Goal: Information Seeking & Learning: Learn about a topic

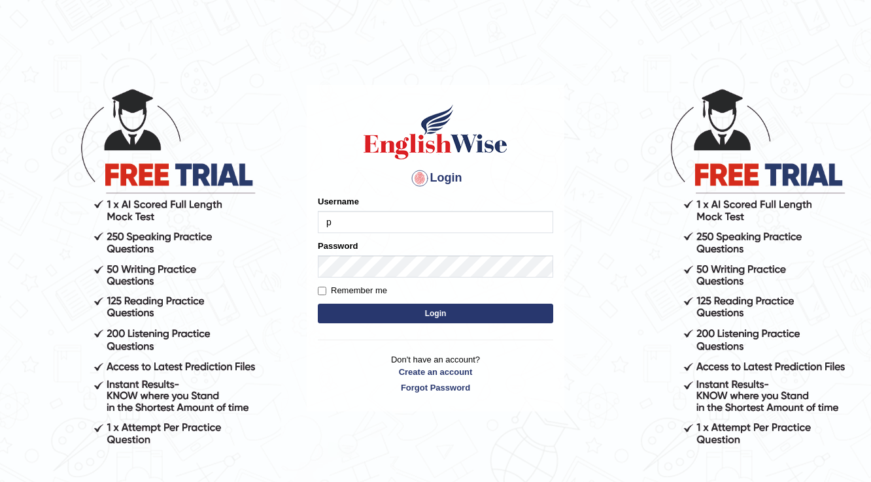
type input "pernegul"
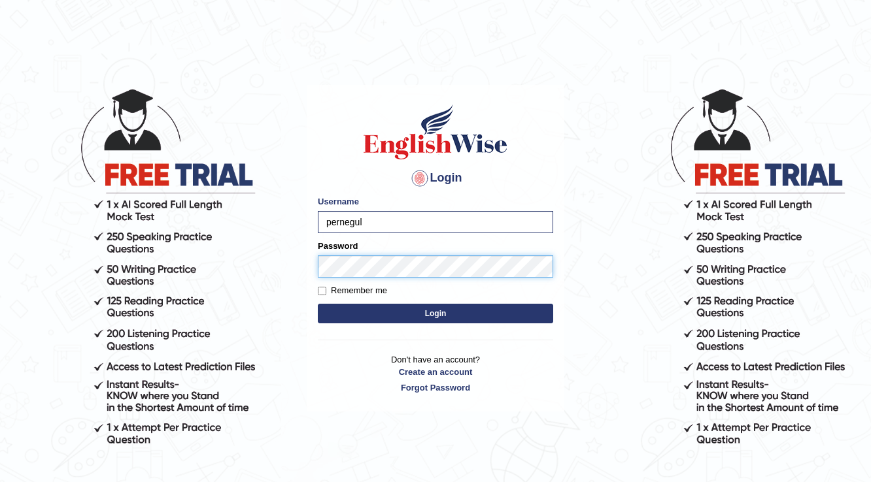
click at [318, 304] on button "Login" at bounding box center [435, 314] width 235 height 20
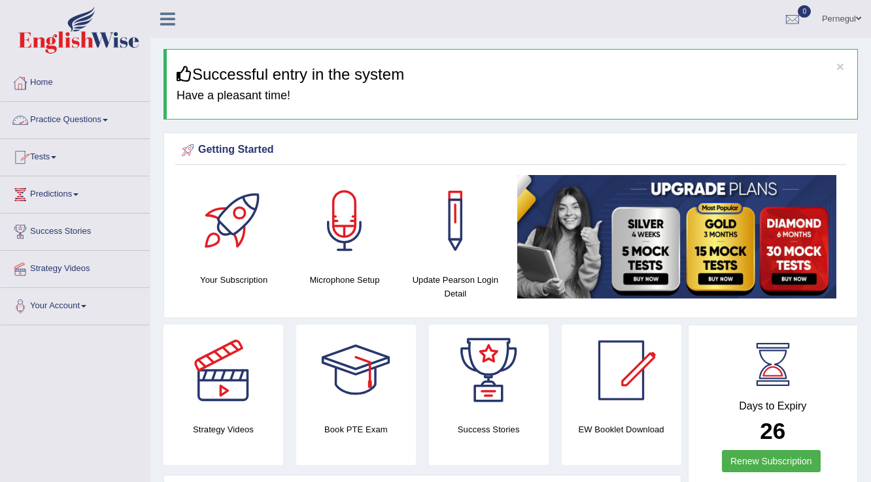
click at [54, 114] on link "Practice Questions" at bounding box center [75, 118] width 149 height 33
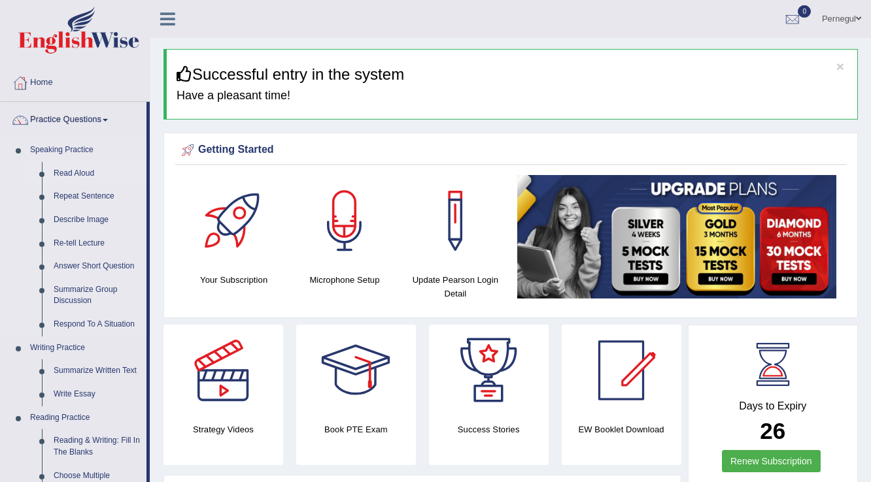
click at [58, 175] on link "Read Aloud" at bounding box center [97, 174] width 99 height 24
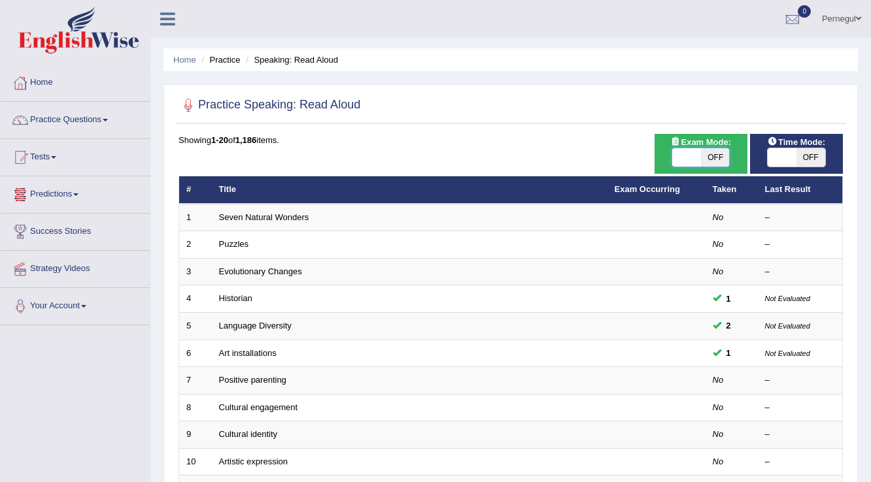
click at [692, 153] on span at bounding box center [686, 157] width 29 height 18
checkbox input "true"
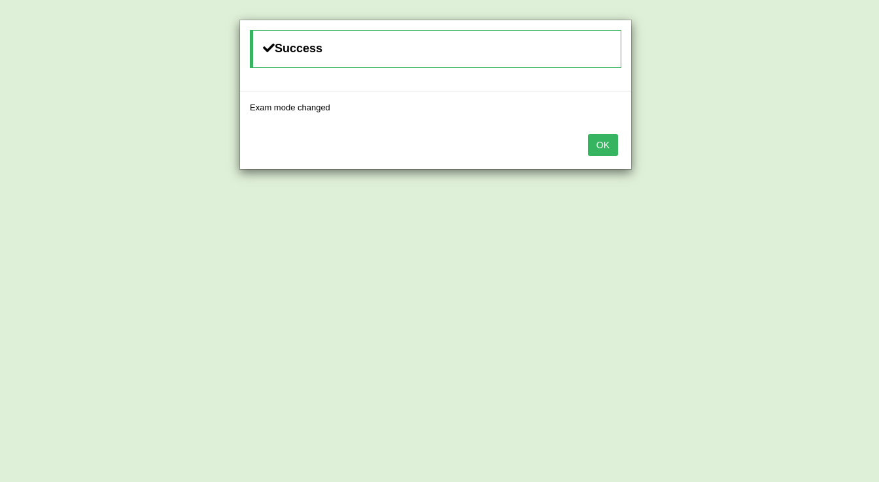
click at [605, 140] on button "OK" at bounding box center [603, 145] width 30 height 22
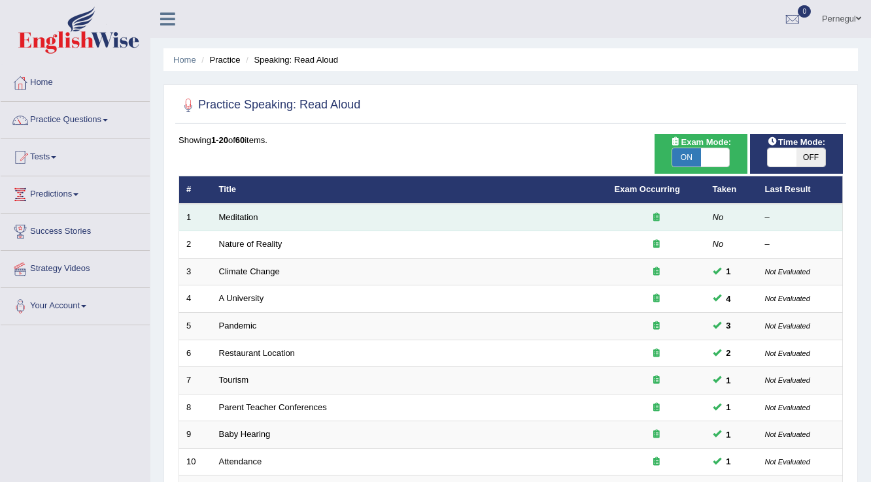
click at [226, 224] on td "Meditation" at bounding box center [409, 217] width 395 height 27
click at [228, 218] on link "Meditation" at bounding box center [238, 217] width 39 height 10
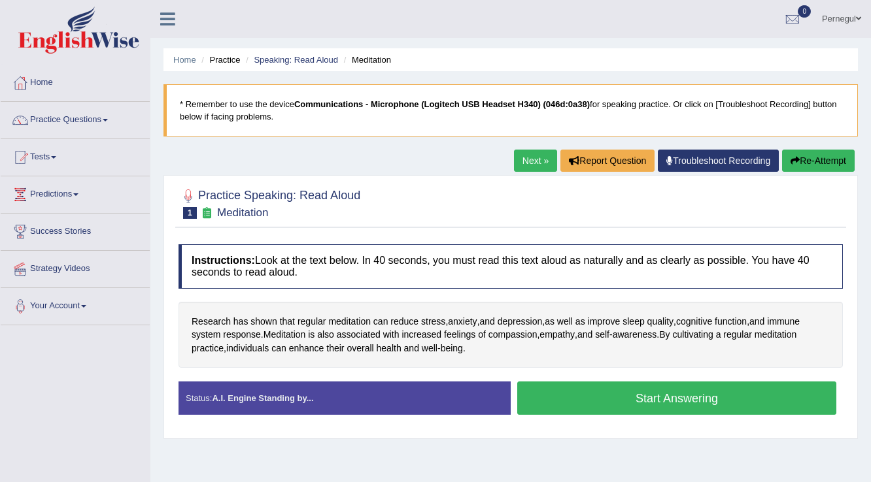
click at [682, 384] on button "Start Answering" at bounding box center [676, 398] width 319 height 33
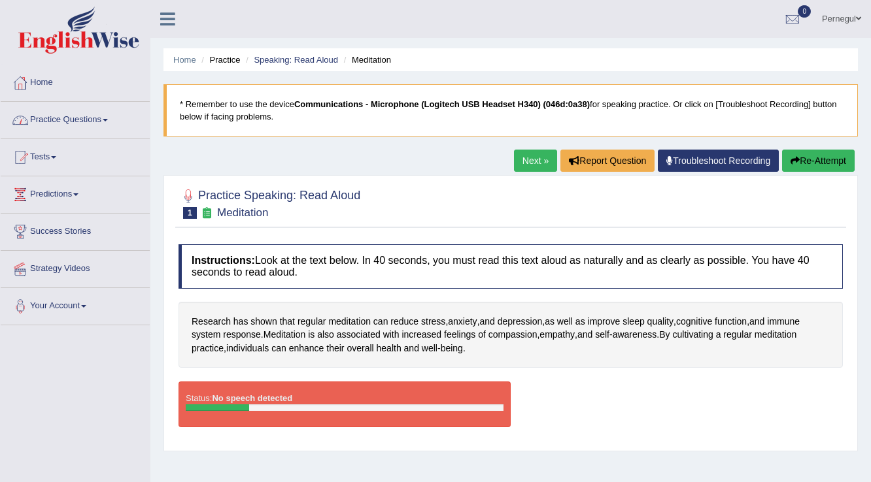
click at [36, 81] on link "Home" at bounding box center [75, 81] width 149 height 33
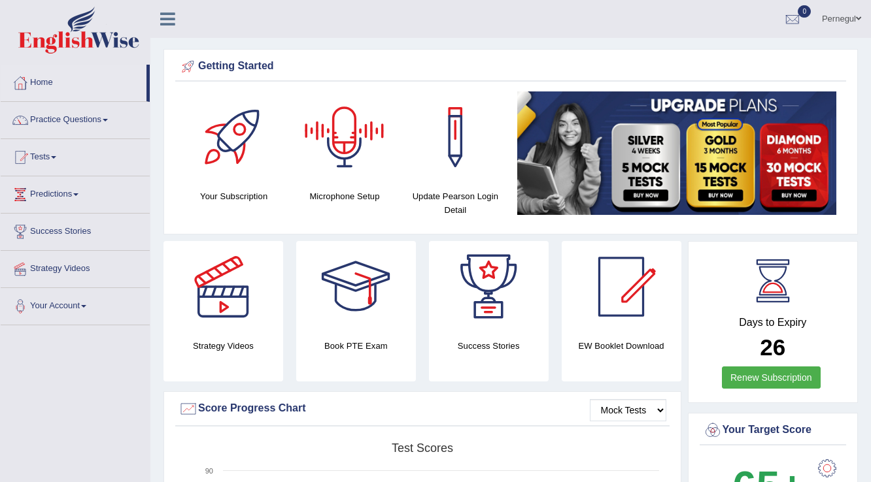
click at [349, 149] on div at bounding box center [345, 138] width 92 height 92
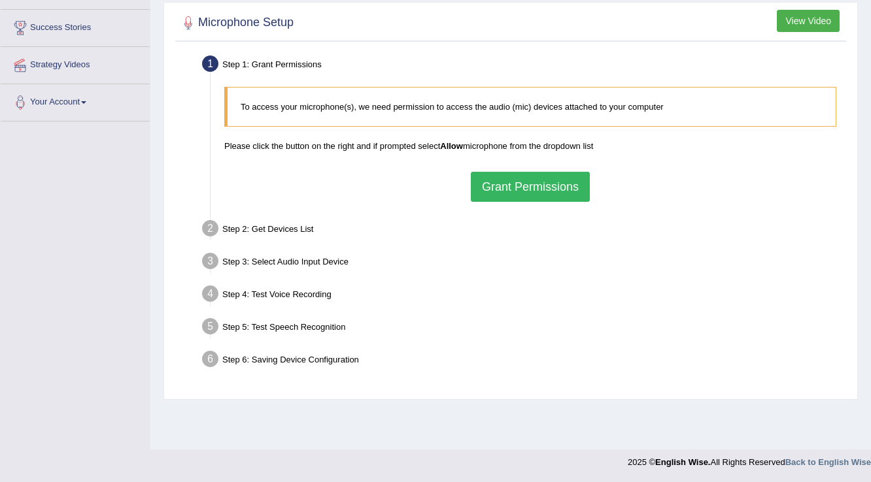
click at [528, 180] on button "Grant Permissions" at bounding box center [530, 187] width 119 height 30
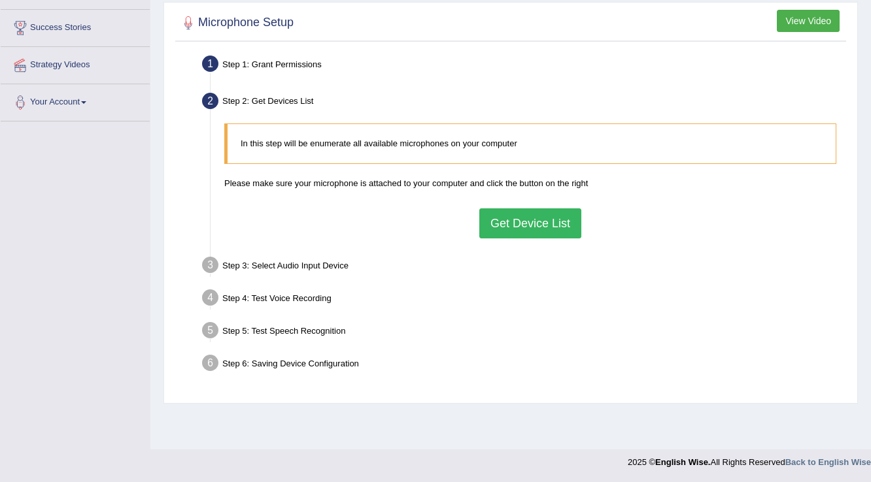
click at [528, 220] on button "Get Device List" at bounding box center [530, 224] width 102 height 30
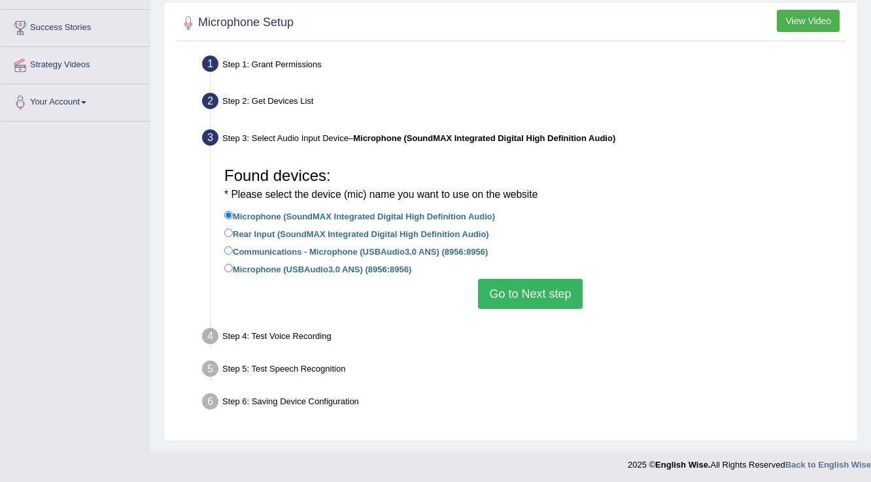
click at [524, 295] on button "Go to Next step" at bounding box center [530, 294] width 104 height 30
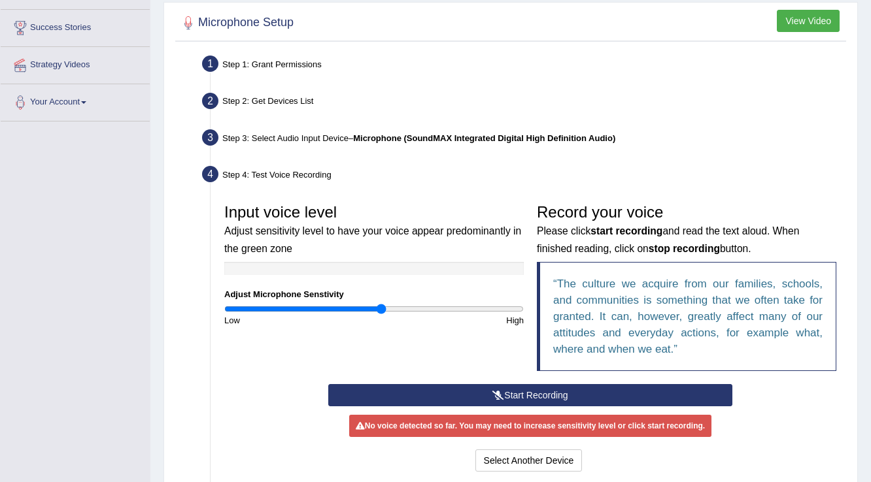
scroll to position [256, 0]
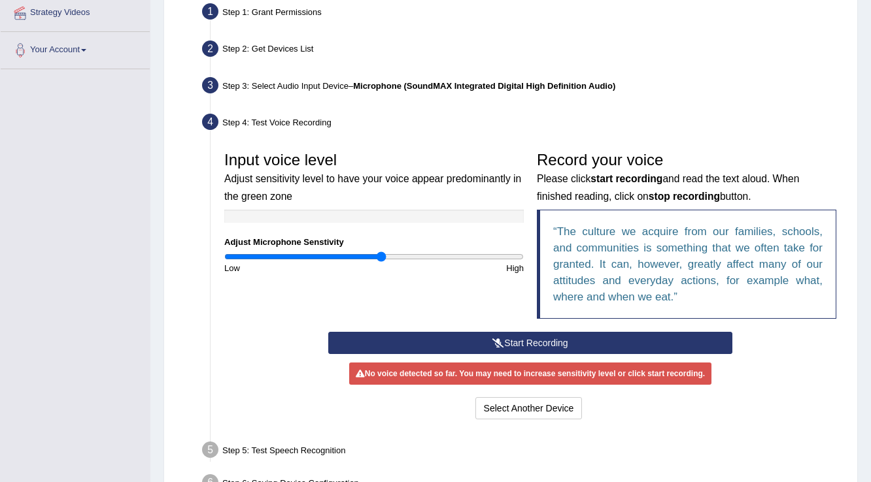
click at [520, 341] on button "Start Recording" at bounding box center [529, 343] width 403 height 22
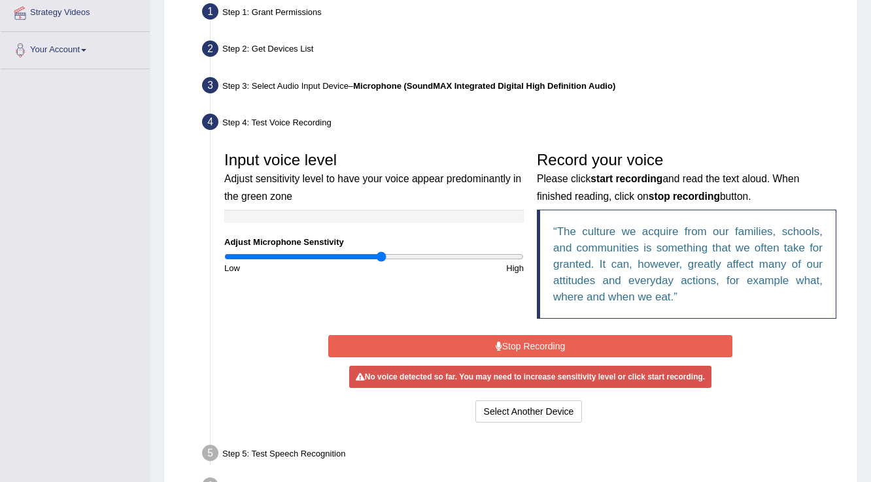
click at [520, 343] on button "Stop Recording" at bounding box center [529, 346] width 403 height 22
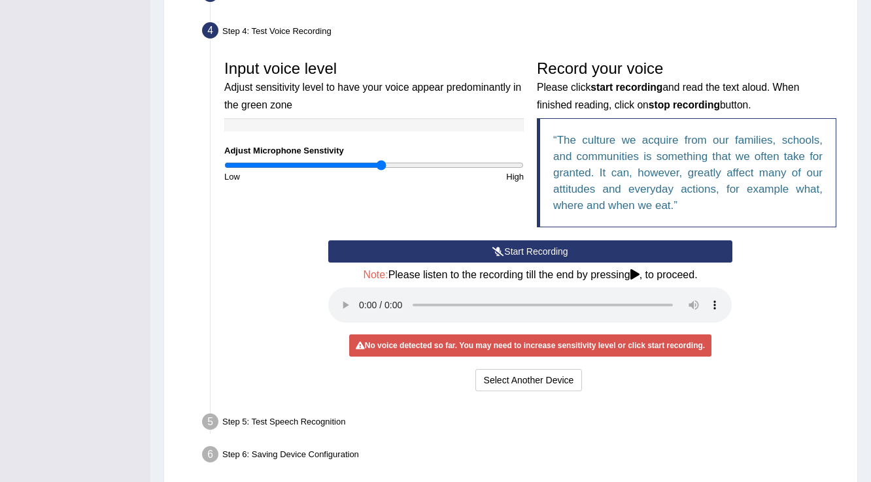
scroll to position [361, 0]
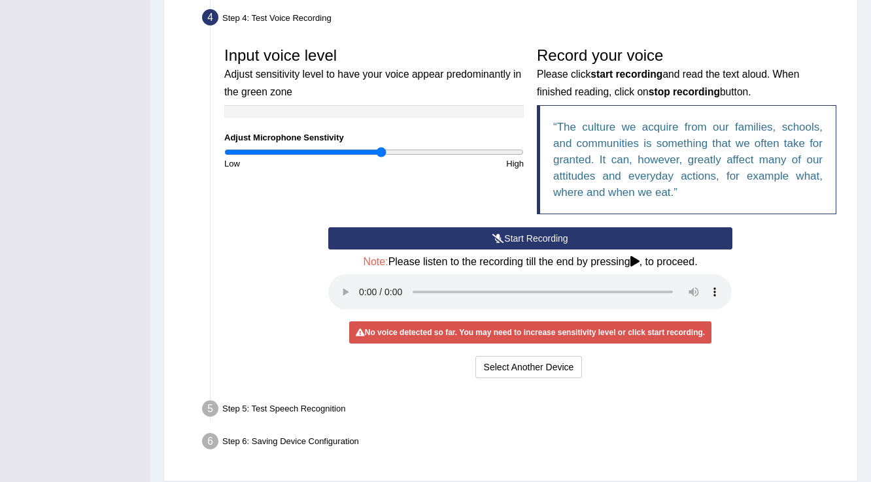
click at [431, 229] on button "Start Recording" at bounding box center [529, 238] width 403 height 22
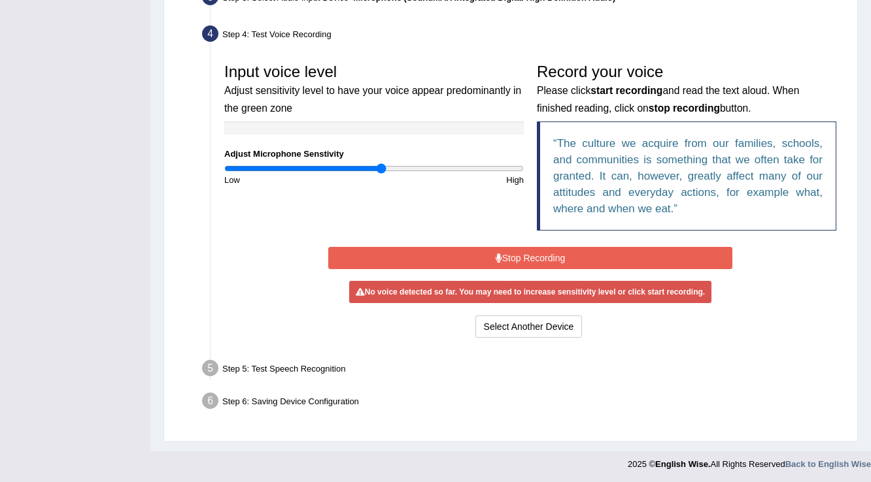
scroll to position [341, 0]
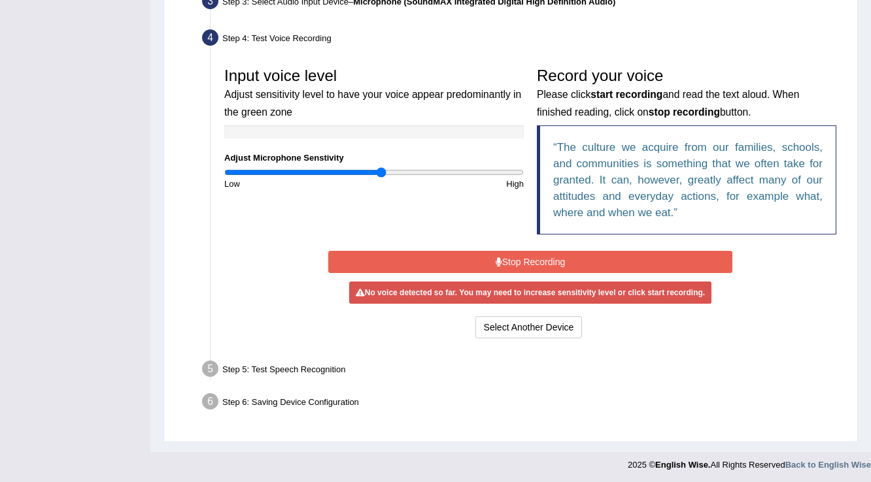
click at [434, 264] on button "Stop Recording" at bounding box center [529, 262] width 403 height 22
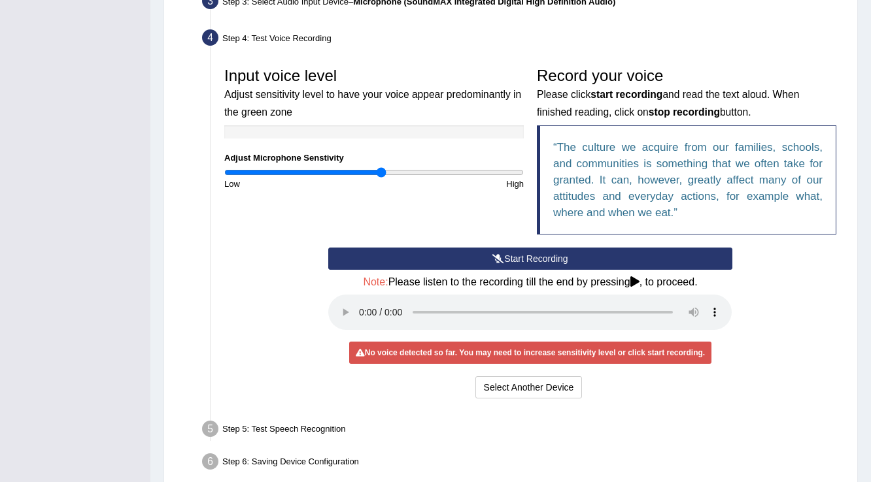
click at [434, 264] on button "Start Recording" at bounding box center [529, 259] width 403 height 22
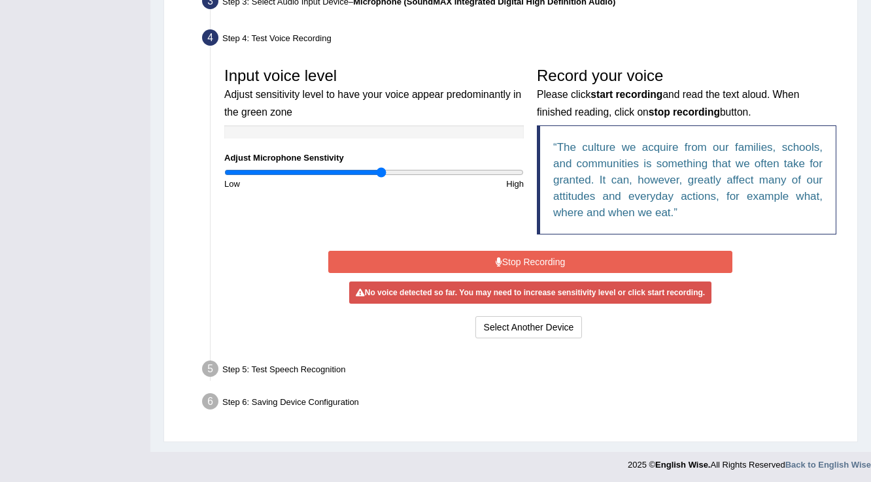
click at [552, 259] on button "Stop Recording" at bounding box center [529, 262] width 403 height 22
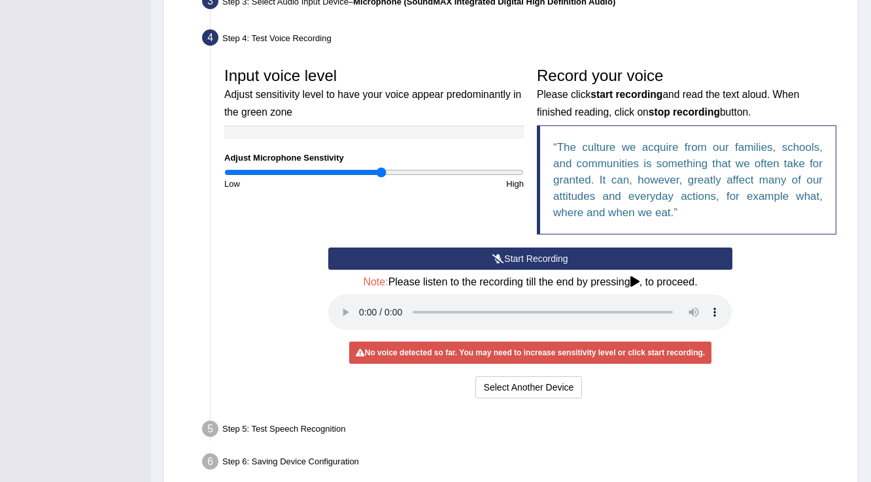
click at [552, 259] on button "Start Recording" at bounding box center [529, 259] width 403 height 22
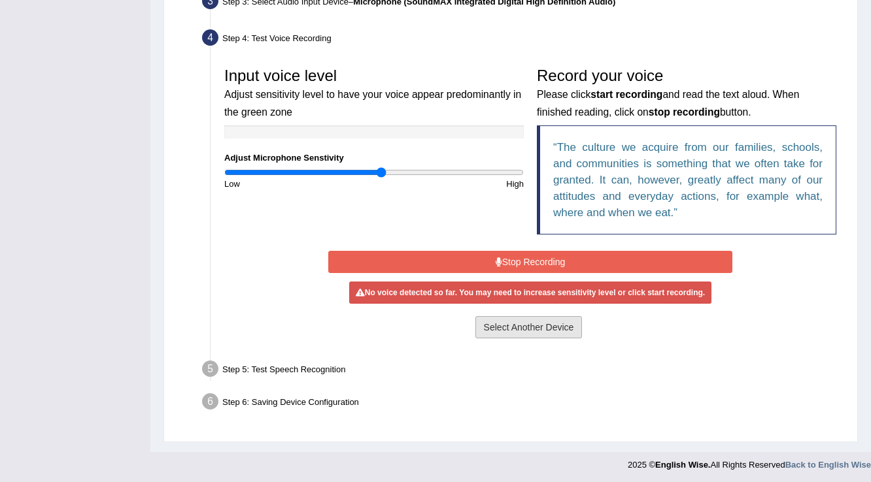
click at [515, 331] on button "Select Another Device" at bounding box center [528, 327] width 107 height 22
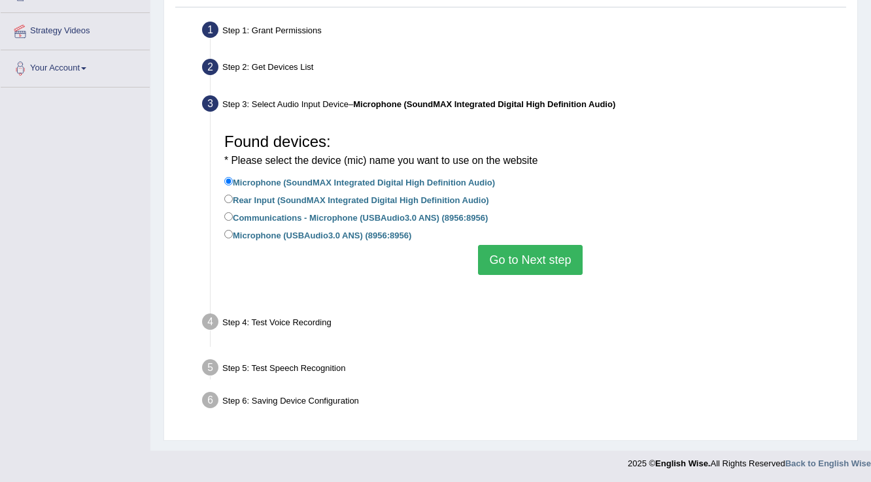
scroll to position [205, 0]
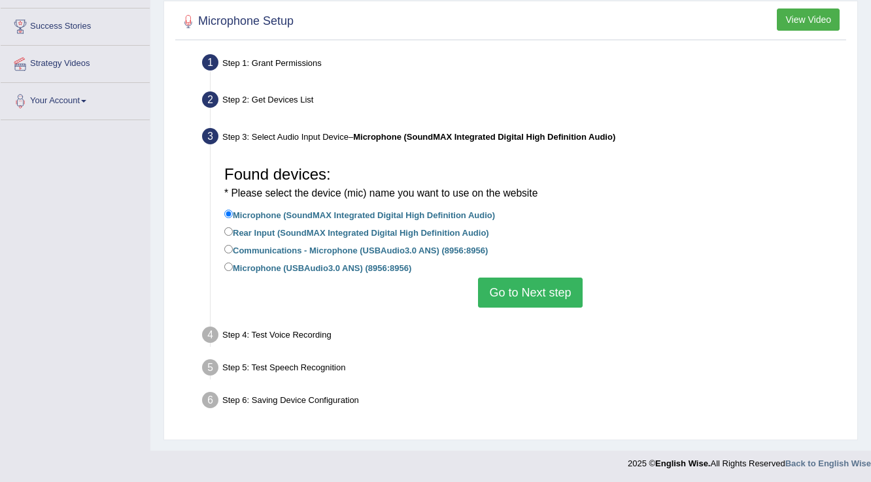
click at [254, 251] on label "Communications - Microphone (USBAudio3.0 ANS) (8956:8956)" at bounding box center [355, 250] width 263 height 14
click at [233, 251] on input "Communications - Microphone (USBAudio3.0 ANS) (8956:8956)" at bounding box center [228, 249] width 8 height 8
radio input "true"
click at [550, 288] on button "Go to Next step" at bounding box center [530, 293] width 104 height 30
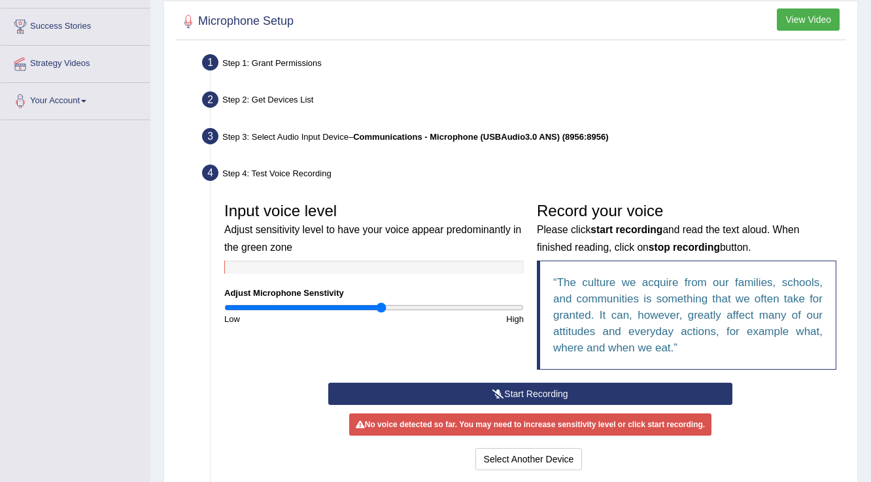
click at [518, 392] on button "Start Recording" at bounding box center [529, 394] width 403 height 22
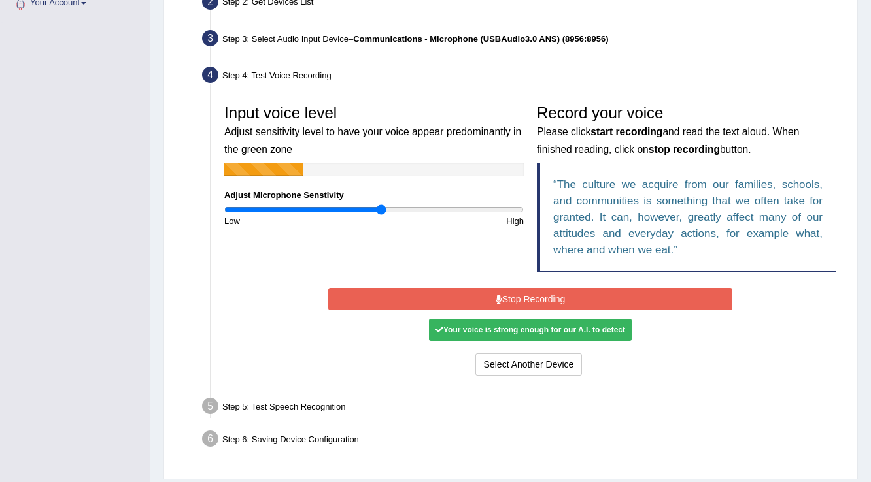
scroll to position [310, 0]
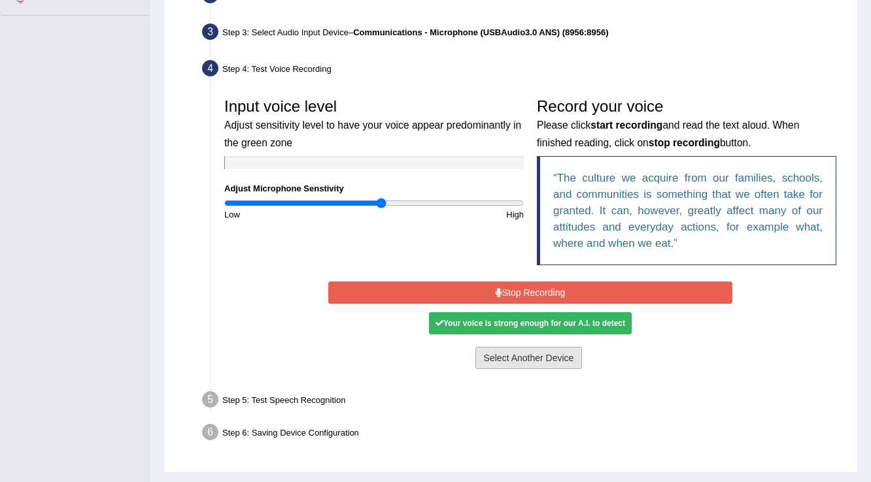
click at [543, 352] on button "Select Another Device" at bounding box center [528, 358] width 107 height 22
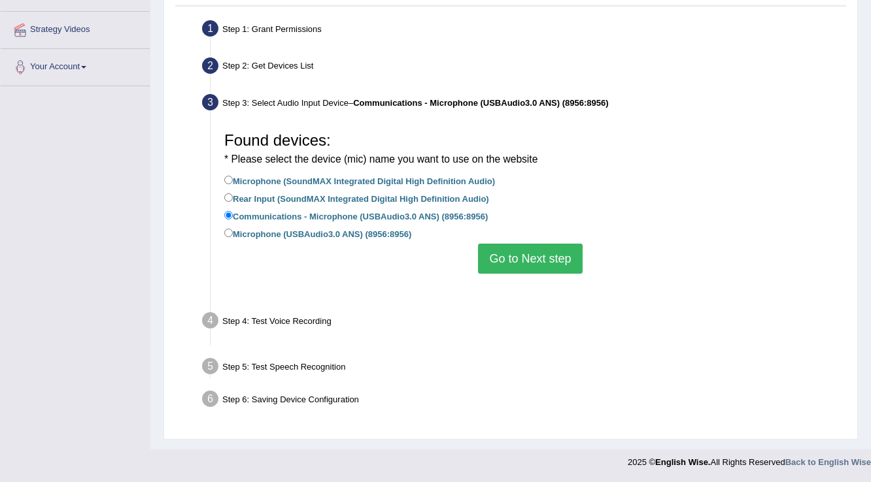
scroll to position [205, 0]
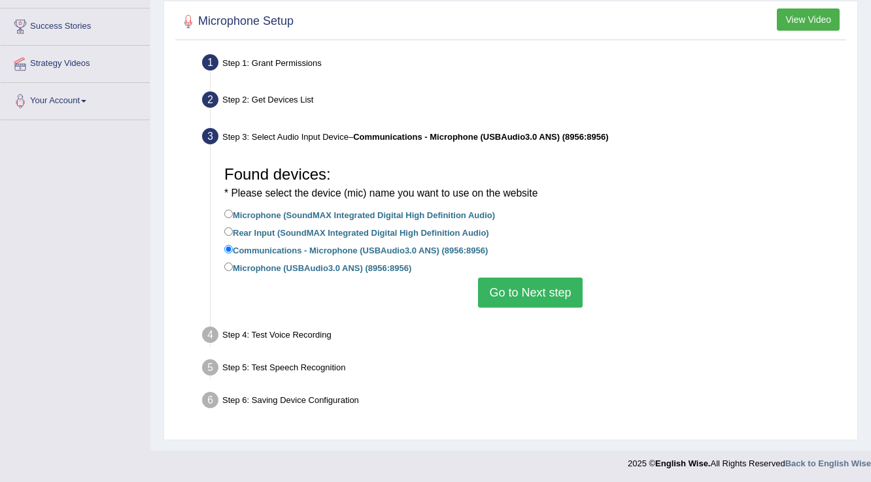
click at [531, 290] on button "Go to Next step" at bounding box center [530, 293] width 104 height 30
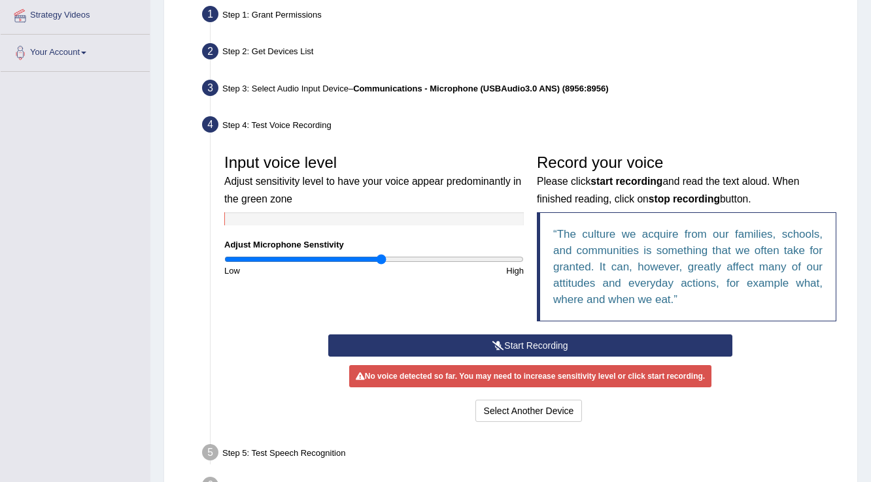
scroll to position [310, 0]
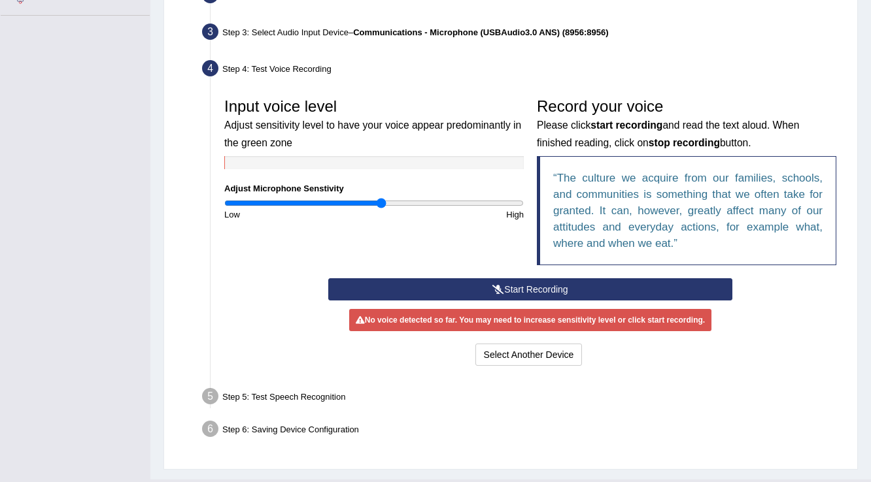
click at [537, 282] on button "Start Recording" at bounding box center [529, 289] width 403 height 22
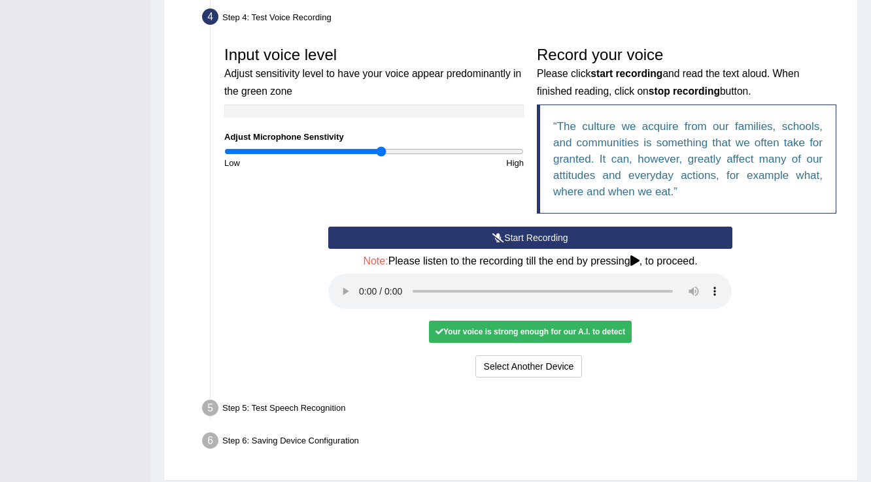
scroll to position [362, 0]
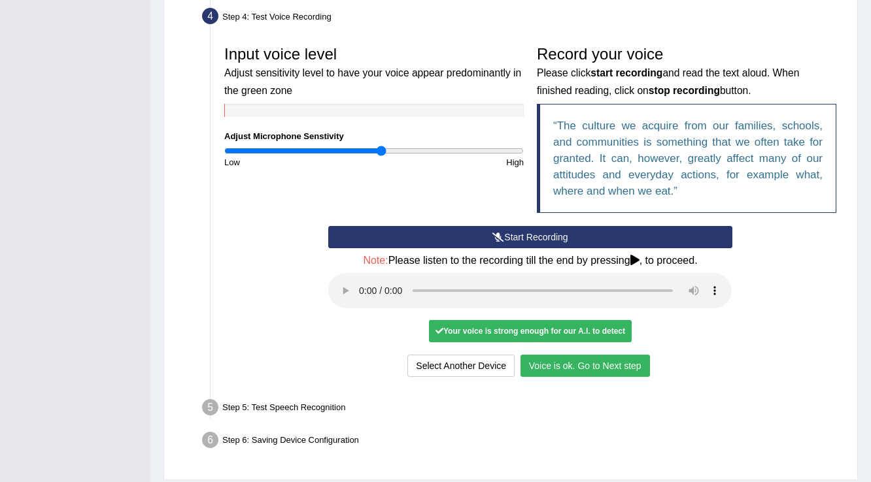
click at [572, 357] on button "Voice is ok. Go to Next step" at bounding box center [584, 366] width 129 height 22
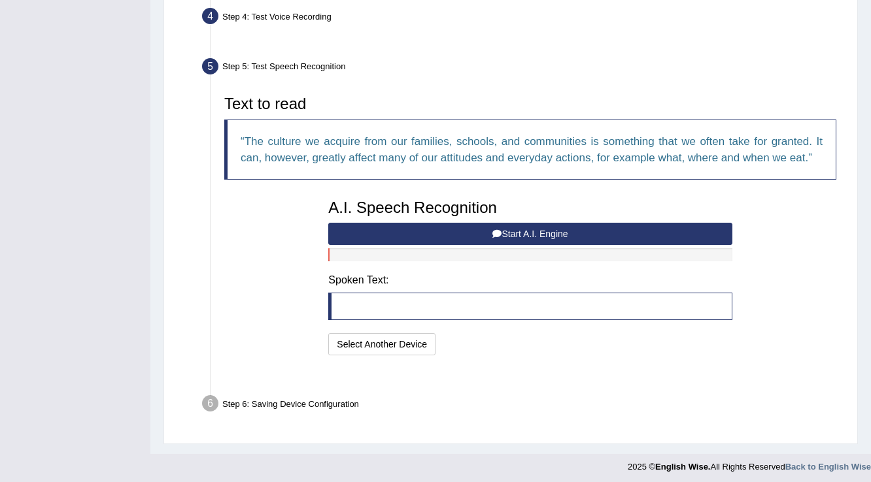
scroll to position [333, 0]
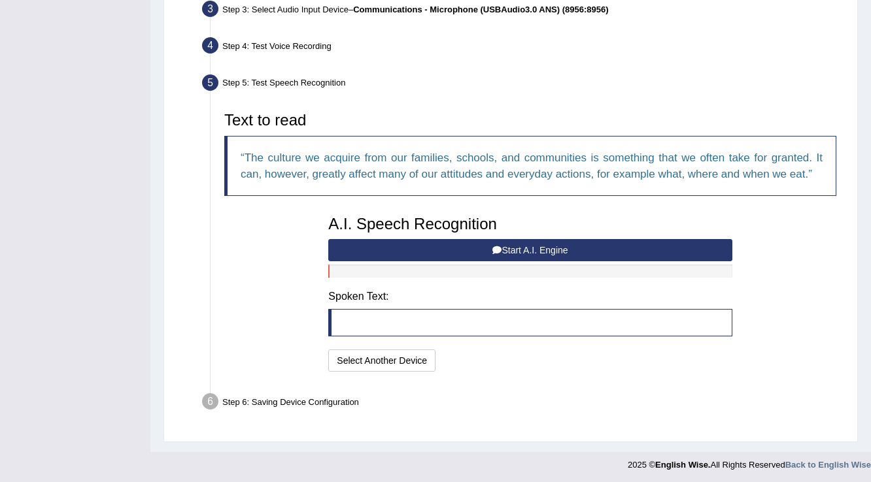
click at [467, 246] on button "Start A.I. Engine" at bounding box center [529, 250] width 403 height 22
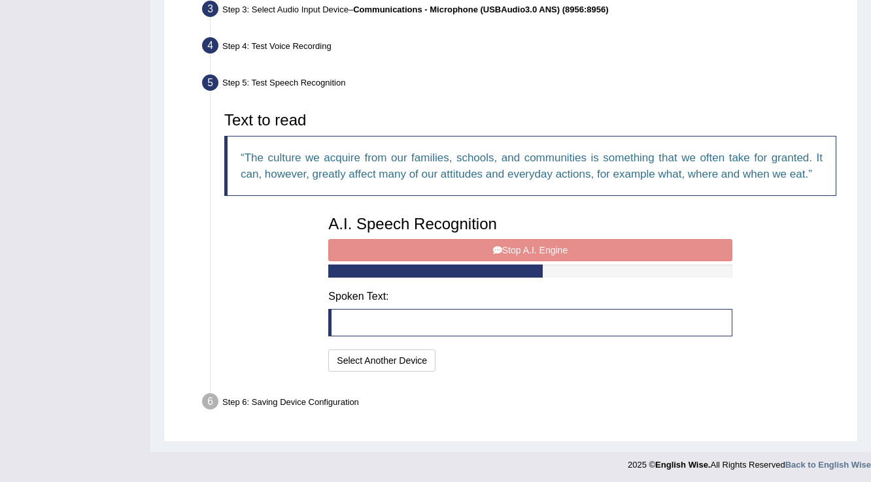
click at [467, 246] on div "A.I. Speech Recognition Start A.I. Engine Stop A.I. Engine Note: Please listen …" at bounding box center [530, 292] width 416 height 166
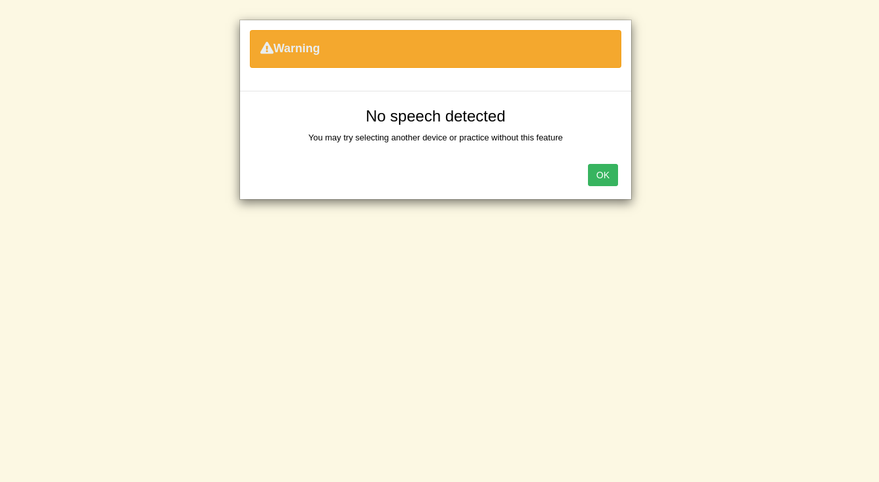
click at [603, 173] on button "OK" at bounding box center [603, 175] width 30 height 22
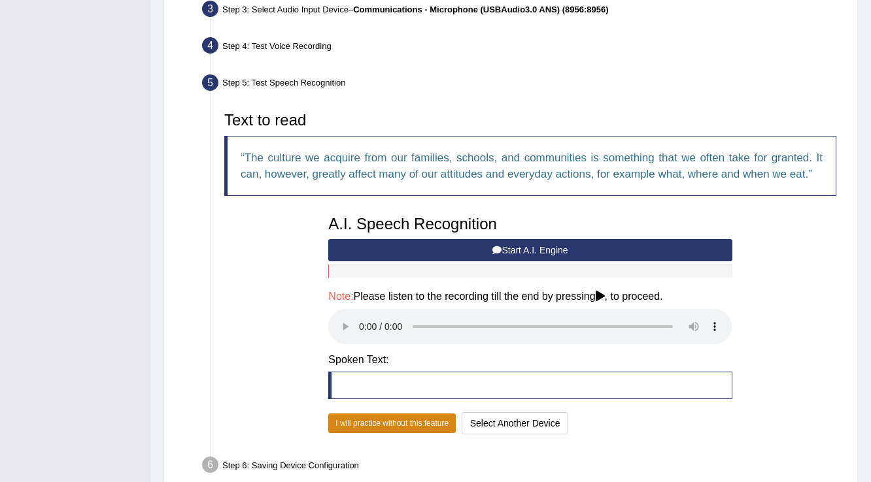
click at [392, 420] on button "I will practice without this feature" at bounding box center [391, 424] width 127 height 20
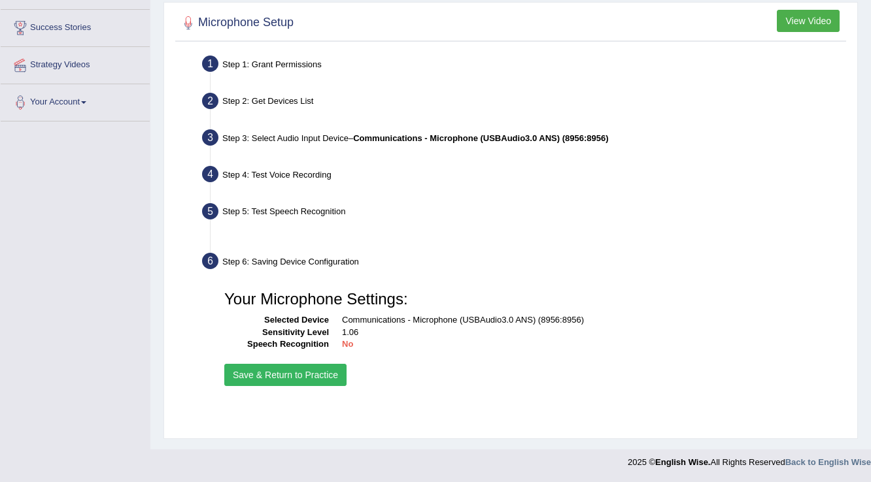
scroll to position [204, 0]
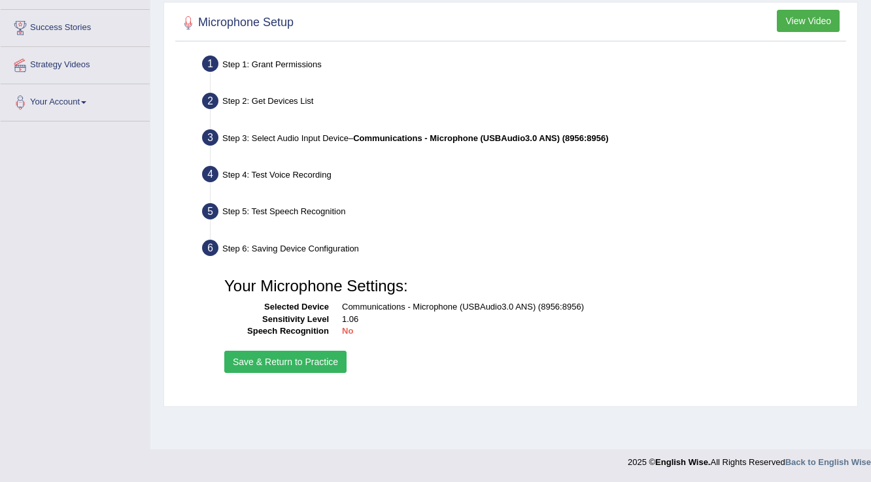
click at [275, 357] on button "Save & Return to Practice" at bounding box center [285, 362] width 122 height 22
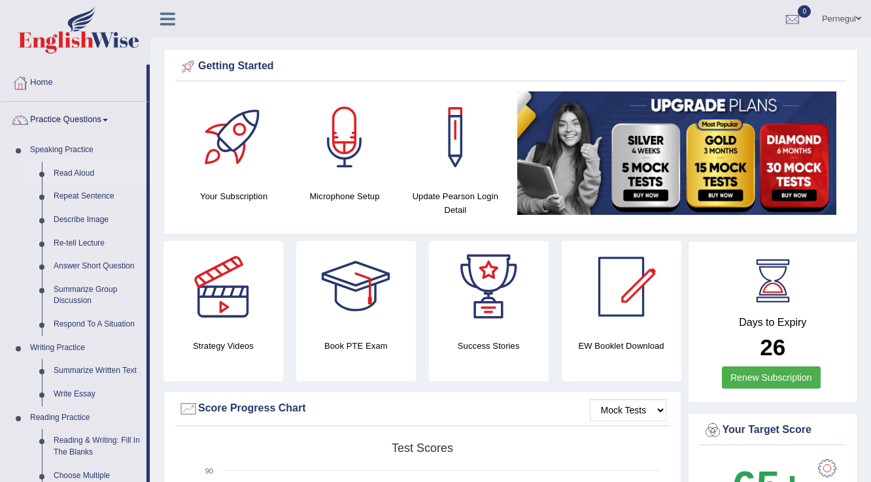
click at [66, 171] on link "Read Aloud" at bounding box center [97, 174] width 99 height 24
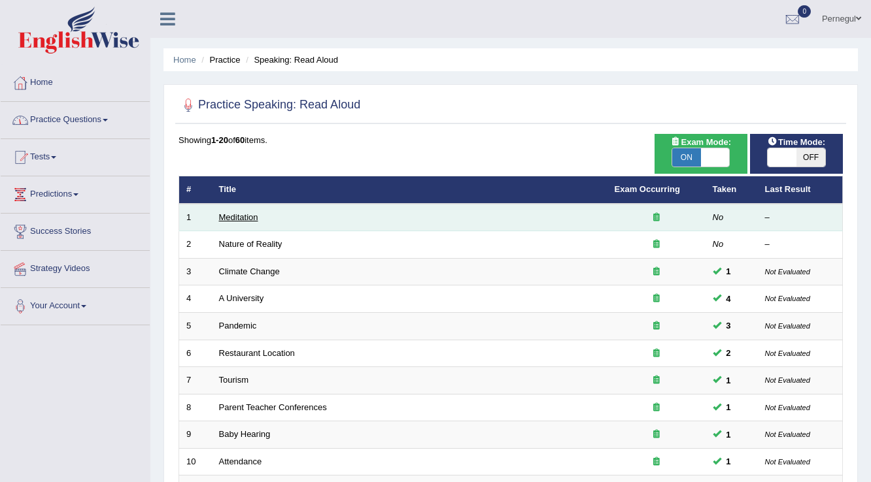
click at [234, 214] on link "Meditation" at bounding box center [238, 217] width 39 height 10
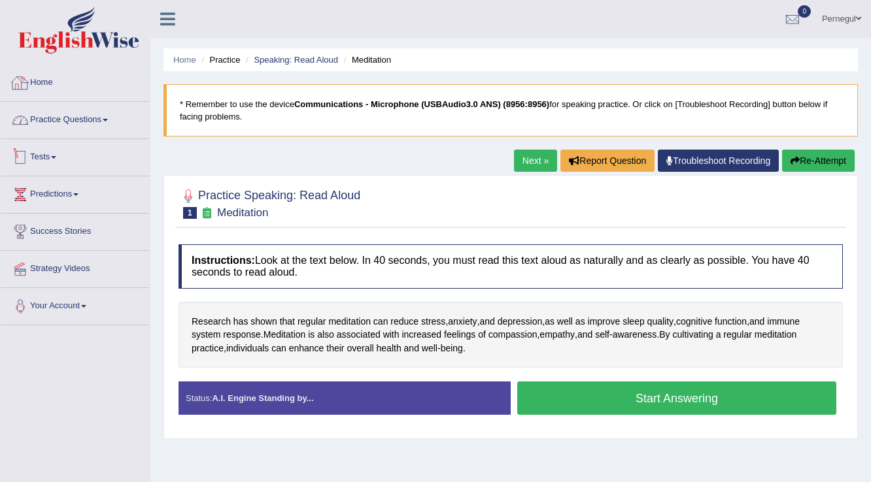
click at [45, 115] on link "Practice Questions" at bounding box center [75, 118] width 149 height 33
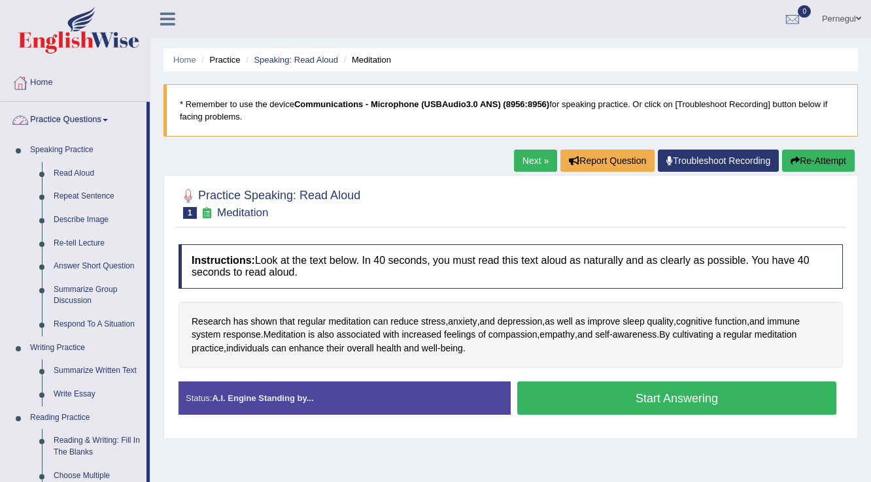
click at [74, 173] on link "Read Aloud" at bounding box center [97, 174] width 99 height 24
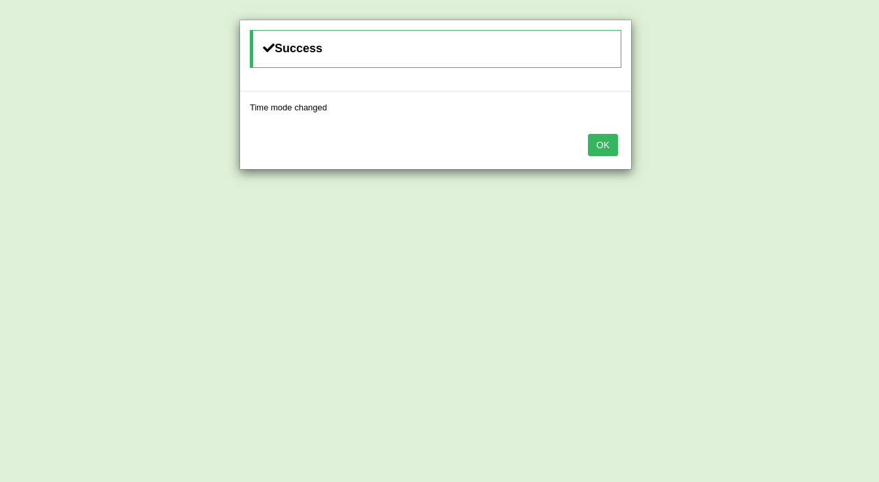
click at [606, 137] on button "OK" at bounding box center [603, 145] width 30 height 22
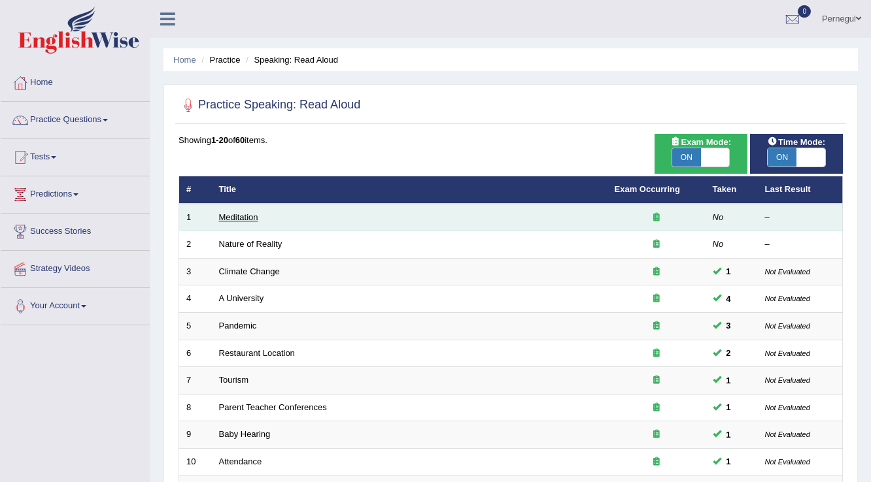
click at [233, 214] on link "Meditation" at bounding box center [238, 217] width 39 height 10
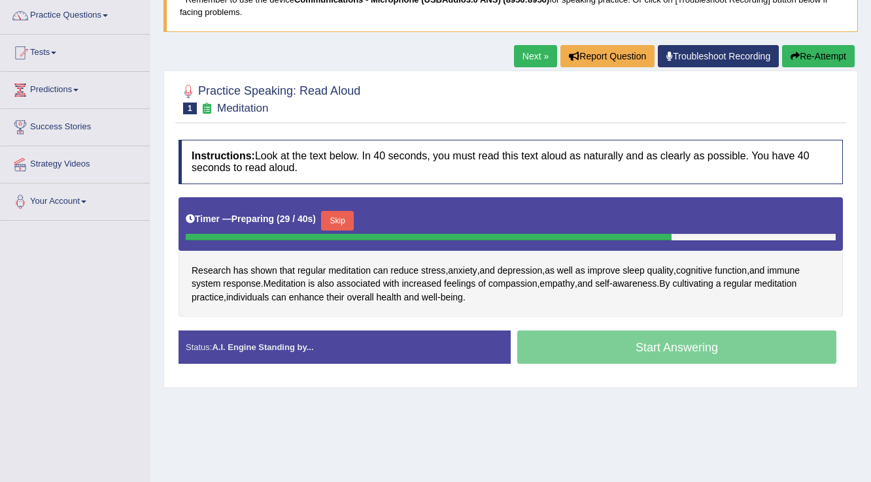
click at [345, 221] on button "Skip" at bounding box center [337, 221] width 33 height 20
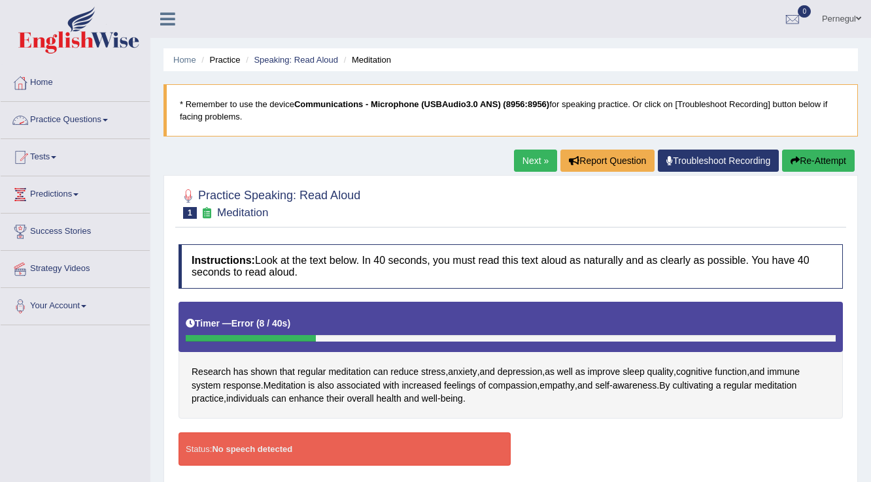
click at [39, 80] on link "Home" at bounding box center [75, 81] width 149 height 33
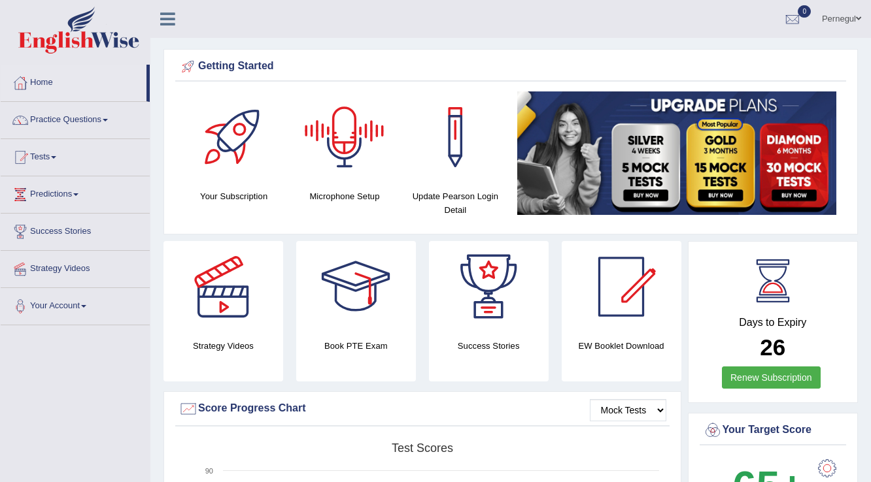
click at [337, 146] on div at bounding box center [345, 138] width 92 height 92
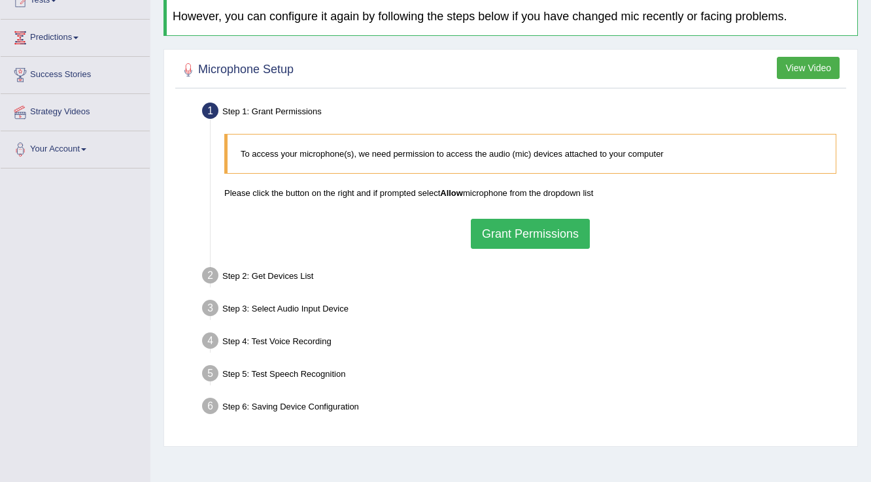
click at [559, 240] on button "Grant Permissions" at bounding box center [530, 234] width 119 height 30
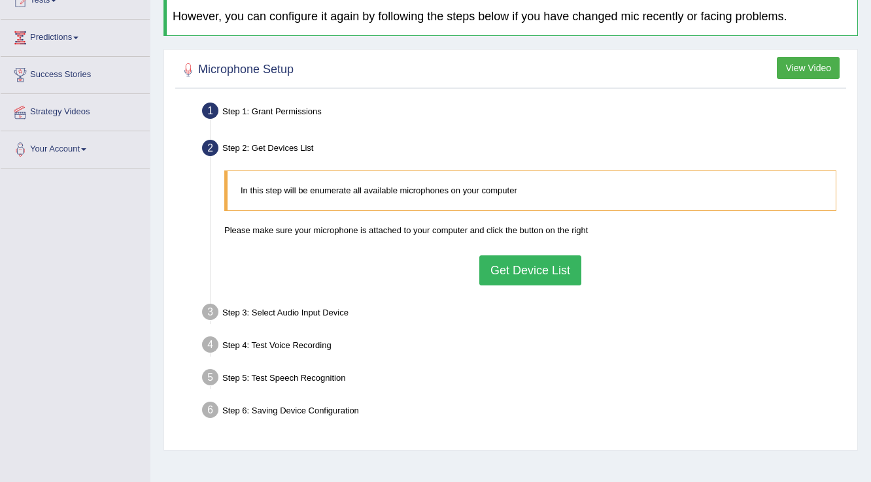
click at [527, 264] on button "Get Device List" at bounding box center [530, 271] width 102 height 30
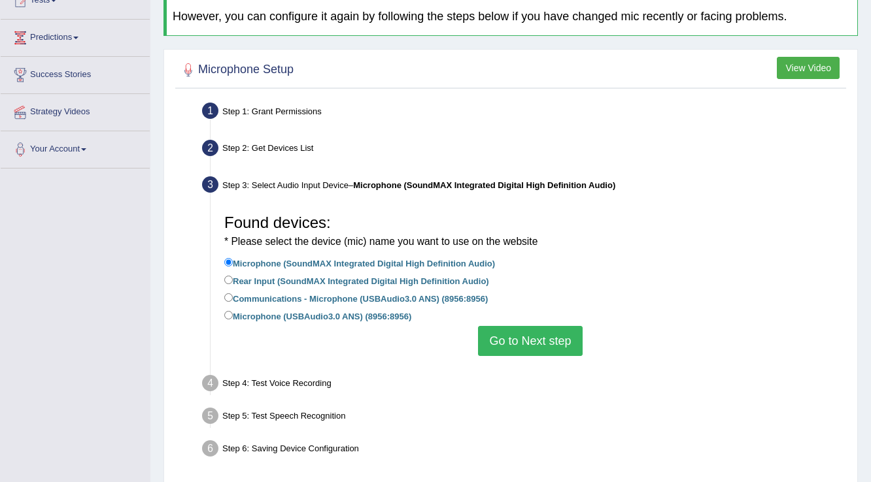
click at [303, 301] on label "Communications - Microphone (USBAudio3.0 ANS) (8956:8956)" at bounding box center [355, 298] width 263 height 14
click at [233, 301] on input "Communications - Microphone (USBAudio3.0 ANS) (8956:8956)" at bounding box center [228, 298] width 8 height 8
radio input "true"
click at [567, 345] on button "Go to Next step" at bounding box center [530, 341] width 104 height 30
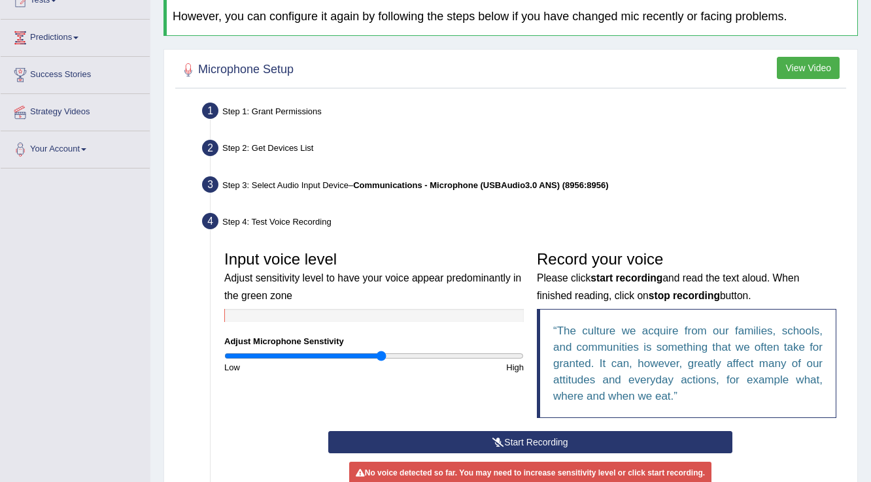
click at [528, 435] on button "Start Recording" at bounding box center [529, 442] width 403 height 22
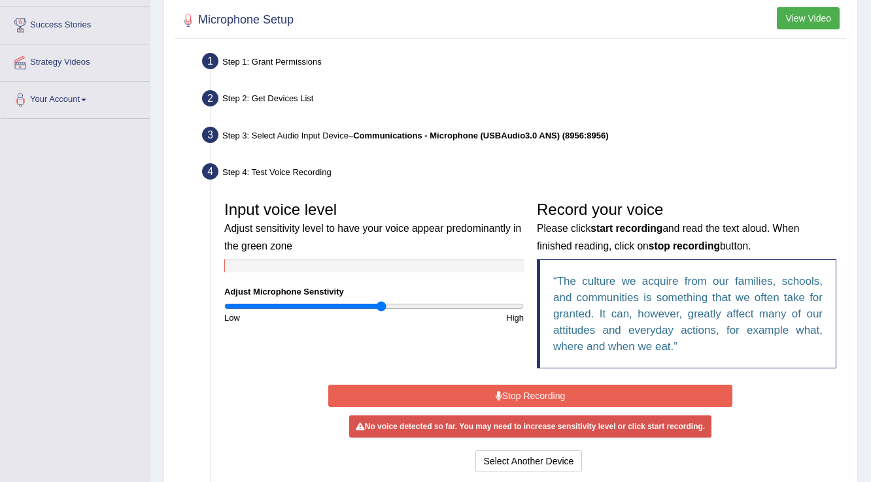
scroll to position [261, 0]
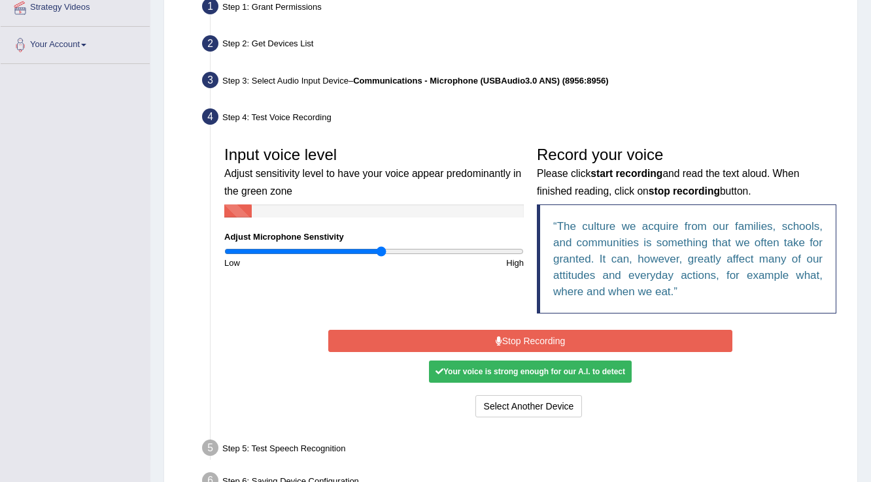
click at [528, 338] on button "Stop Recording" at bounding box center [529, 341] width 403 height 22
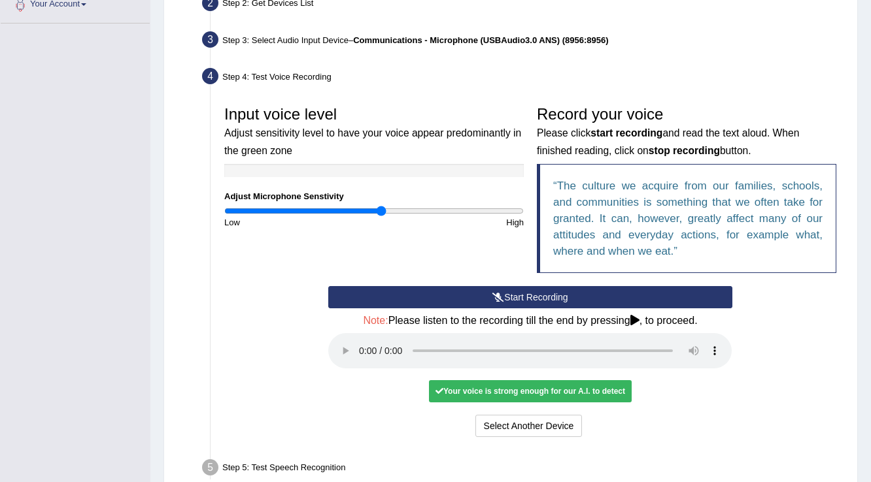
scroll to position [366, 0]
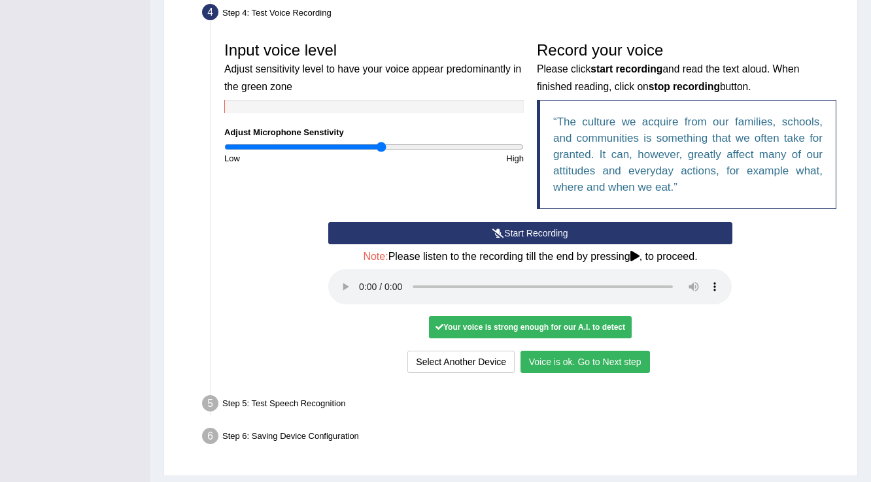
click at [625, 366] on button "Voice is ok. Go to Next step" at bounding box center [584, 362] width 129 height 22
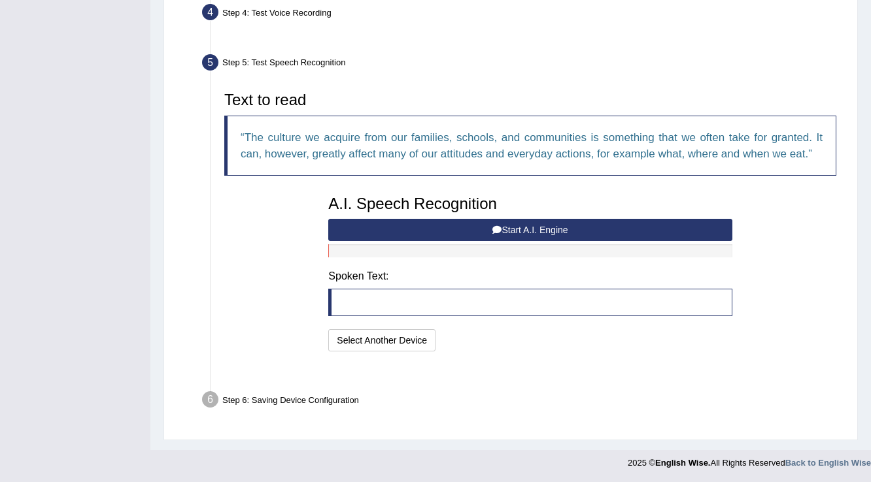
scroll to position [333, 0]
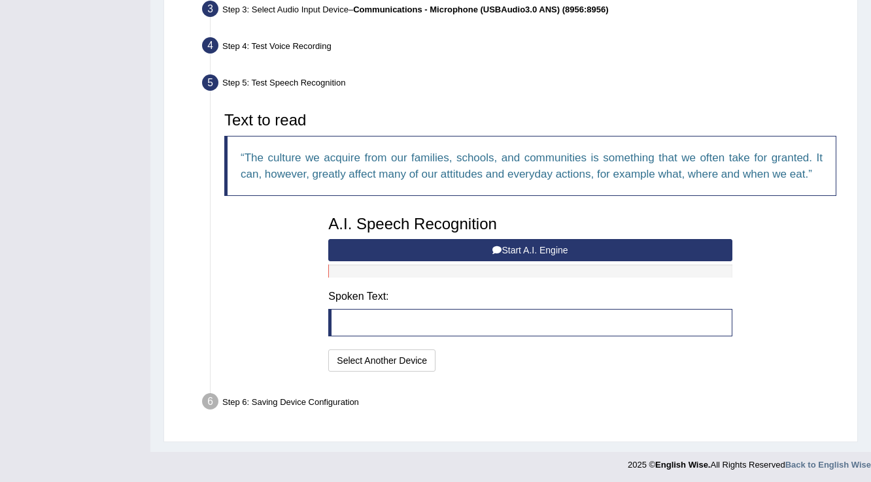
click at [484, 243] on button "Start A.I. Engine" at bounding box center [529, 250] width 403 height 22
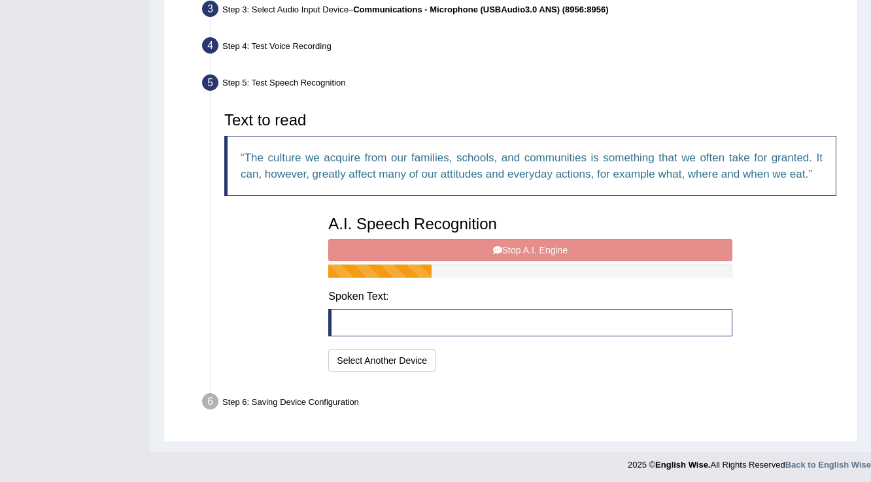
click at [484, 243] on div "A.I. Speech Recognition Start A.I. Engine Stop A.I. Engine Note: Please listen …" at bounding box center [530, 292] width 416 height 166
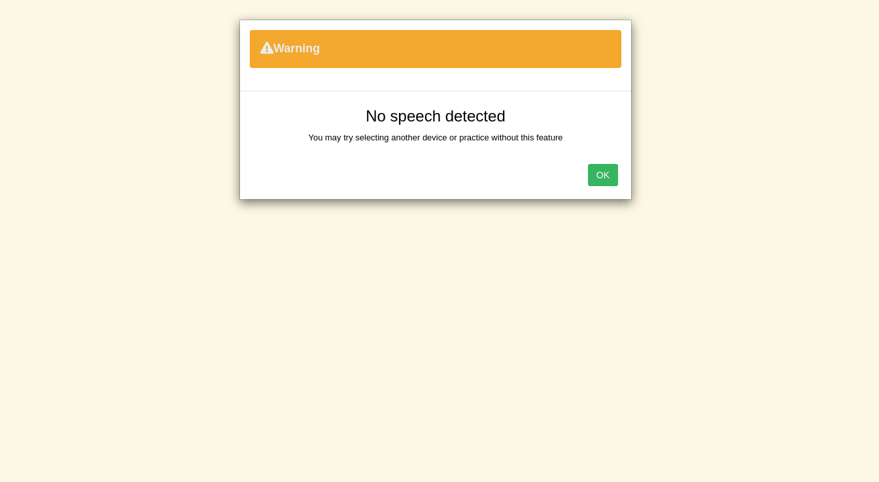
click at [539, 247] on div "Warning No speech detected You may try selecting another device or practice wit…" at bounding box center [439, 241] width 879 height 482
click at [601, 186] on div "OK" at bounding box center [435, 177] width 391 height 46
click at [605, 177] on button "OK" at bounding box center [603, 175] width 30 height 22
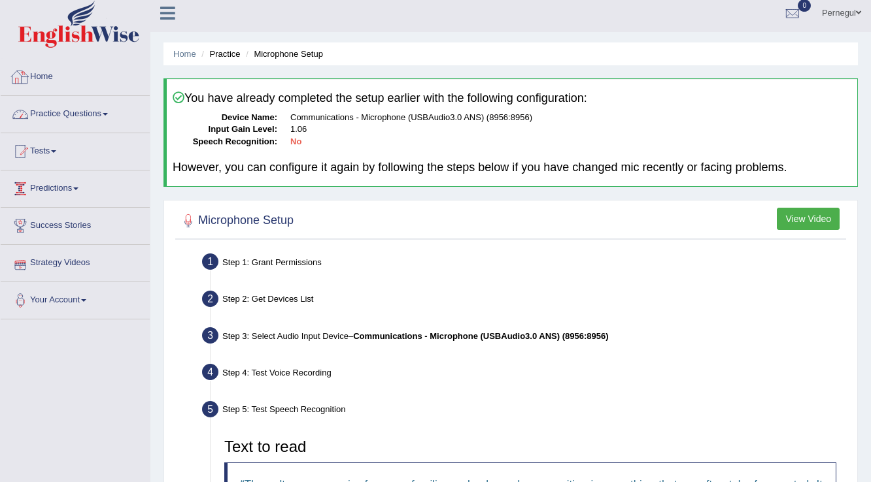
scroll to position [0, 0]
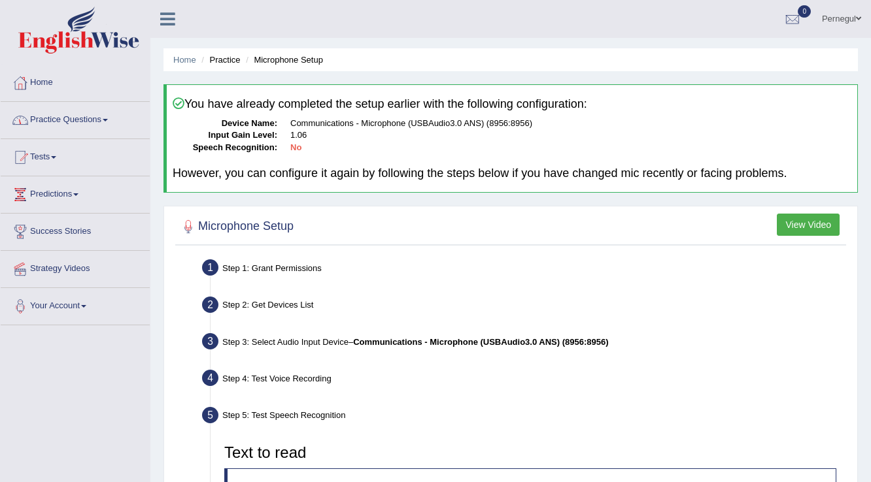
click at [37, 118] on link "Practice Questions" at bounding box center [75, 118] width 149 height 33
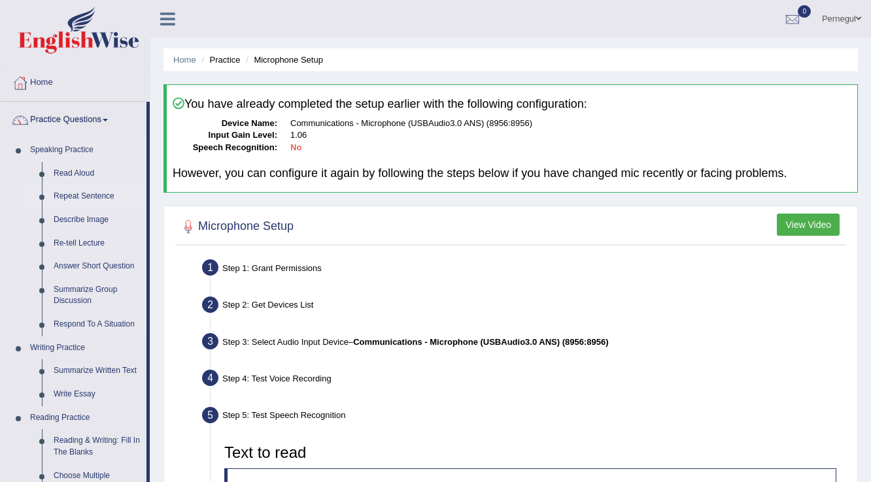
click at [81, 197] on link "Repeat Sentence" at bounding box center [97, 197] width 99 height 24
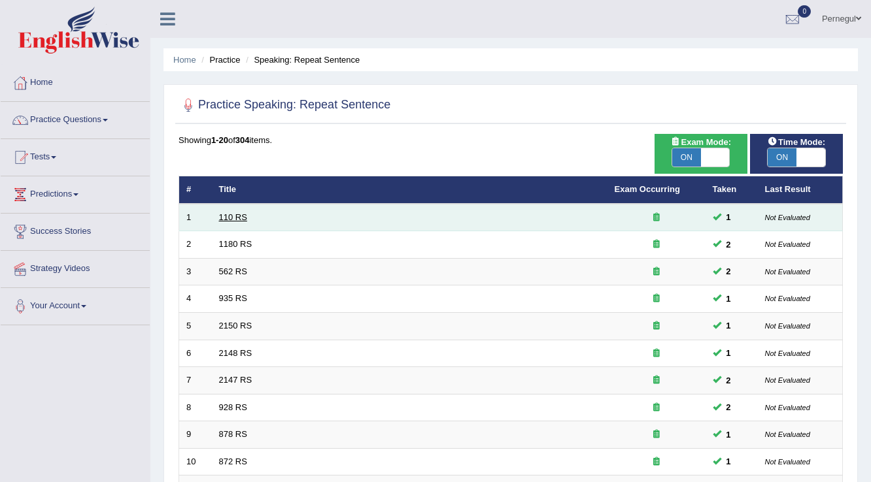
click at [231, 217] on link "110 RS" at bounding box center [233, 217] width 28 height 10
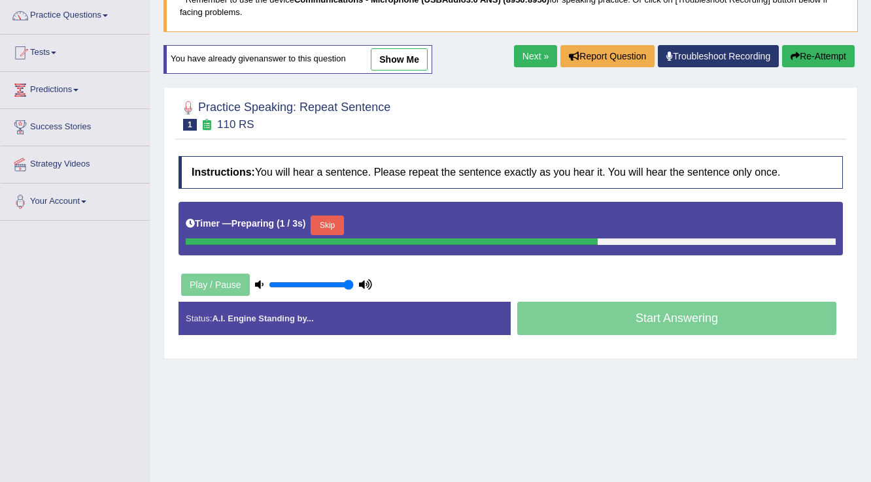
click at [336, 221] on button "Skip" at bounding box center [327, 226] width 33 height 20
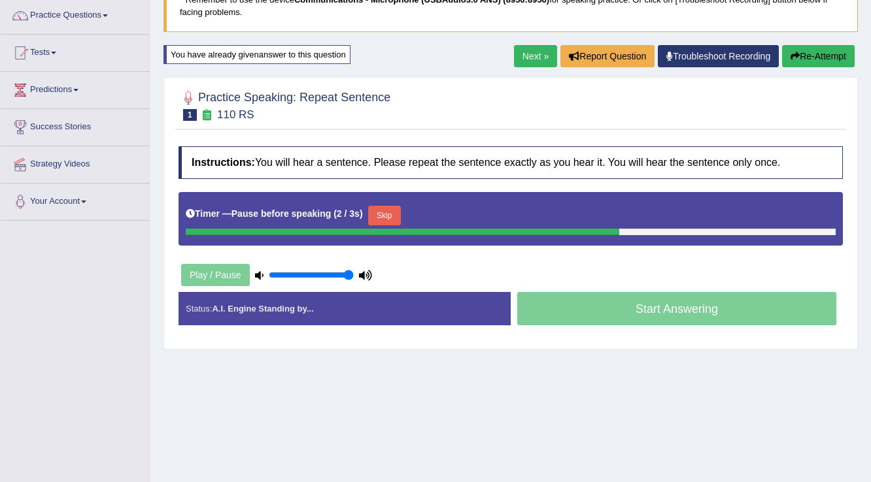
click at [395, 211] on button "Skip" at bounding box center [384, 216] width 33 height 20
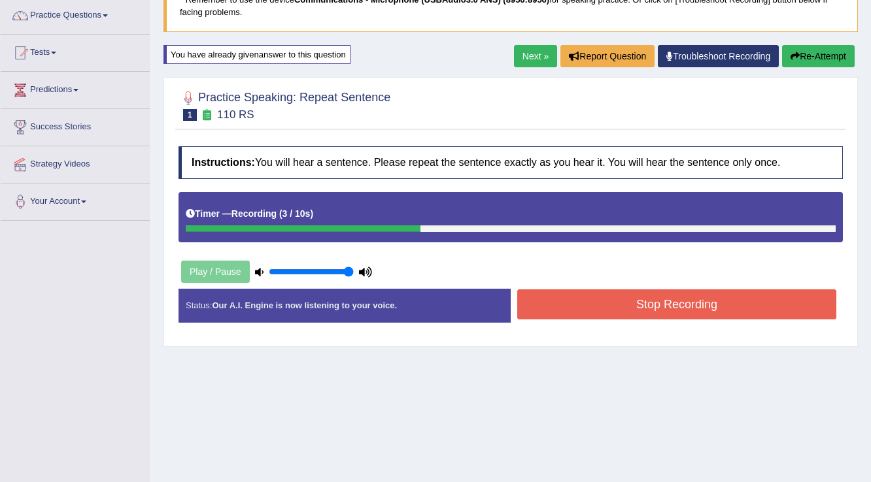
click at [662, 311] on button "Stop Recording" at bounding box center [676, 305] width 319 height 30
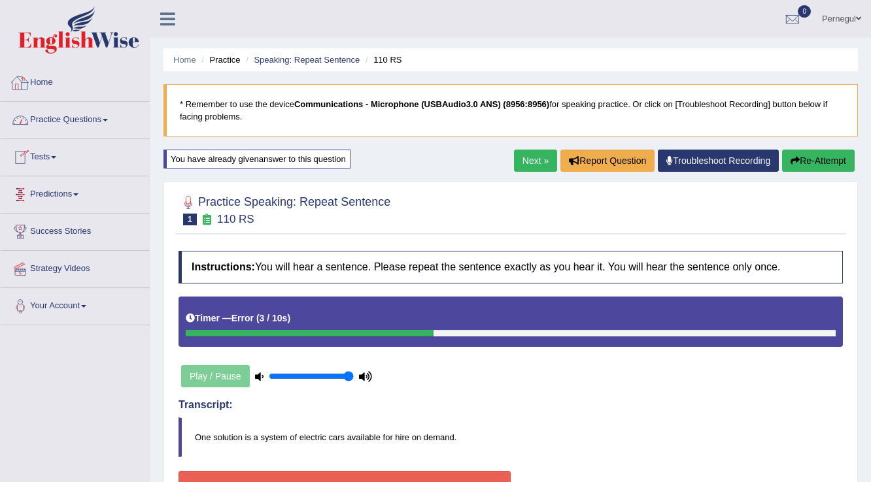
click at [63, 115] on link "Practice Questions" at bounding box center [75, 118] width 149 height 33
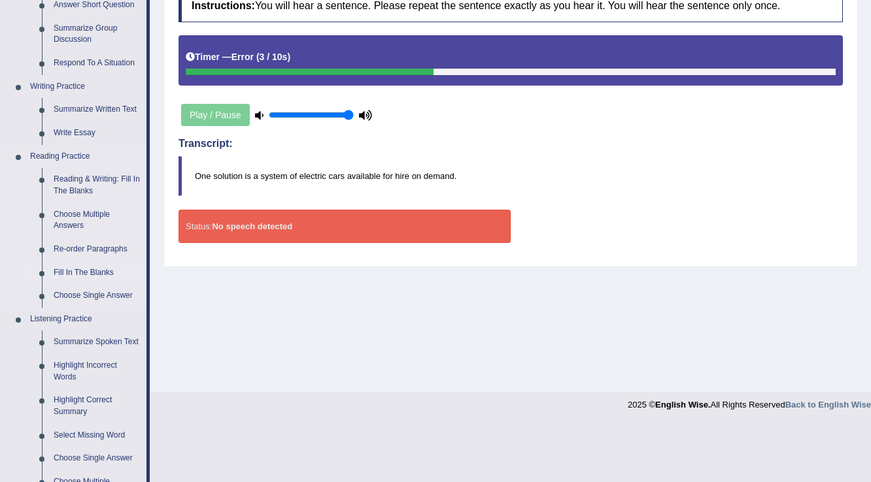
scroll to position [314, 0]
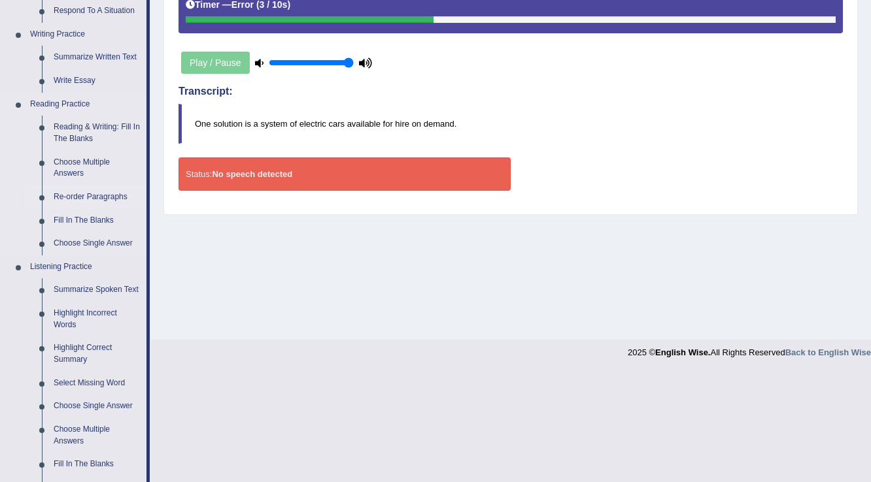
click at [84, 199] on link "Re-order Paragraphs" at bounding box center [97, 198] width 99 height 24
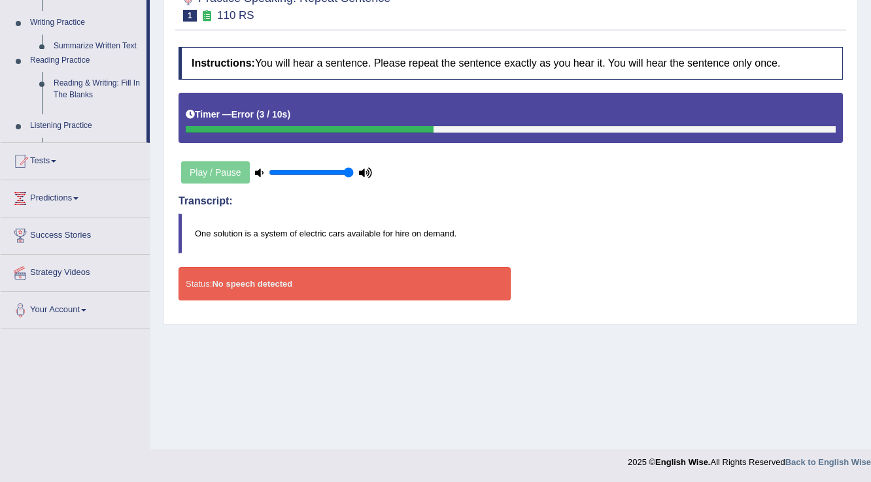
scroll to position [204, 0]
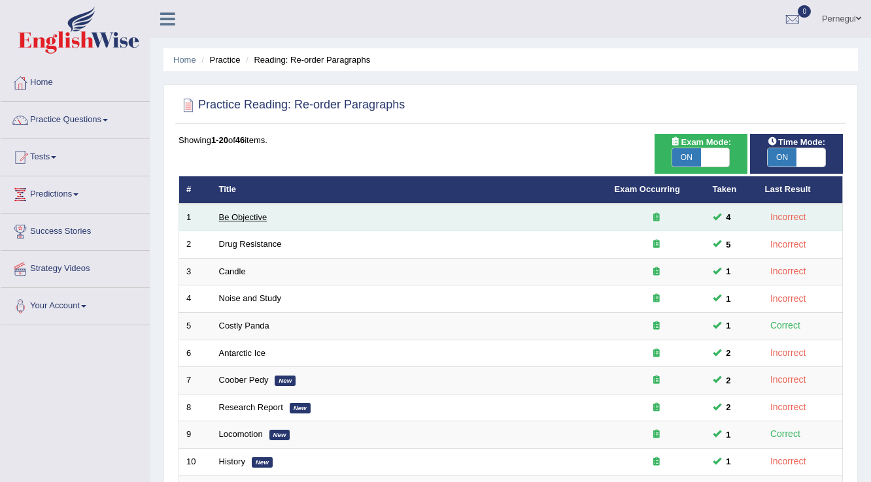
click at [230, 218] on link "Be Objective" at bounding box center [243, 217] width 48 height 10
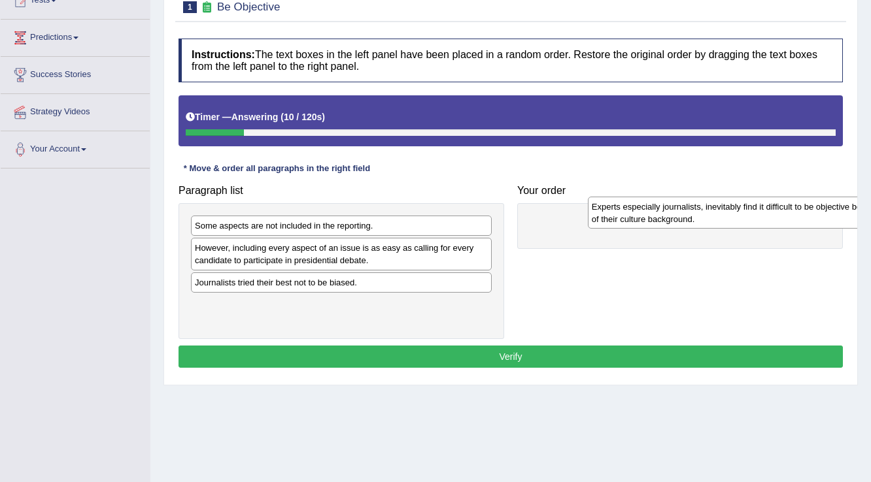
drag, startPoint x: 245, startPoint y: 220, endPoint x: 614, endPoint y: 204, distance: 369.7
click at [635, 201] on div "Experts especially journalists, inevitably find it difficult to be objective be…" at bounding box center [738, 213] width 301 height 33
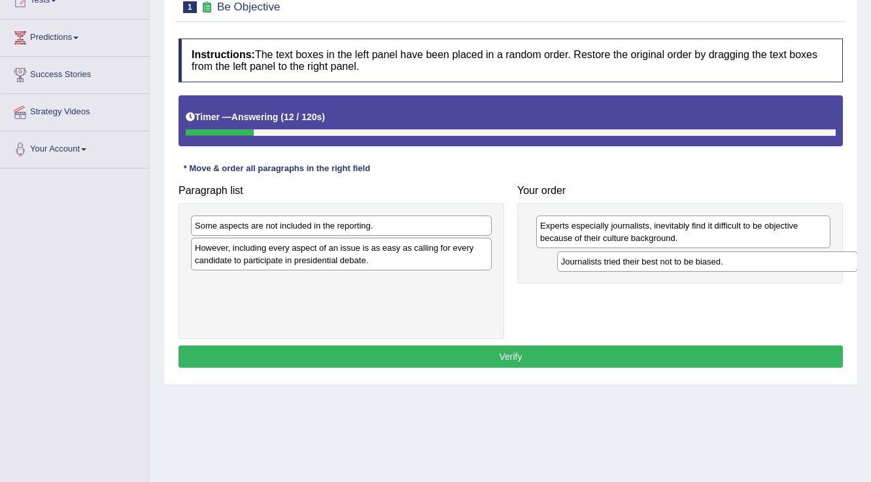
drag, startPoint x: 300, startPoint y: 288, endPoint x: 646, endPoint y: 268, distance: 346.4
click at [646, 268] on div "Journalists tried their best not to be biased." at bounding box center [707, 262] width 301 height 20
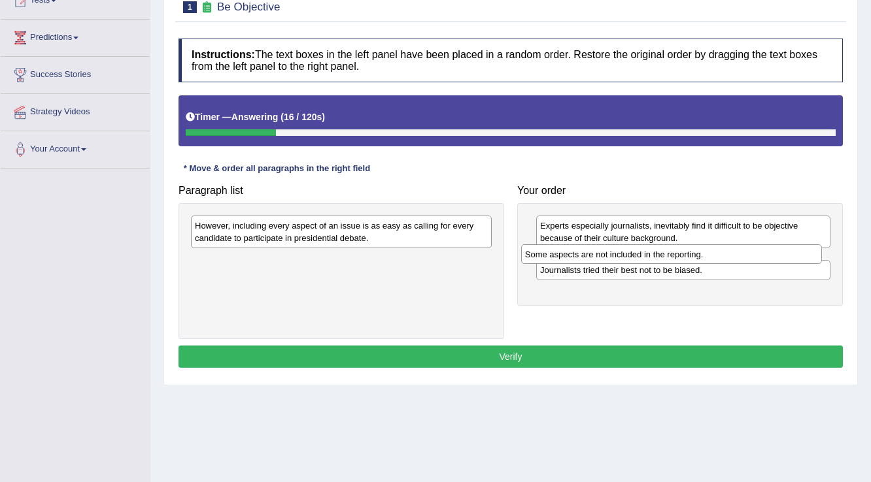
drag, startPoint x: 214, startPoint y: 229, endPoint x: 544, endPoint y: 258, distance: 331.4
click at [544, 258] on div "Some aspects are not included in the reporting." at bounding box center [671, 254] width 301 height 20
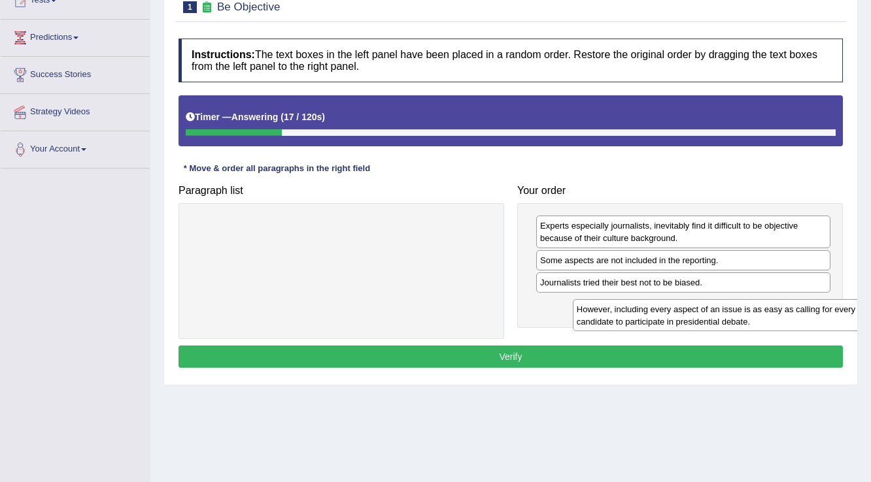
drag, startPoint x: 316, startPoint y: 228, endPoint x: 694, endPoint y: 312, distance: 386.4
click at [698, 312] on div "However, including every aspect of an issue is as easy as calling for every can…" at bounding box center [723, 315] width 301 height 33
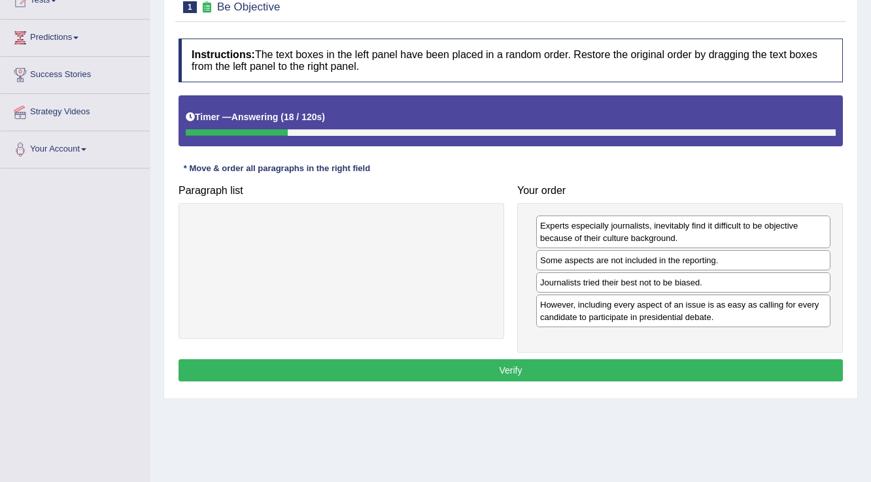
click at [580, 366] on button "Verify" at bounding box center [510, 371] width 664 height 22
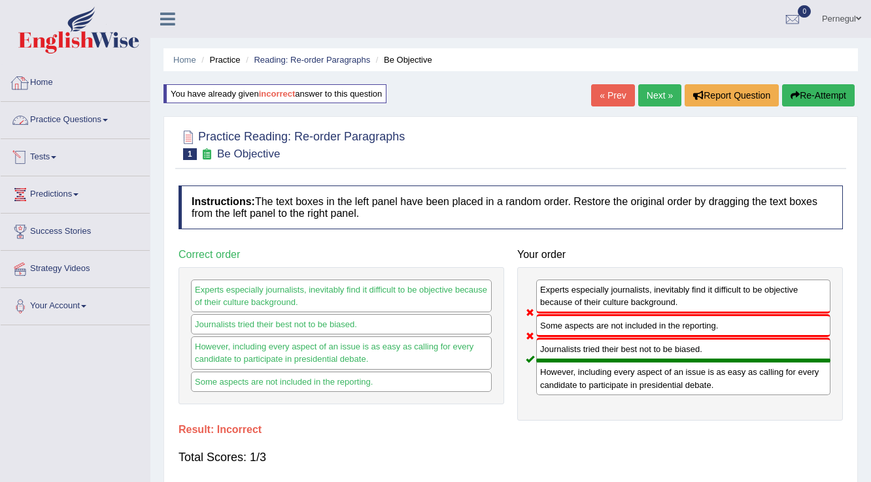
click at [55, 115] on link "Practice Questions" at bounding box center [75, 118] width 149 height 33
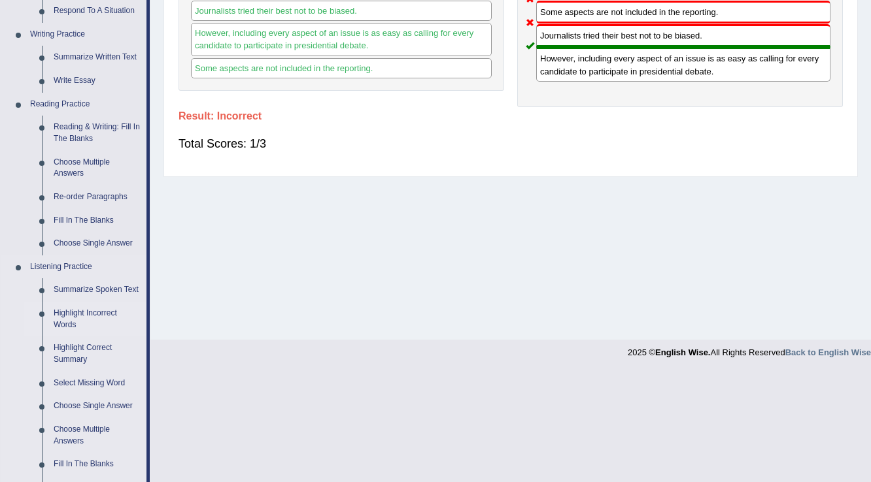
scroll to position [366, 0]
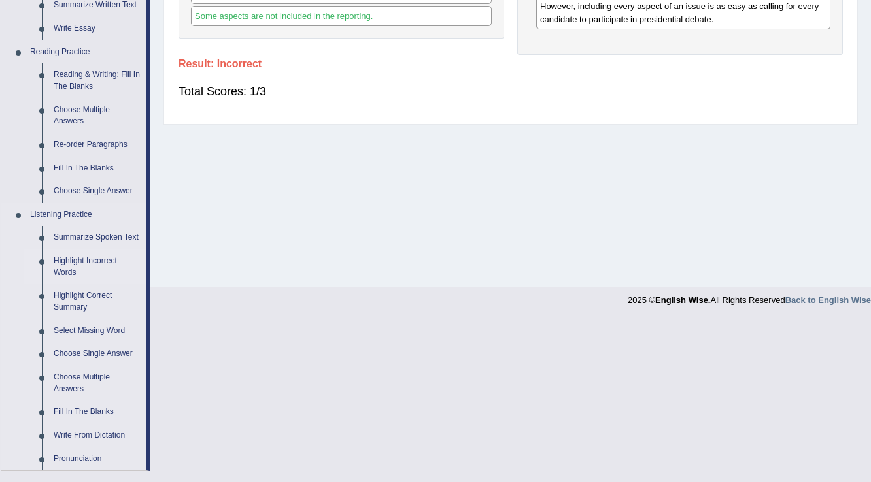
click at [68, 263] on link "Highlight Incorrect Words" at bounding box center [97, 267] width 99 height 35
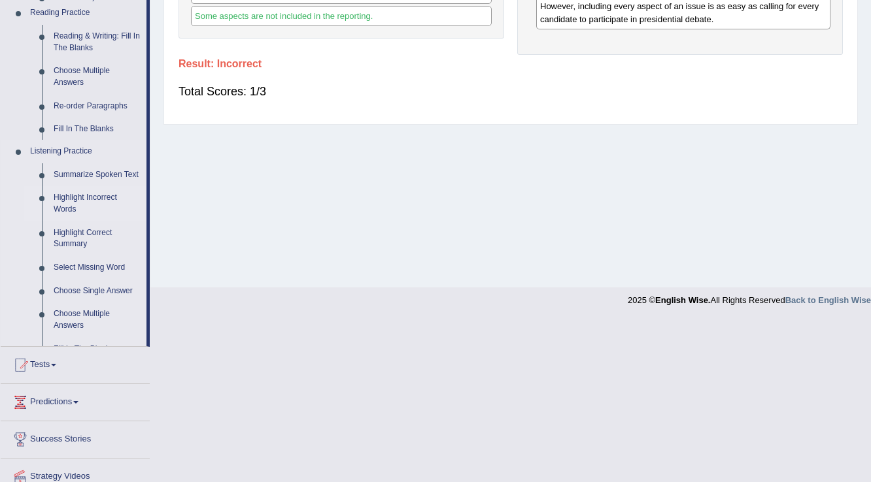
scroll to position [204, 0]
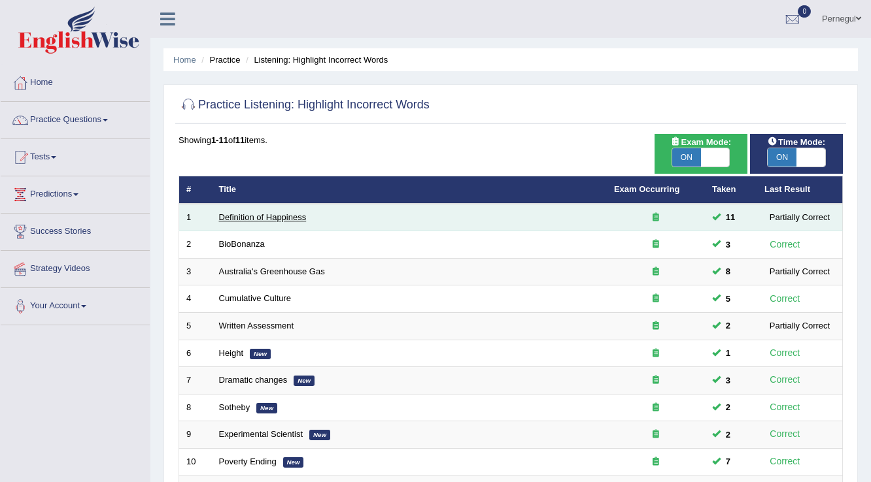
click at [261, 212] on link "Definition of Happiness" at bounding box center [263, 217] width 88 height 10
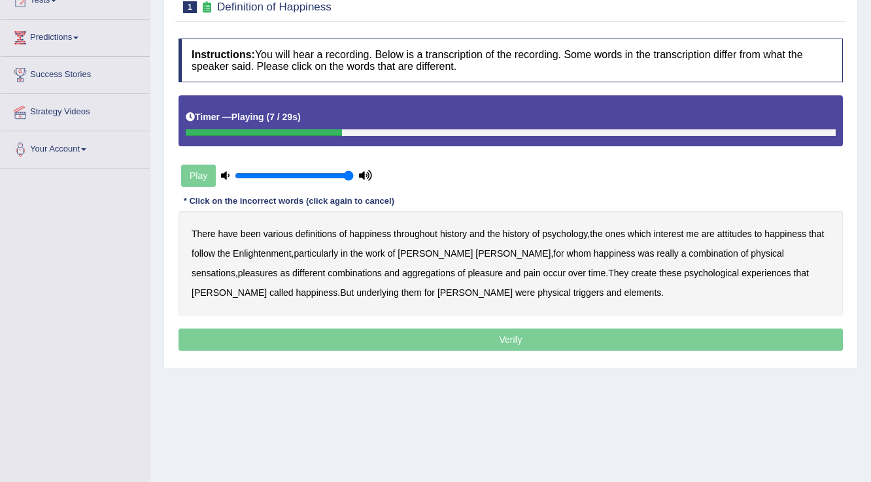
click at [552, 231] on b "psychology" at bounding box center [564, 234] width 45 height 10
click at [246, 251] on b "Enlightenment" at bounding box center [262, 253] width 59 height 10
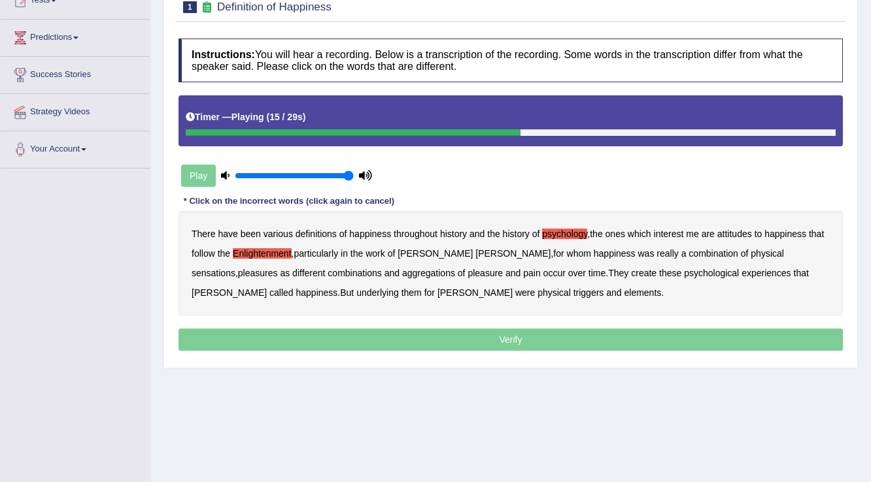
click at [235, 268] on b "sensations" at bounding box center [214, 273] width 44 height 10
click at [631, 269] on b "create" at bounding box center [643, 273] width 25 height 10
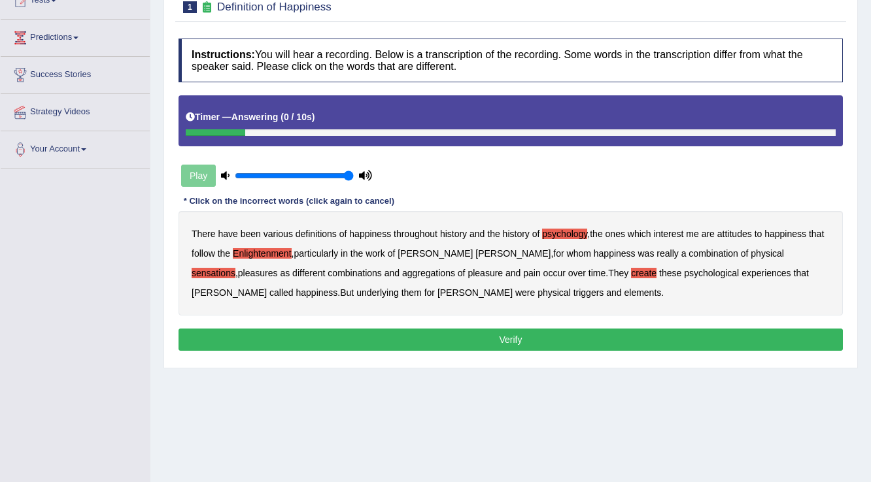
click at [624, 290] on b "elements" at bounding box center [642, 293] width 37 height 10
click at [471, 337] on button "Verify" at bounding box center [510, 340] width 664 height 22
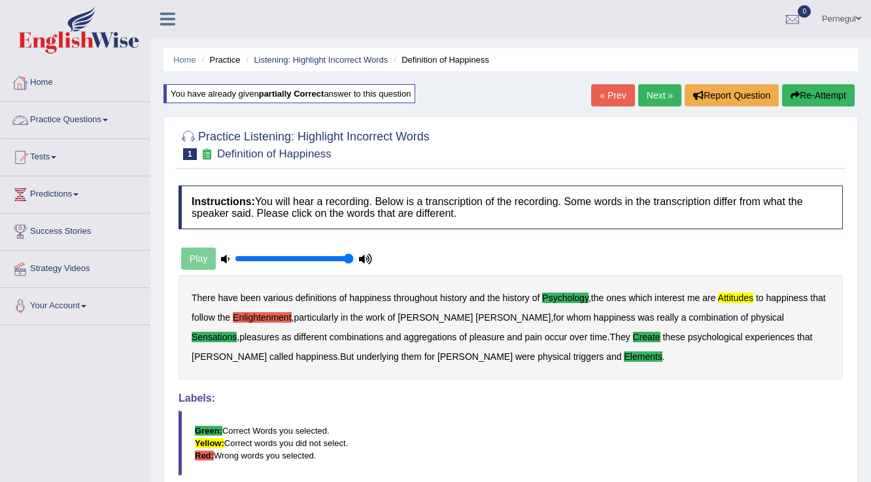
click at [41, 80] on link "Home" at bounding box center [75, 81] width 149 height 33
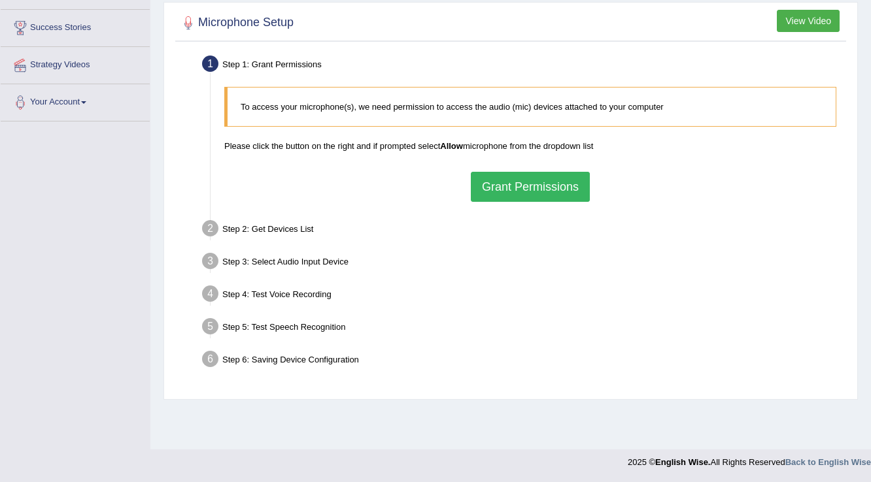
click at [517, 181] on button "Grant Permissions" at bounding box center [530, 187] width 119 height 30
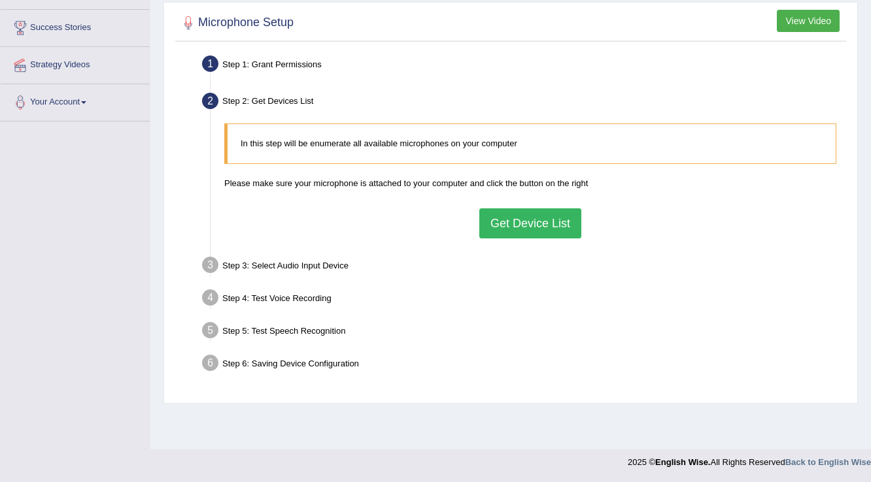
click at [528, 228] on button "Get Device List" at bounding box center [530, 224] width 102 height 30
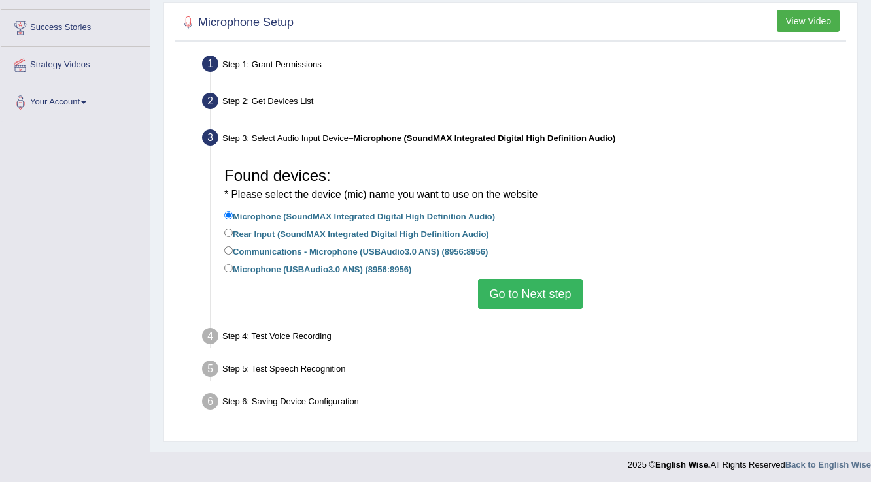
click at [539, 307] on button "Go to Next step" at bounding box center [530, 294] width 104 height 30
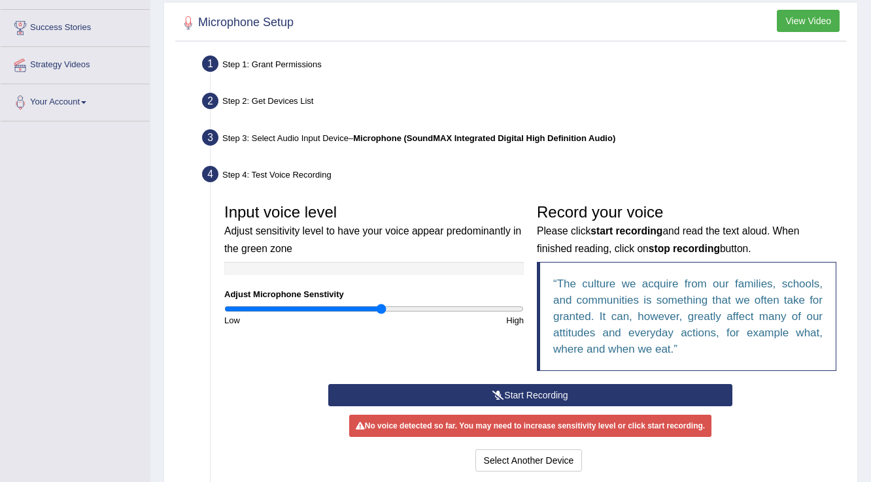
click at [448, 397] on button "Start Recording" at bounding box center [529, 395] width 403 height 22
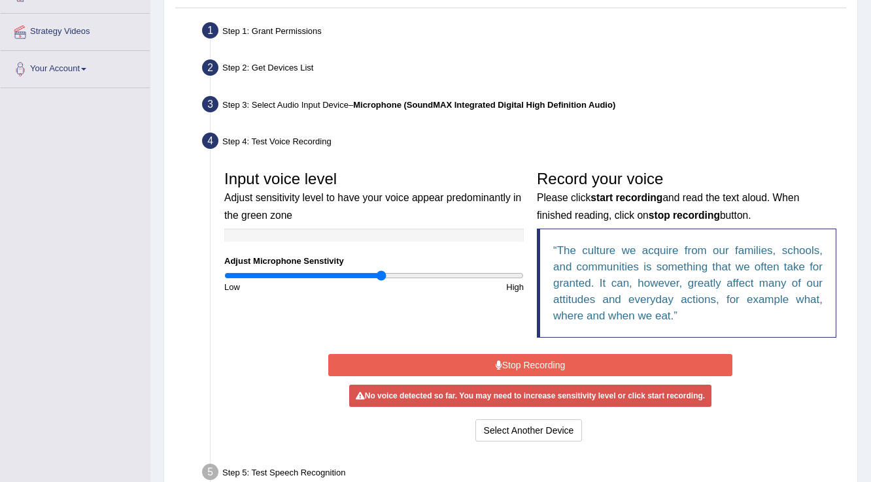
scroll to position [256, 0]
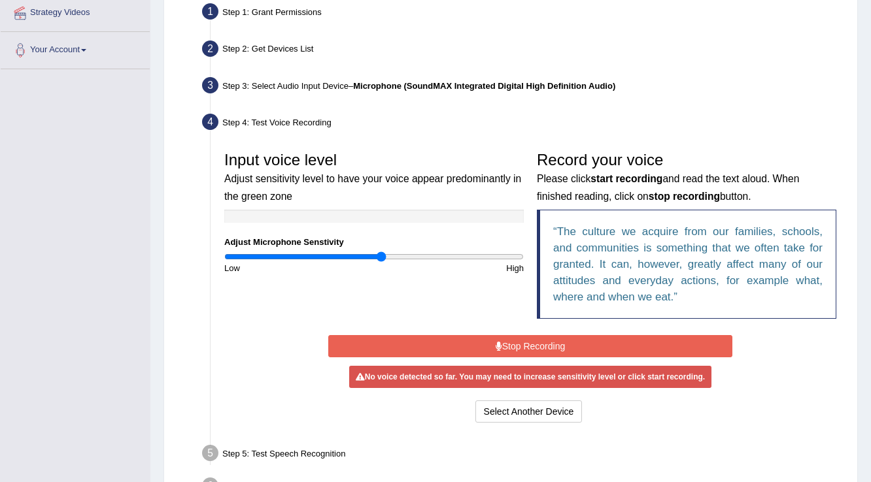
click at [451, 346] on button "Stop Recording" at bounding box center [529, 346] width 403 height 22
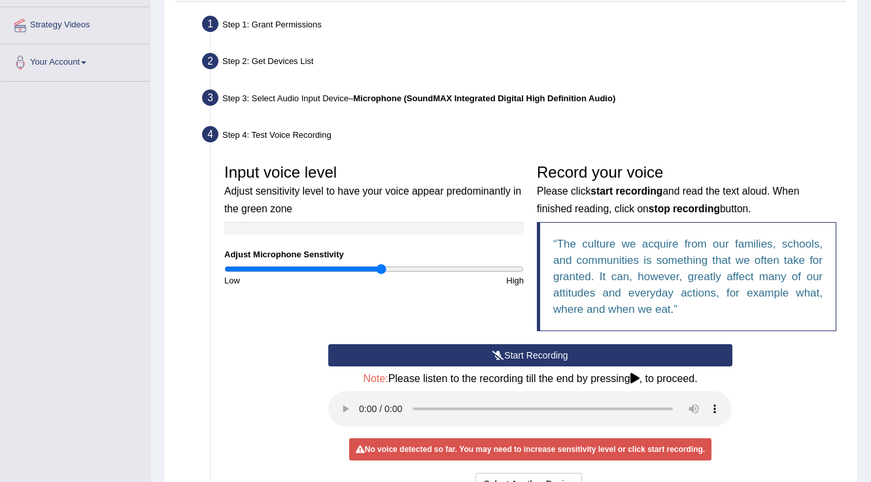
scroll to position [296, 0]
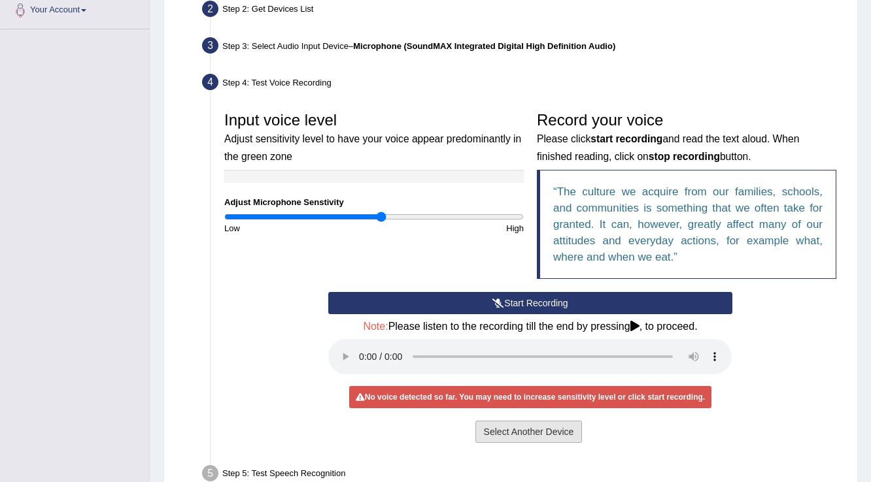
click at [516, 427] on button "Select Another Device" at bounding box center [528, 432] width 107 height 22
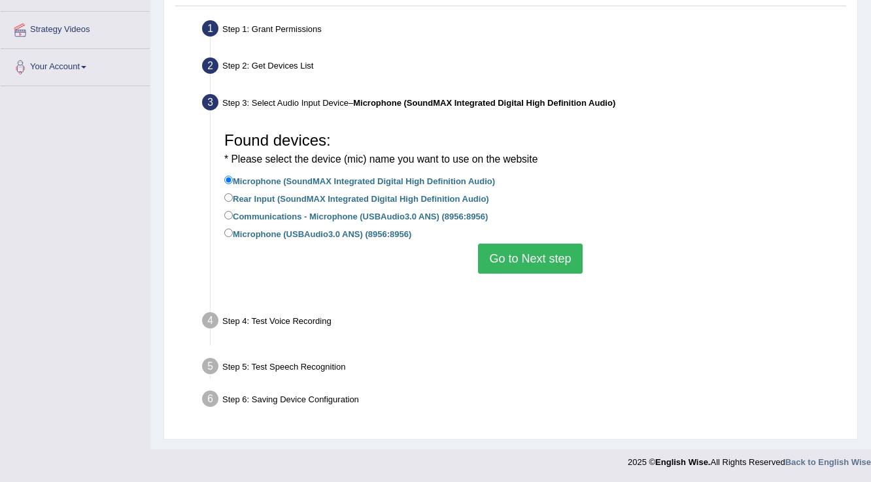
scroll to position [205, 0]
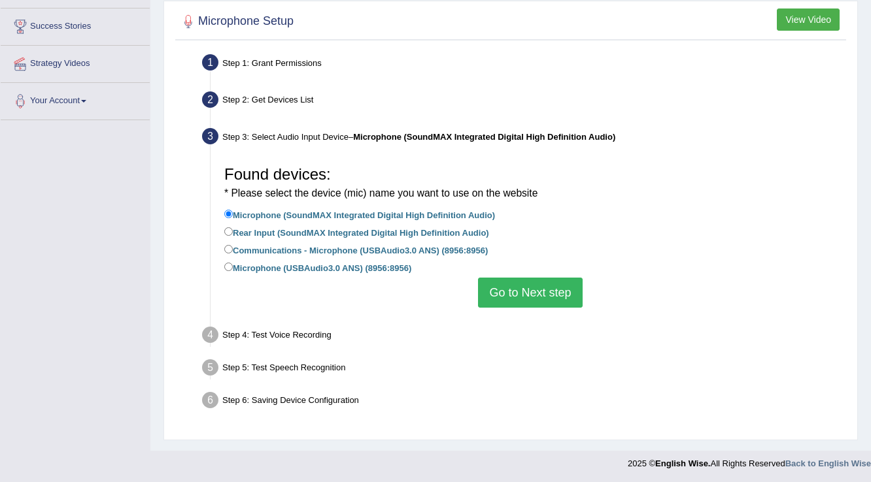
click at [254, 230] on label "Rear Input (SoundMAX Integrated Digital High Definition Audio)" at bounding box center [356, 232] width 265 height 14
click at [233, 230] on input "Rear Input (SoundMAX Integrated Digital High Definition Audio)" at bounding box center [228, 231] width 8 height 8
radio input "true"
click at [570, 297] on button "Go to Next step" at bounding box center [530, 293] width 104 height 30
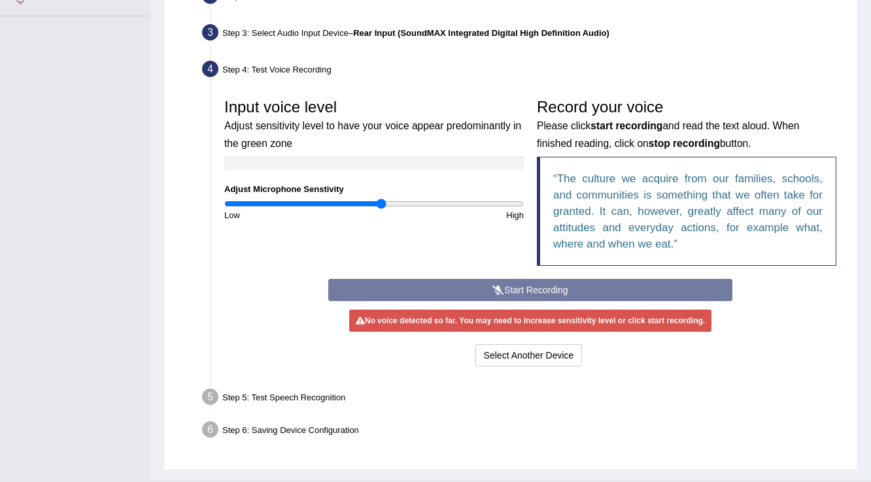
scroll to position [310, 0]
click at [535, 283] on div "Start Recording Stop Recording Note: Please listen to the recording till the en…" at bounding box center [530, 323] width 416 height 91
click at [517, 288] on div "Start Recording Stop Recording Note: Please listen to the recording till the en…" at bounding box center [530, 323] width 416 height 91
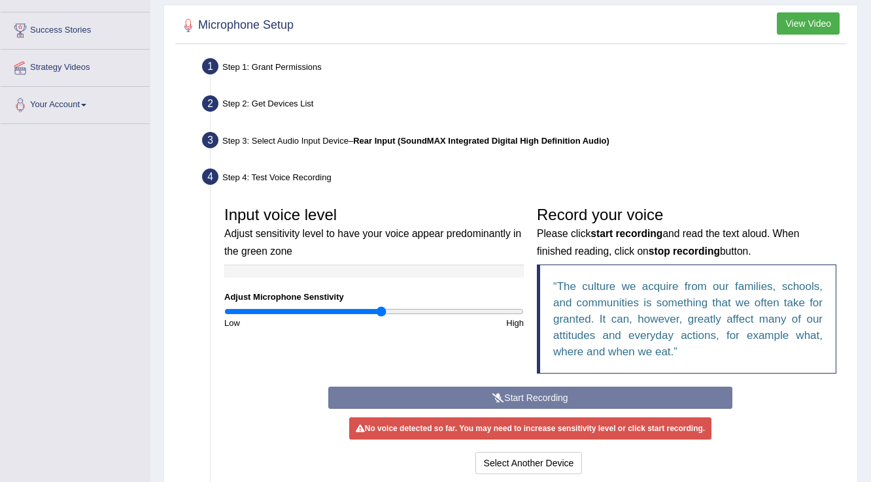
scroll to position [258, 0]
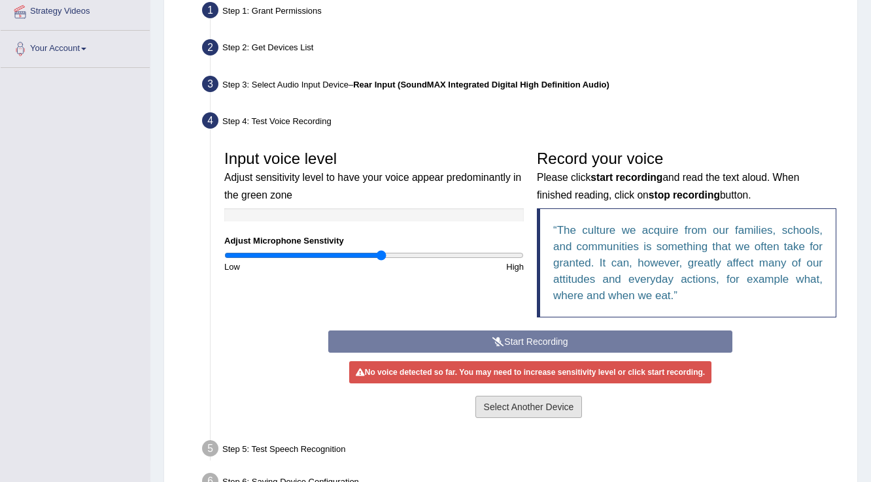
click at [520, 403] on button "Select Another Device" at bounding box center [528, 407] width 107 height 22
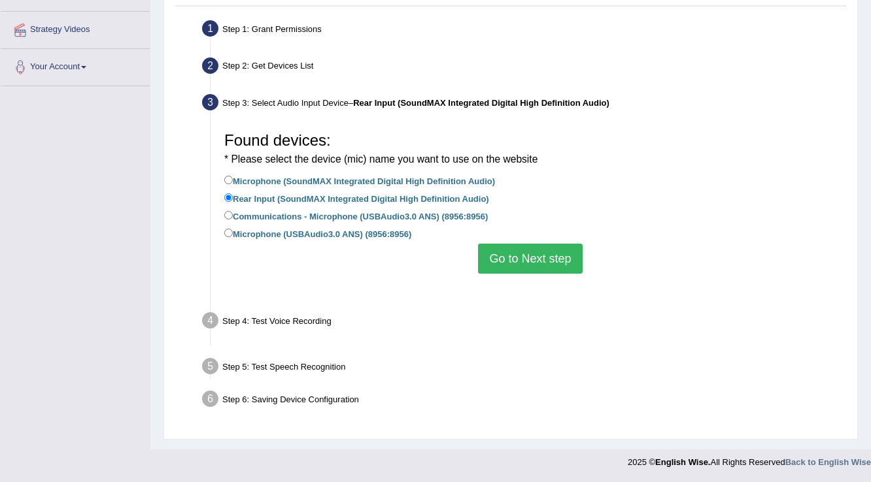
scroll to position [205, 0]
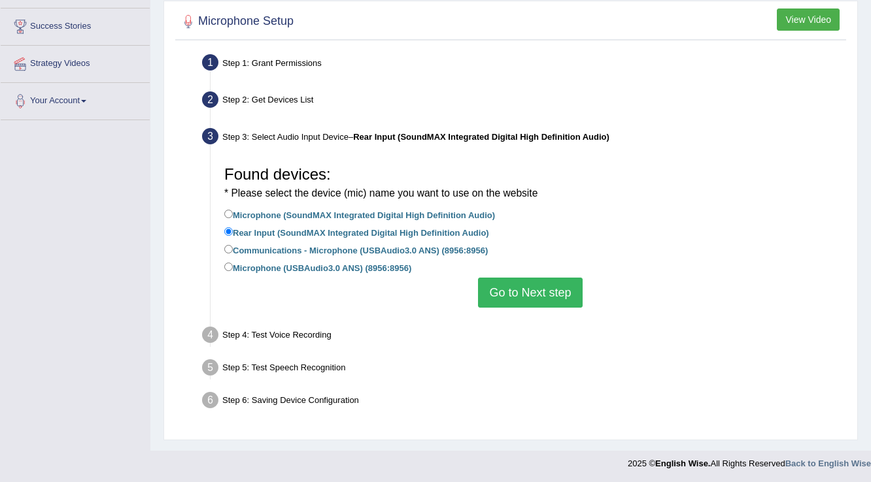
click at [263, 264] on label "Microphone (USBAudio3.0 ANS) (8956:8956)" at bounding box center [317, 267] width 187 height 14
click at [233, 264] on input "Microphone (USBAudio3.0 ANS) (8956:8956)" at bounding box center [228, 267] width 8 height 8
radio input "true"
click at [560, 293] on button "Go to Next step" at bounding box center [530, 293] width 104 height 30
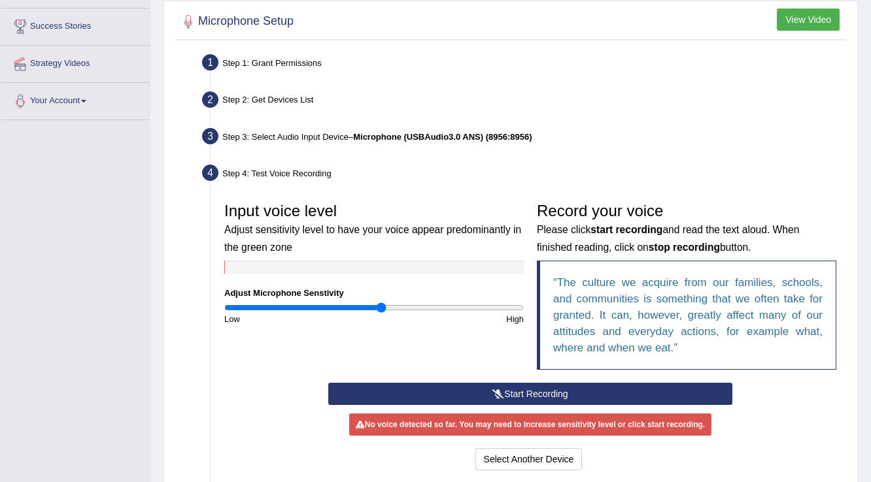
click at [556, 389] on button "Start Recording" at bounding box center [529, 394] width 403 height 22
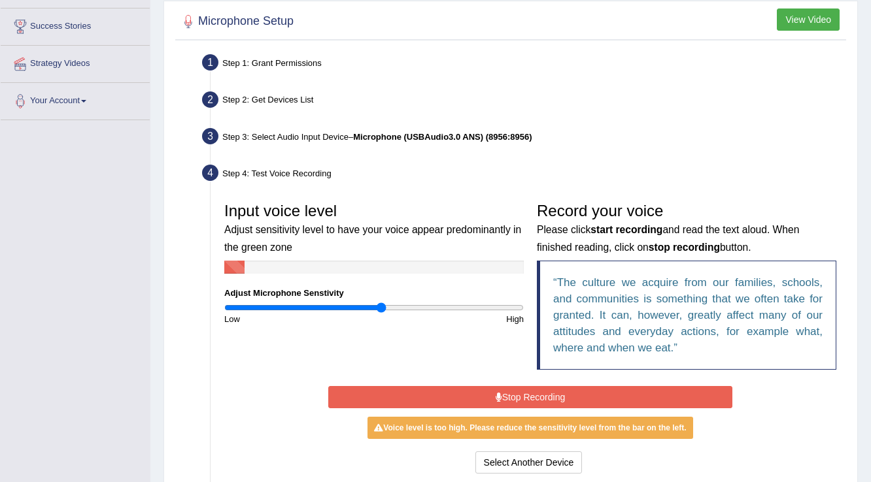
click at [556, 389] on button "Stop Recording" at bounding box center [529, 397] width 403 height 22
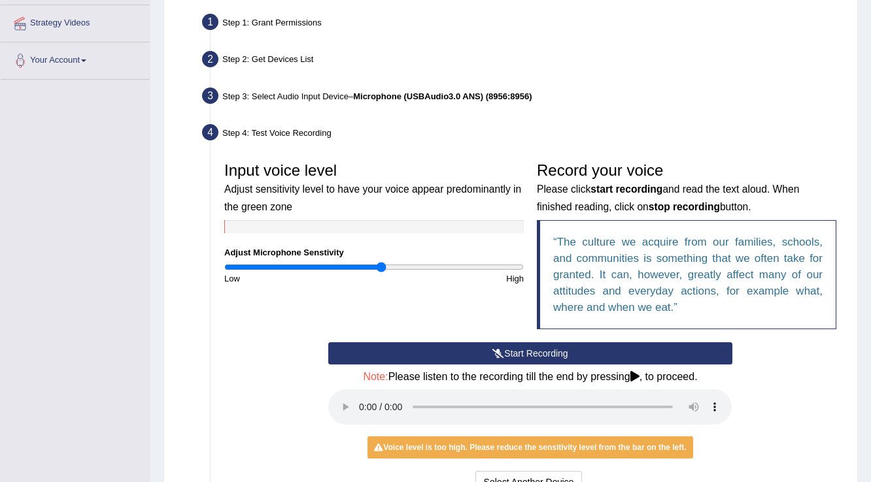
scroll to position [310, 0]
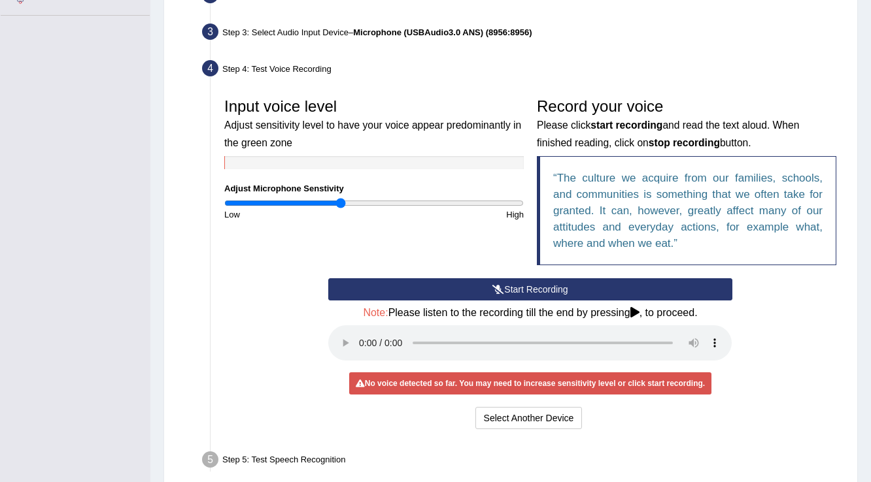
type input "0.78"
click at [339, 204] on input "range" at bounding box center [373, 203] width 299 height 10
click at [477, 286] on button "Start Recording" at bounding box center [529, 289] width 403 height 22
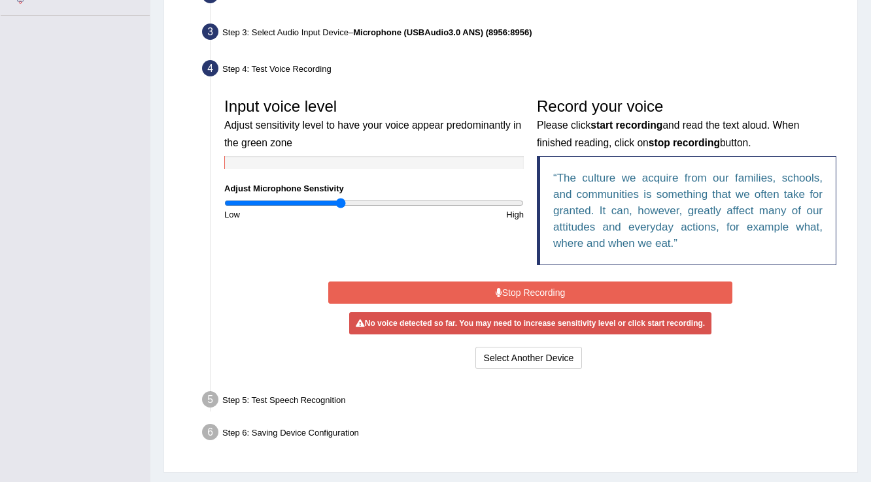
click at [477, 286] on button "Stop Recording" at bounding box center [529, 293] width 403 height 22
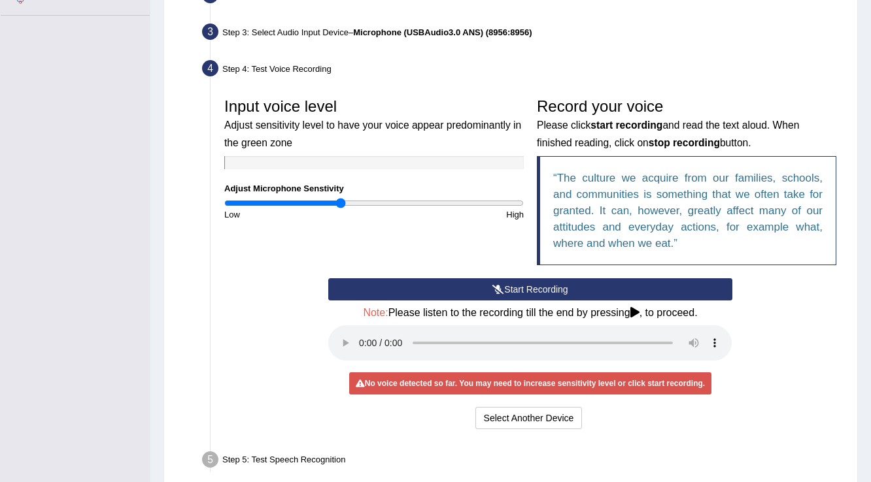
click at [477, 286] on button "Start Recording" at bounding box center [529, 289] width 403 height 22
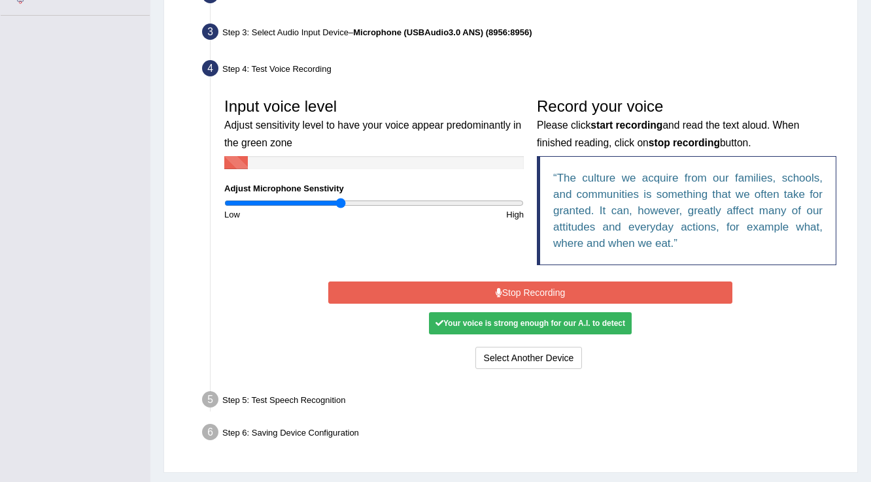
click at [477, 286] on button "Stop Recording" at bounding box center [529, 293] width 403 height 22
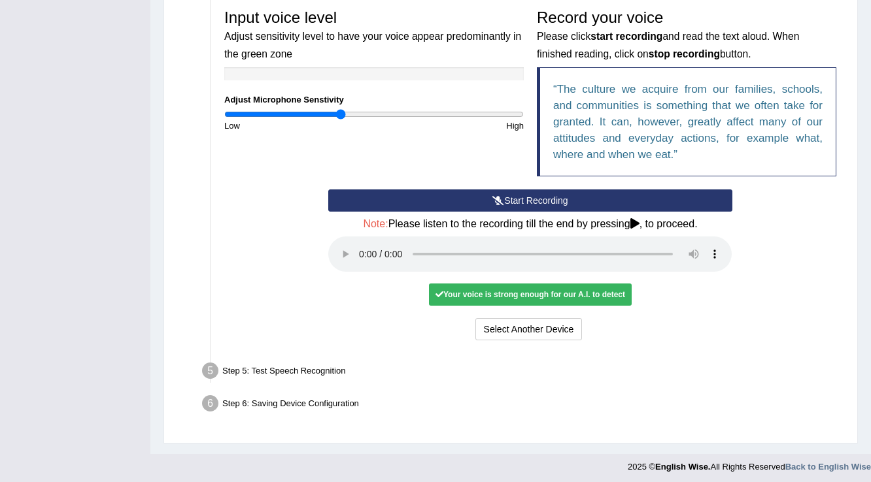
scroll to position [401, 0]
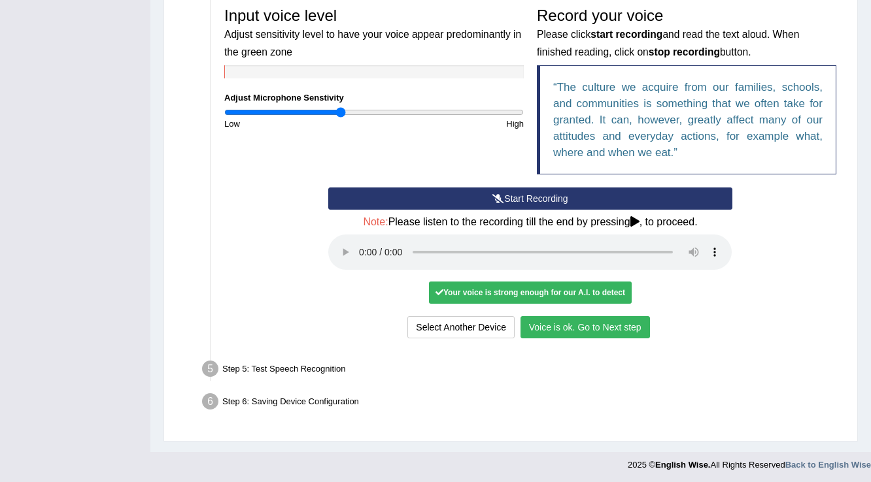
click at [608, 321] on button "Voice is ok. Go to Next step" at bounding box center [584, 327] width 129 height 22
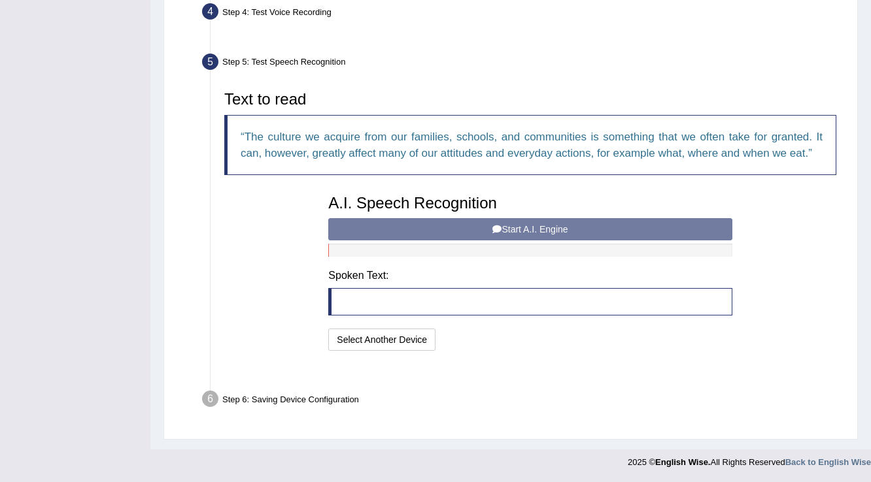
scroll to position [333, 0]
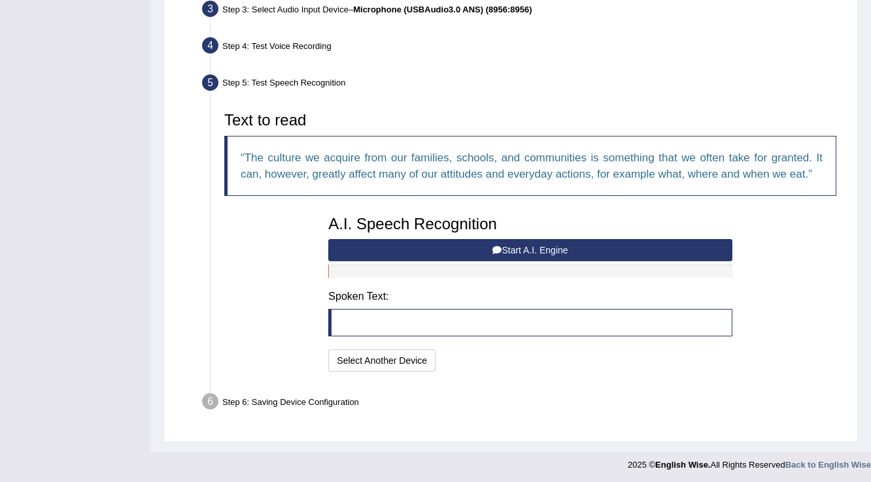
click at [418, 251] on button "Start A.I. Engine" at bounding box center [529, 250] width 403 height 22
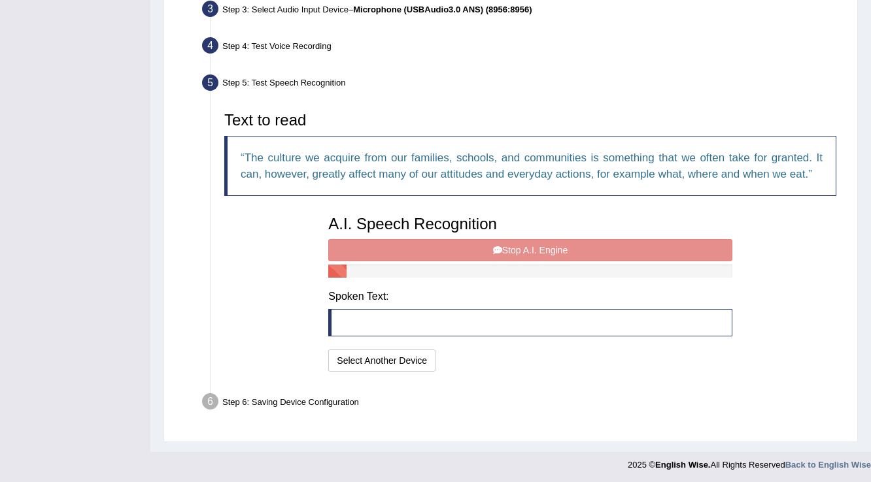
click at [418, 251] on div "A.I. Speech Recognition Start A.I. Engine Stop A.I. Engine Note: Please listen …" at bounding box center [530, 292] width 416 height 166
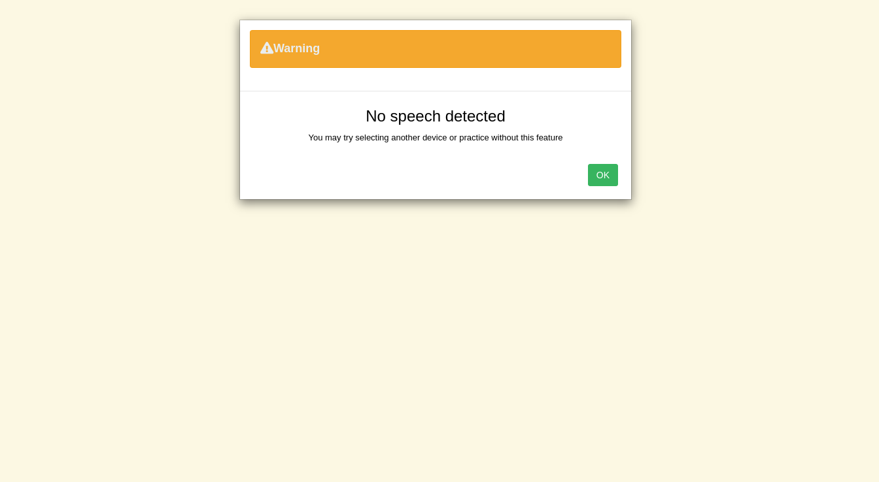
click at [599, 169] on button "OK" at bounding box center [603, 175] width 30 height 22
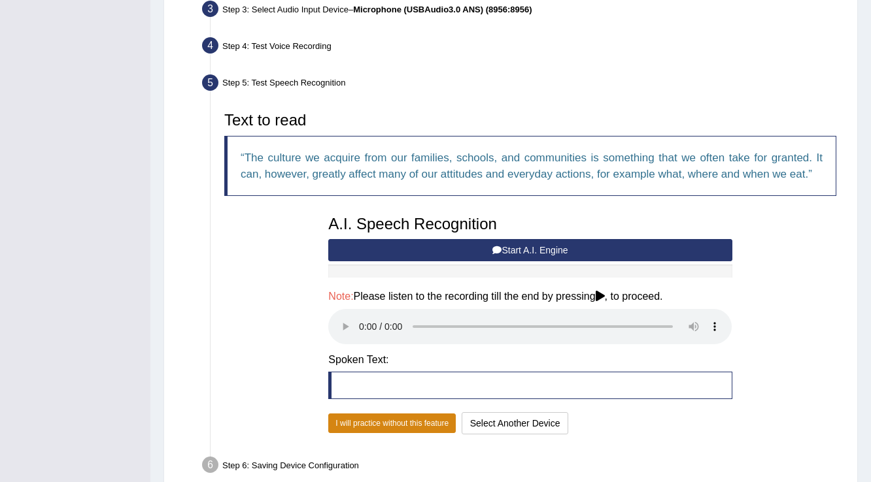
click at [369, 423] on button "I will practice without this feature" at bounding box center [391, 424] width 127 height 20
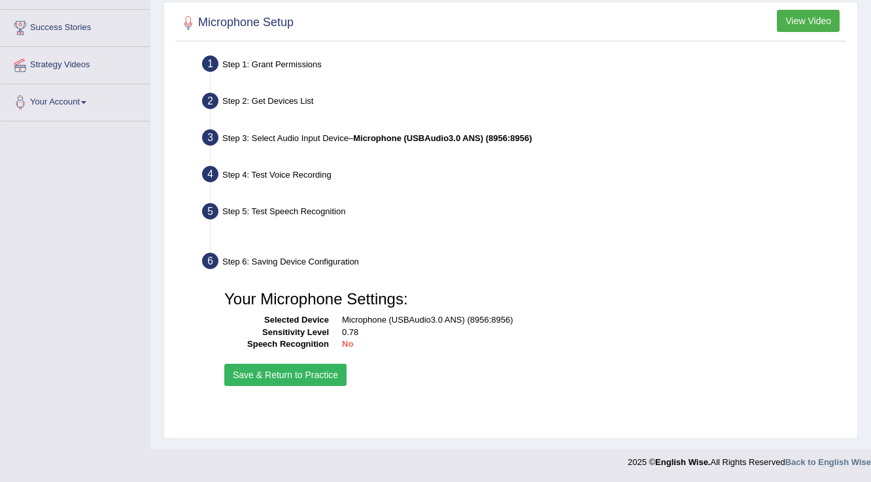
scroll to position [204, 0]
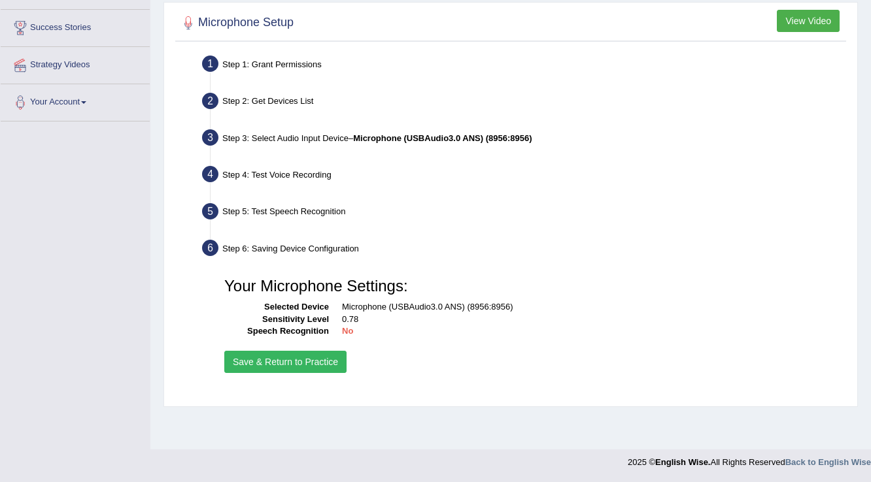
click at [314, 358] on button "Save & Return to Practice" at bounding box center [285, 362] width 122 height 22
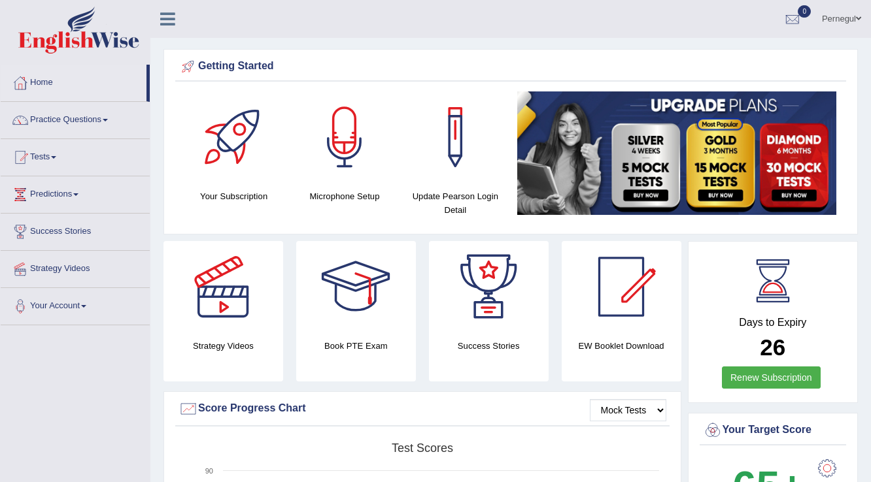
click at [40, 81] on link "Home" at bounding box center [74, 81] width 146 height 33
click at [39, 119] on link "Practice Questions" at bounding box center [75, 118] width 149 height 33
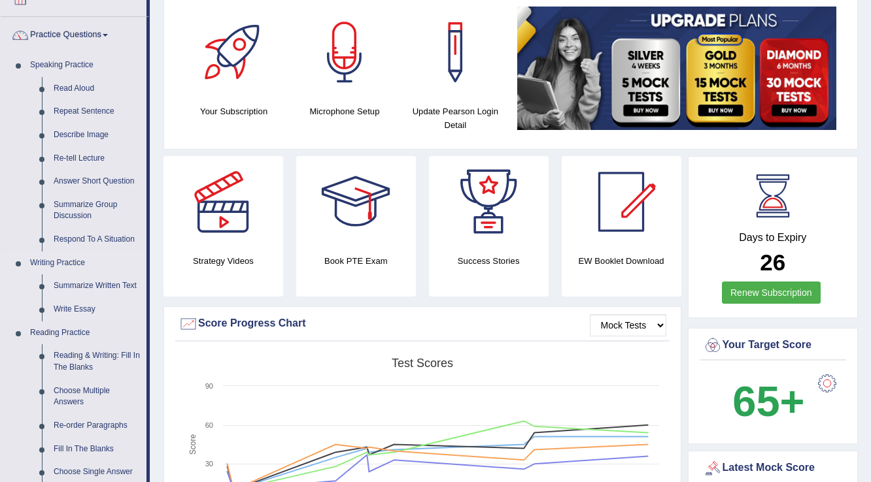
scroll to position [105, 0]
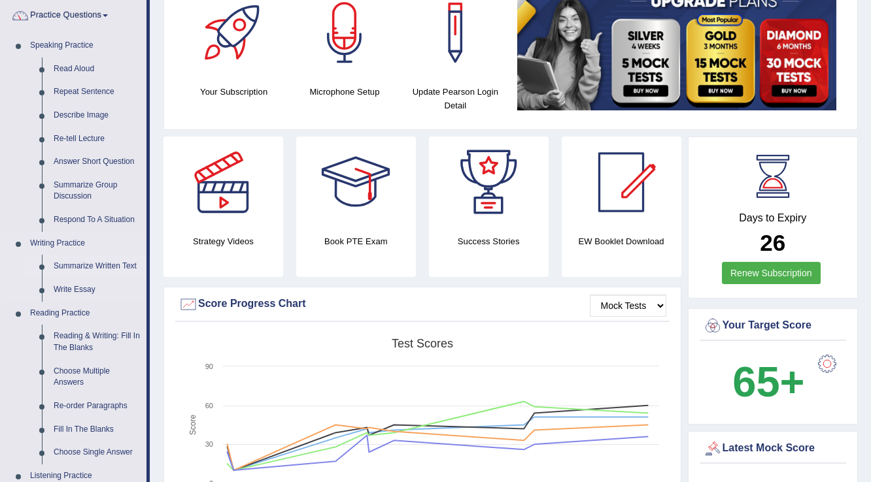
click at [78, 262] on link "Summarize Written Text" at bounding box center [97, 267] width 99 height 24
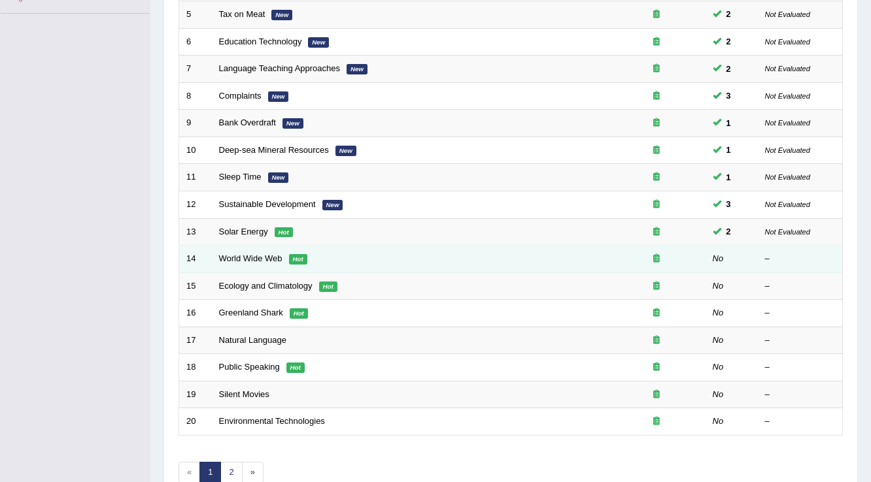
scroll to position [314, 0]
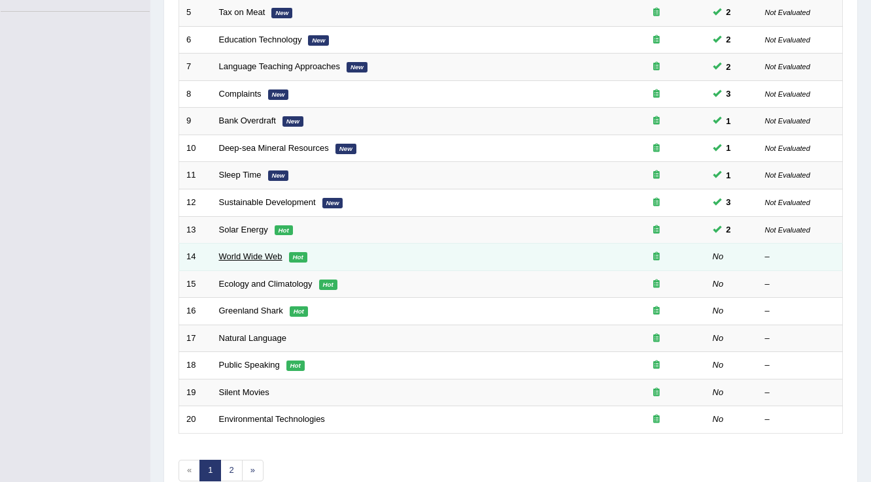
click at [243, 254] on link "World Wide Web" at bounding box center [250, 257] width 63 height 10
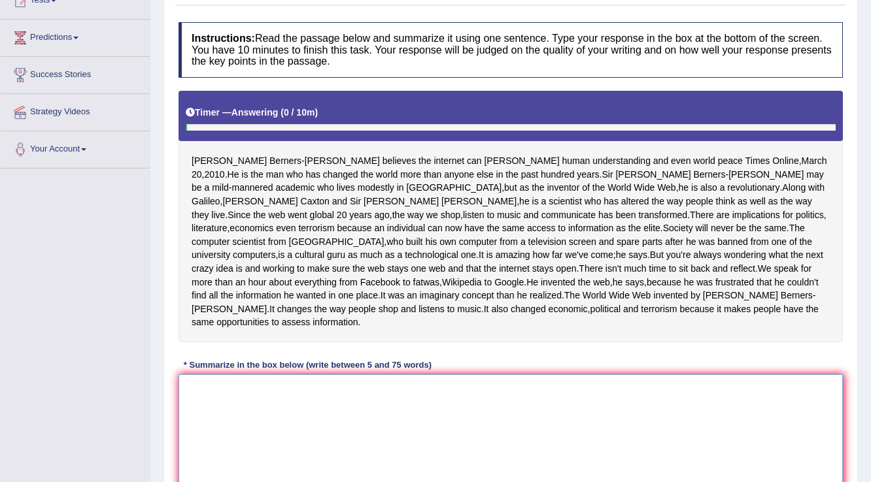
click at [239, 409] on textarea at bounding box center [510, 438] width 664 height 127
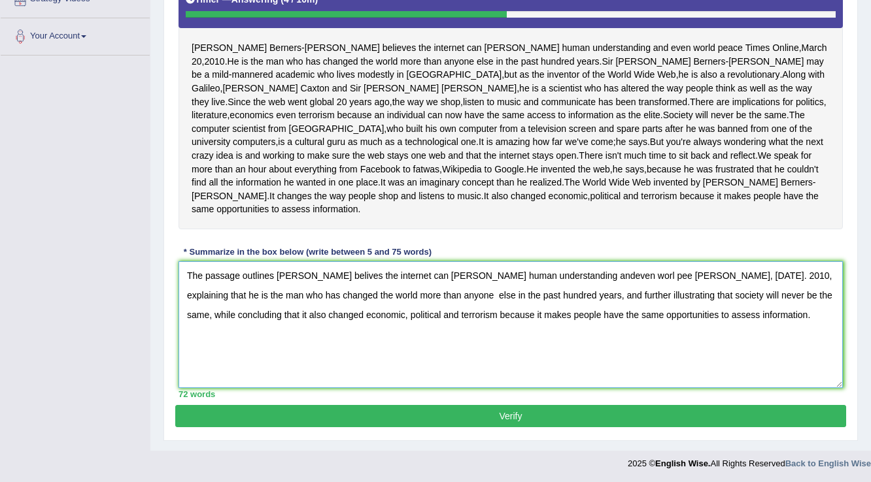
scroll to position [282, 0]
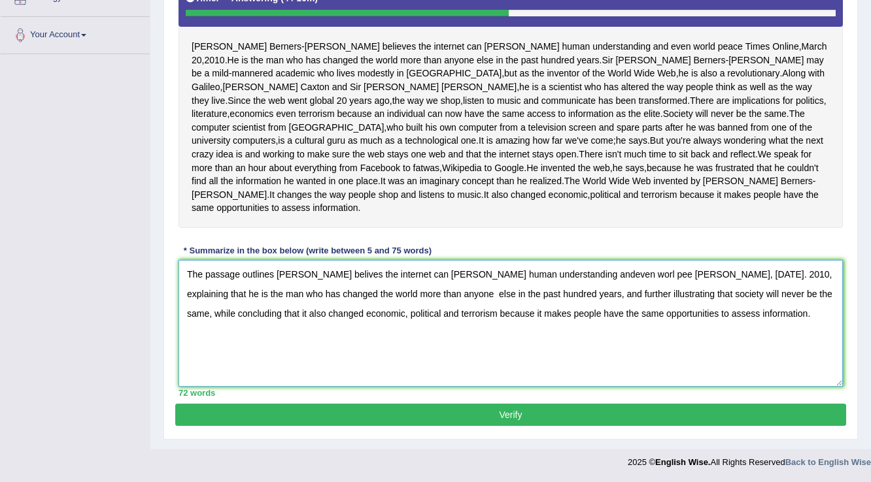
type textarea "The passage outlines [PERSON_NAME] belives the internet can [PERSON_NAME] human…"
click at [363, 422] on button "Verify" at bounding box center [510, 415] width 671 height 22
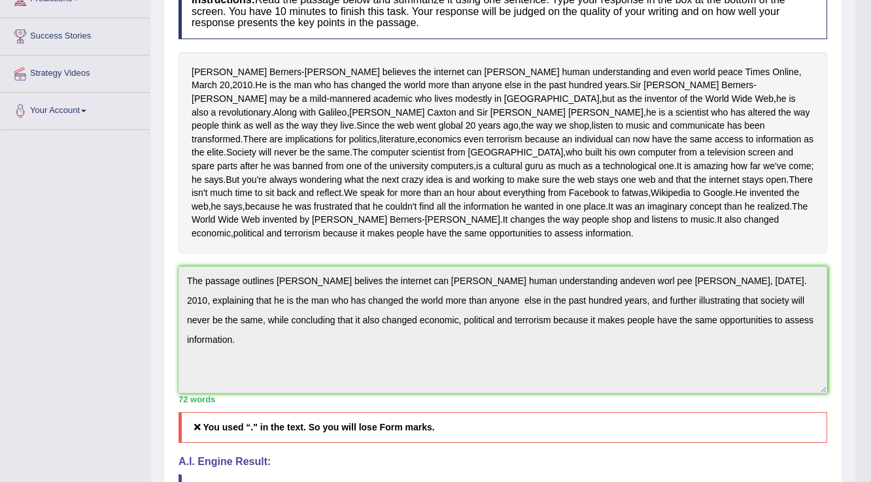
scroll to position [172, 0]
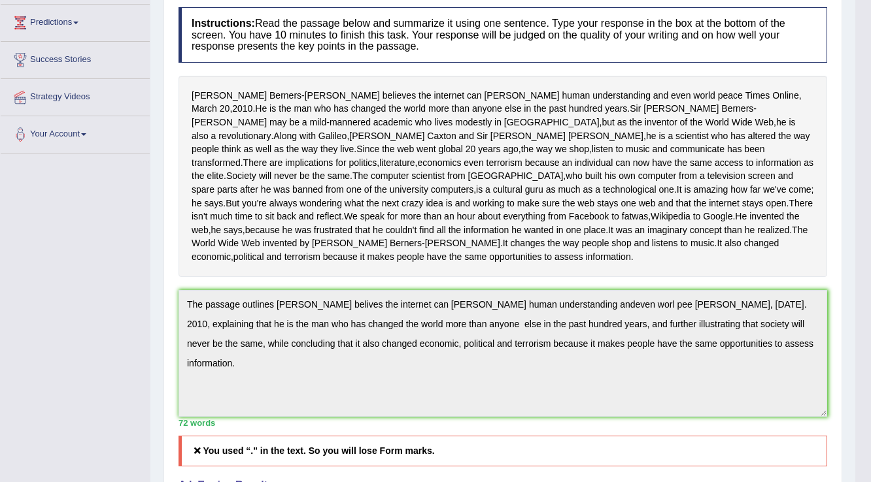
click at [870, 311] on html "Toggle navigation Home Practice Questions Speaking Practice Read Aloud Repeat S…" at bounding box center [435, 69] width 871 height 482
click at [841, 361] on div "Practice Writing: Summarize Written Text 14 World Wide Web Instructions: Read t…" at bounding box center [502, 359] width 679 height 843
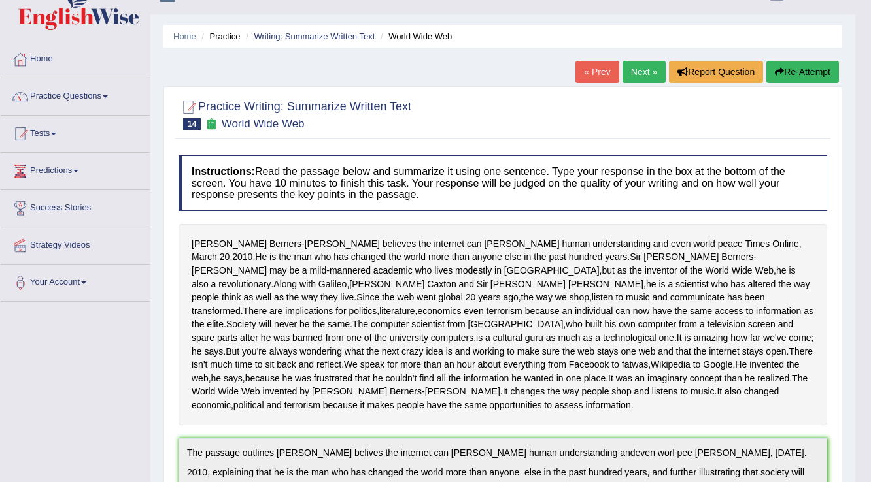
scroll to position [0, 0]
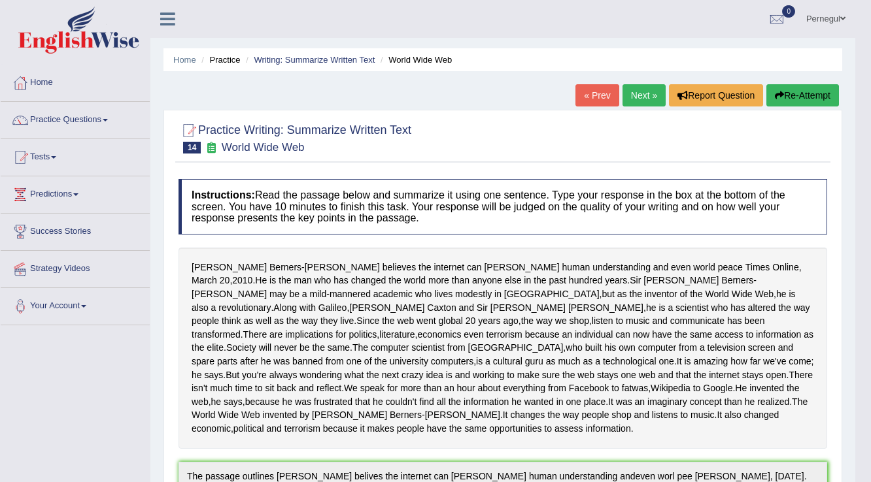
click at [803, 97] on button "Re-Attempt" at bounding box center [802, 95] width 73 height 22
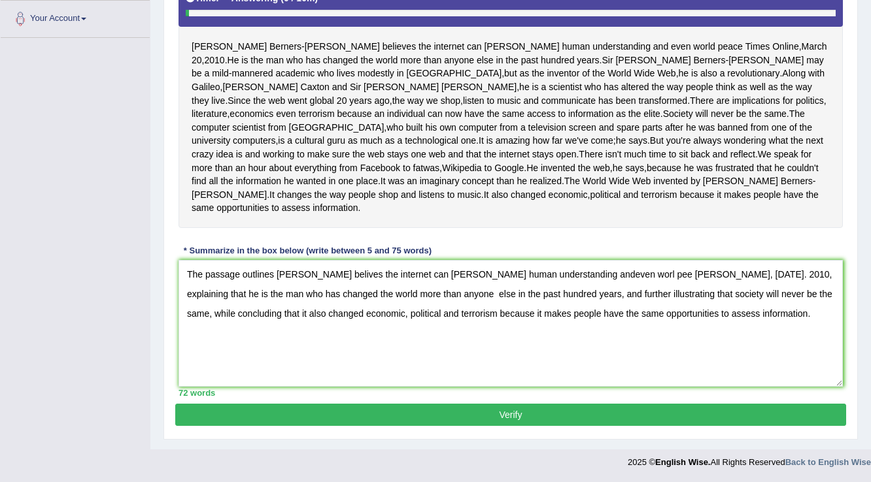
scroll to position [246, 0]
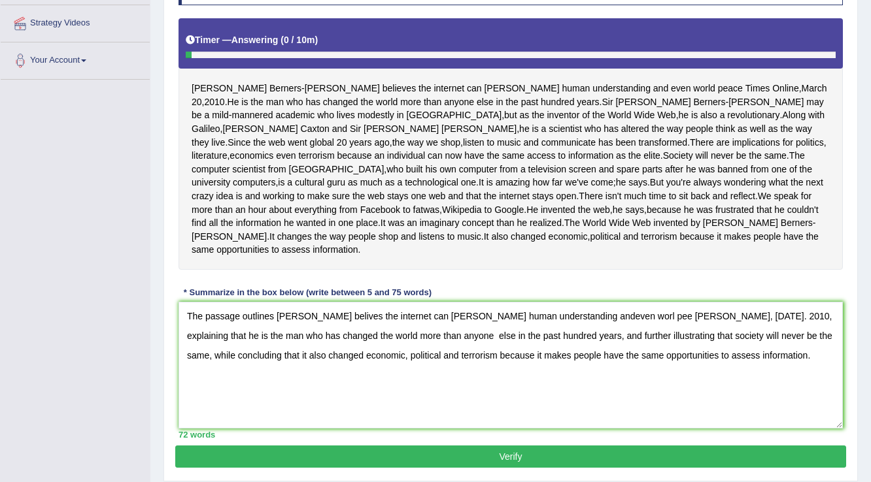
click at [733, 329] on textarea "The passage outlines [PERSON_NAME] belives the internet can [PERSON_NAME] human…" at bounding box center [510, 365] width 664 height 127
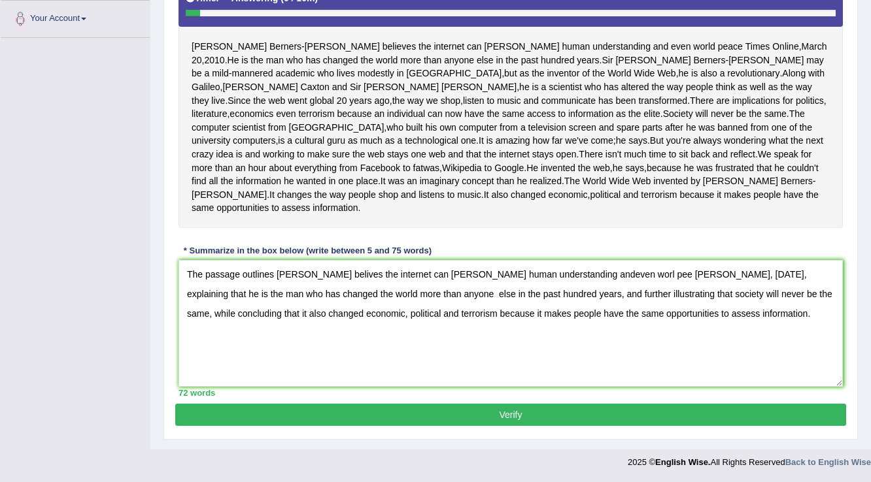
type textarea "The passage outlines Tim berners- Lee belives the internet can foster human und…"
click at [557, 416] on button "Verify" at bounding box center [510, 415] width 671 height 22
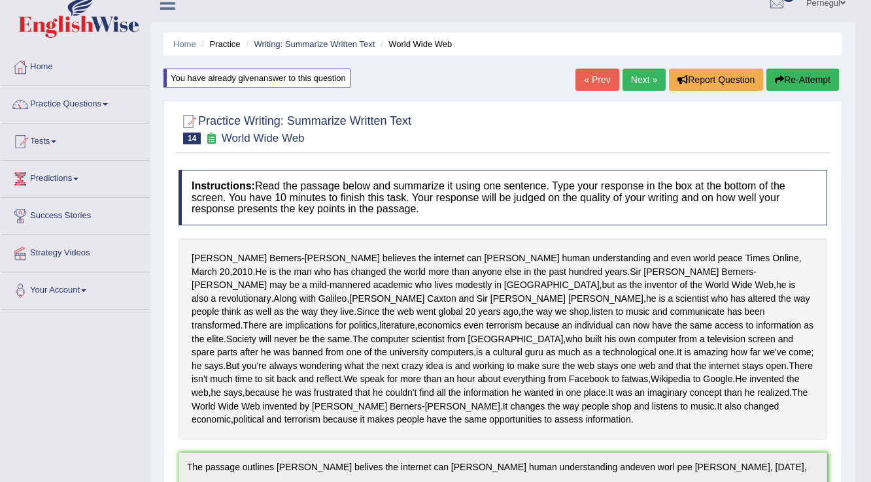
scroll to position [0, 0]
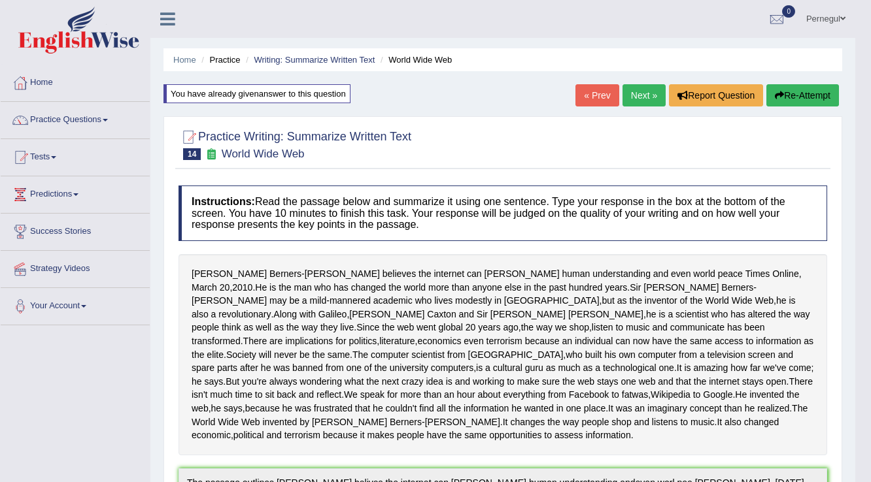
click at [805, 97] on button "Re-Attempt" at bounding box center [802, 95] width 73 height 22
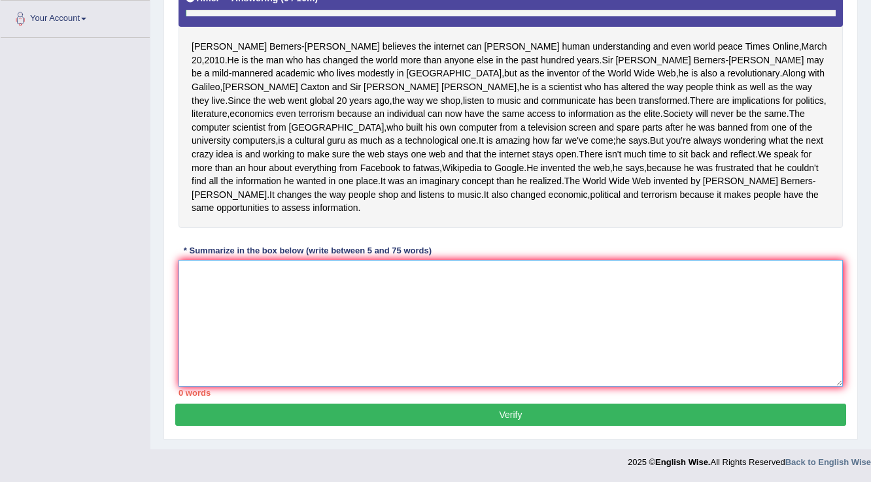
click at [269, 317] on textarea at bounding box center [510, 323] width 664 height 127
paste textarea "The passage outlines [PERSON_NAME] belives the internet can [PERSON_NAME] human…"
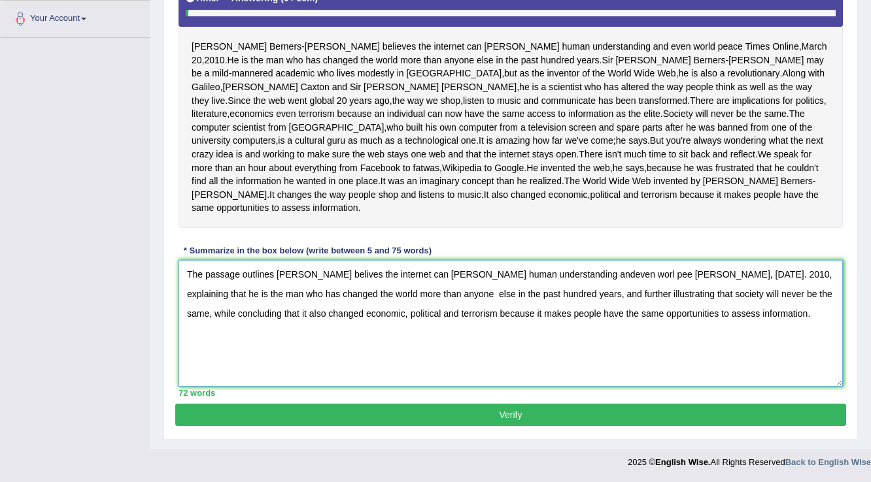
click at [299, 270] on textarea "The passage outlines [PERSON_NAME] belives the internet can [PERSON_NAME] human…" at bounding box center [510, 323] width 664 height 127
click at [735, 280] on textarea "The passage outlines [PERSON_NAME] belives the internet can [PERSON_NAME] human…" at bounding box center [510, 323] width 664 height 127
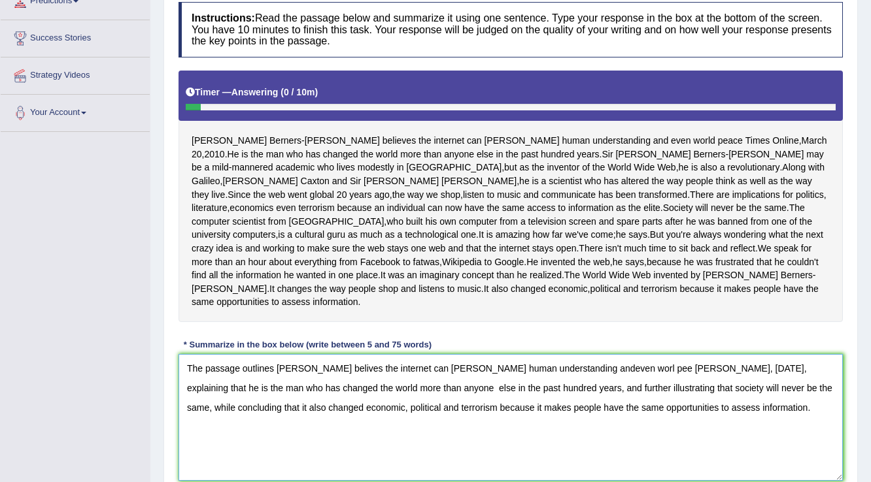
click at [363, 379] on textarea "The passage outlines Tim Berners- Lee belives the internet can foster human und…" at bounding box center [510, 417] width 664 height 127
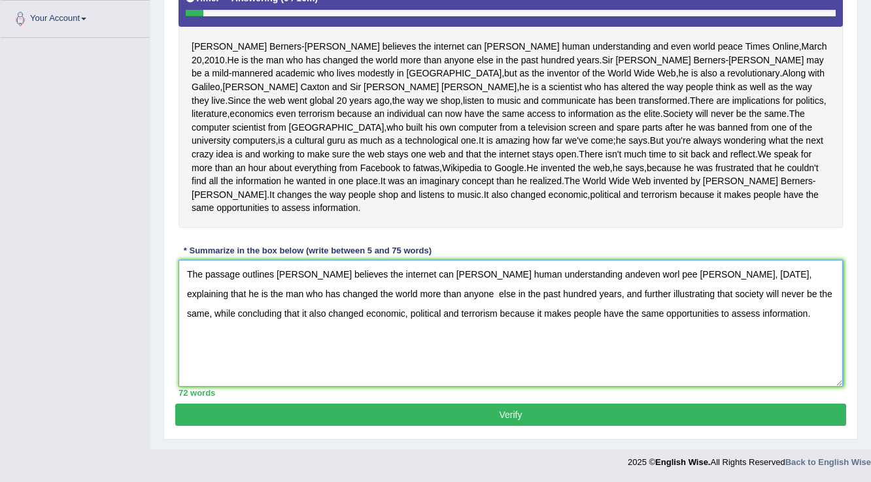
type textarea "The passage outlines [PERSON_NAME] believes the internet can [PERSON_NAME] huma…"
click at [548, 413] on button "Verify" at bounding box center [510, 415] width 671 height 22
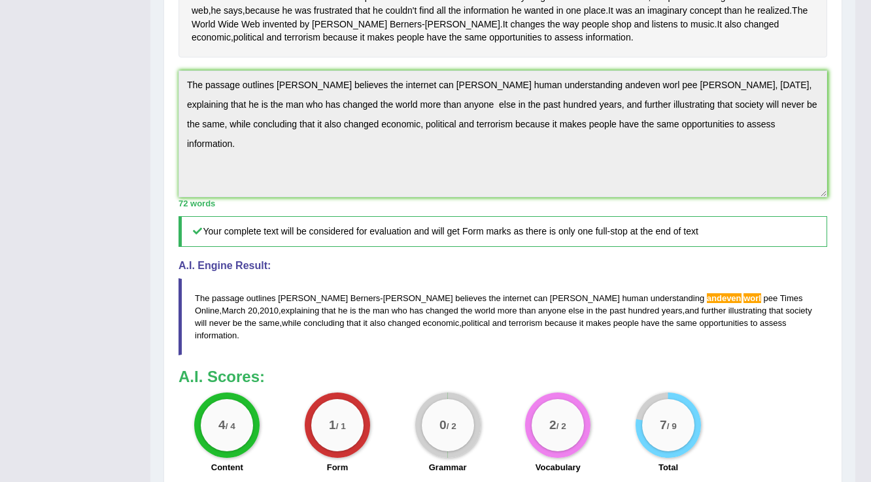
scroll to position [361, 0]
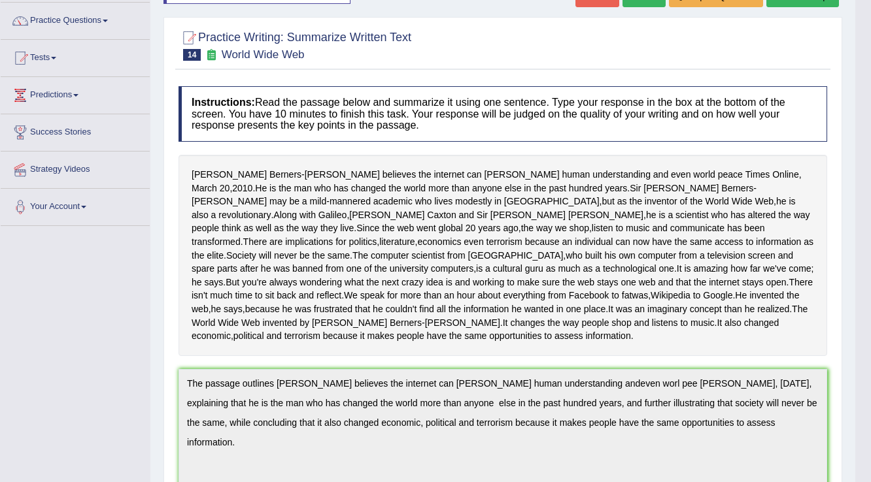
scroll to position [0, 0]
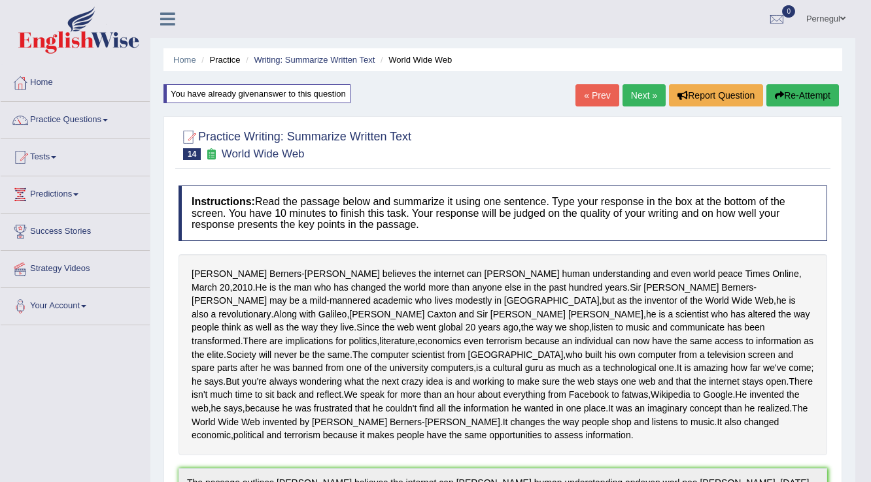
click at [809, 97] on button "Re-Attempt" at bounding box center [802, 95] width 73 height 22
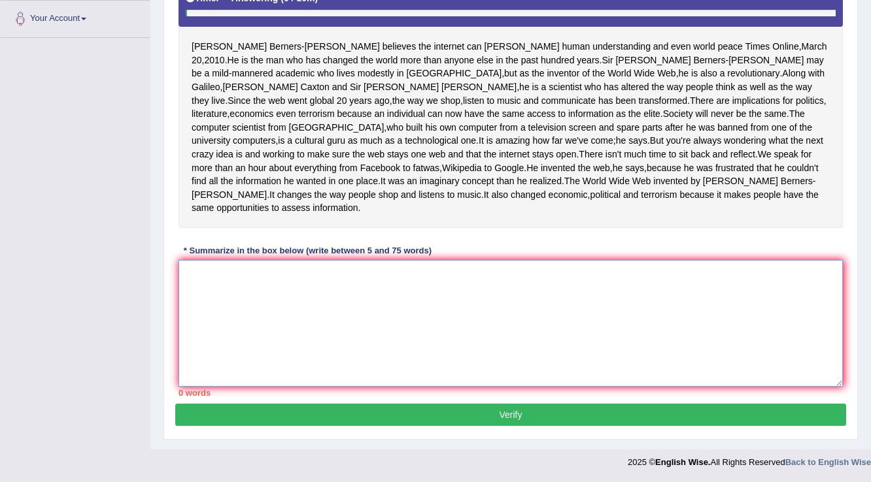
click at [312, 319] on textarea at bounding box center [510, 323] width 664 height 127
paste textarea "The passage outlines [PERSON_NAME] believes the internet can [PERSON_NAME] huma…"
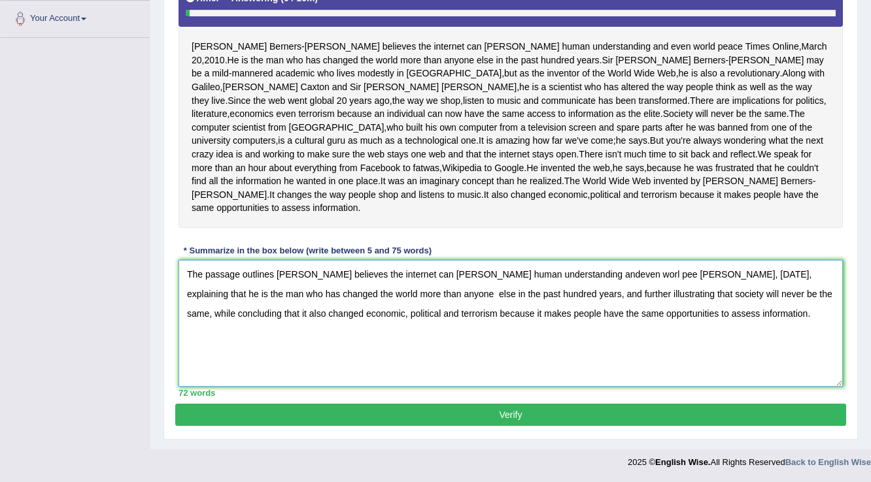
click at [581, 275] on textarea "The passage outlines Tim Berners- Lee believes the internet can foster human un…" at bounding box center [510, 323] width 664 height 127
type textarea "The passage outlines Tim Berners- Lee believes the internet can foster human un…"
click at [556, 416] on button "Verify" at bounding box center [510, 415] width 671 height 22
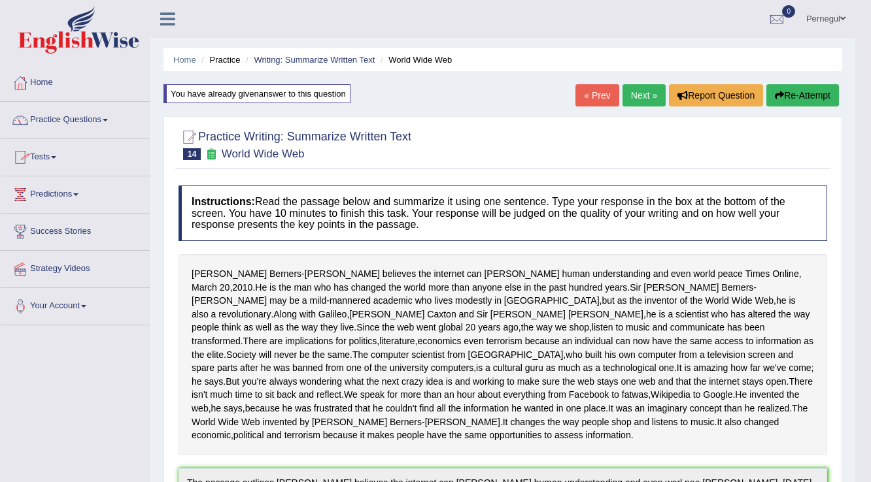
click at [38, 84] on link "Home" at bounding box center [75, 81] width 149 height 33
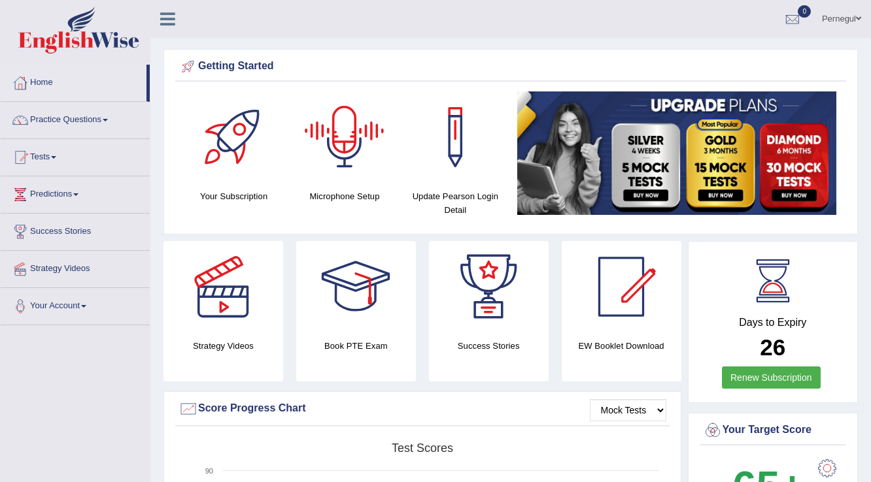
click at [343, 137] on div at bounding box center [345, 138] width 92 height 92
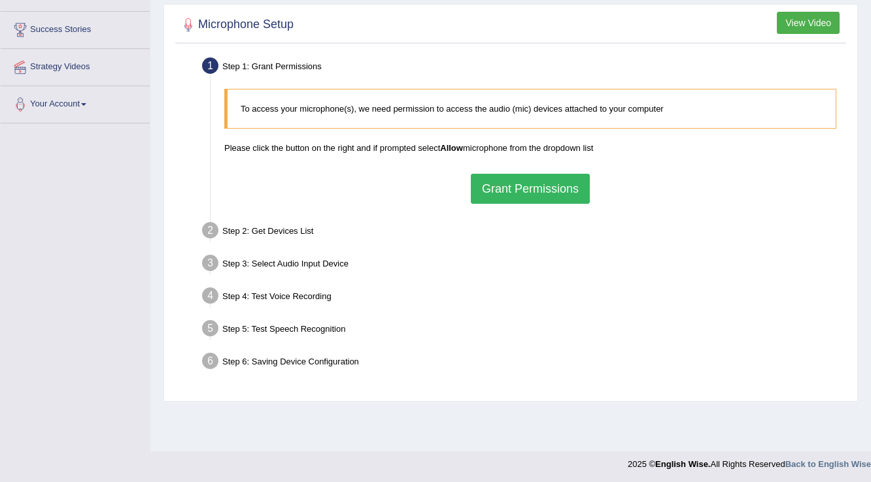
scroll to position [204, 0]
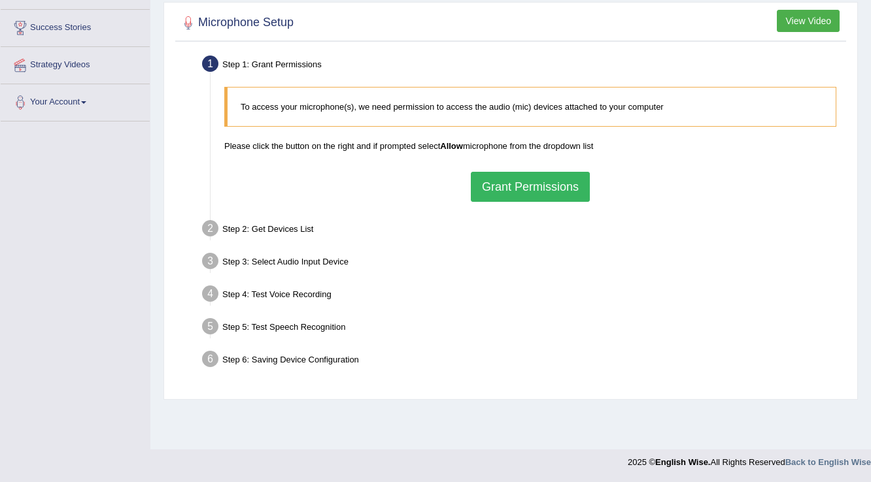
click at [556, 182] on button "Grant Permissions" at bounding box center [530, 187] width 119 height 30
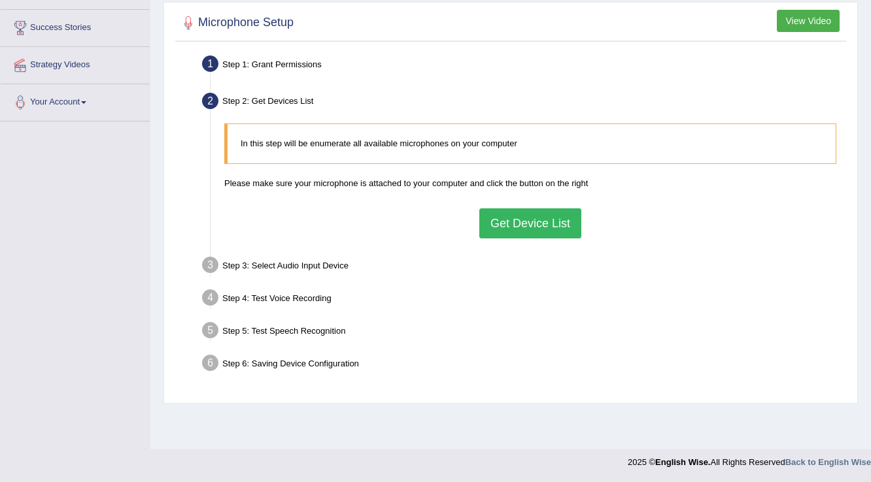
click at [537, 224] on button "Get Device List" at bounding box center [530, 224] width 102 height 30
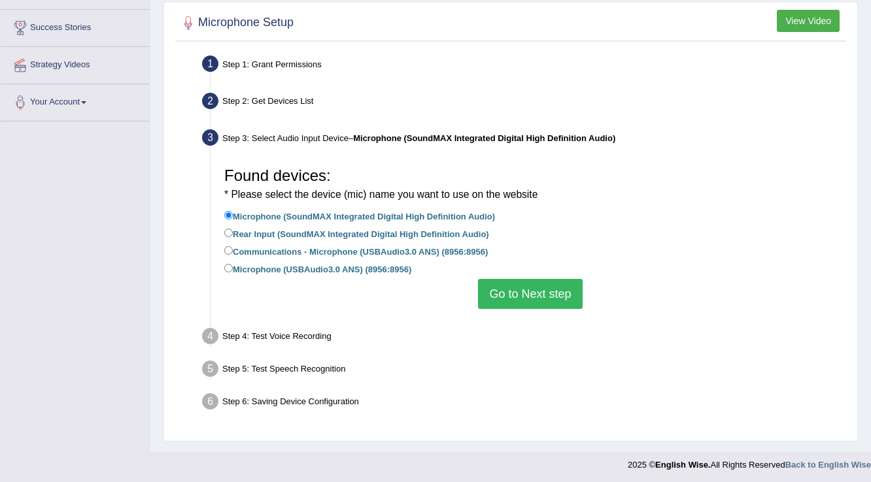
click at [272, 269] on label "Microphone (USBAudio3.0 ANS) (8956:8956)" at bounding box center [317, 268] width 187 height 14
click at [233, 269] on input "Microphone (USBAudio3.0 ANS) (8956:8956)" at bounding box center [228, 268] width 8 height 8
radio input "true"
click at [545, 296] on button "Go to Next step" at bounding box center [530, 294] width 104 height 30
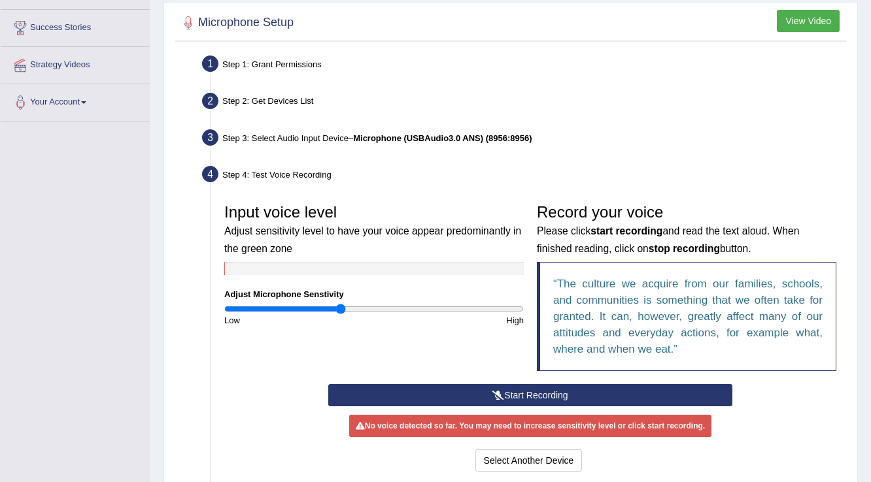
click at [522, 388] on button "Start Recording" at bounding box center [529, 395] width 403 height 22
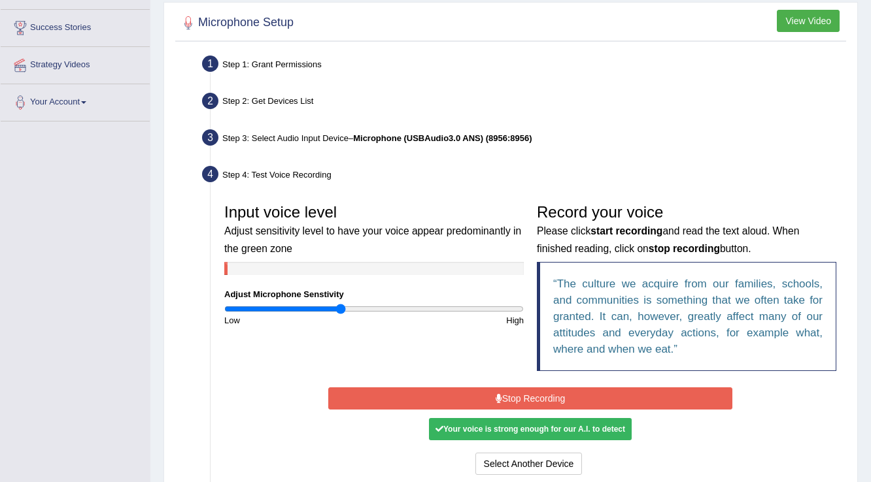
click at [535, 397] on button "Stop Recording" at bounding box center [529, 399] width 403 height 22
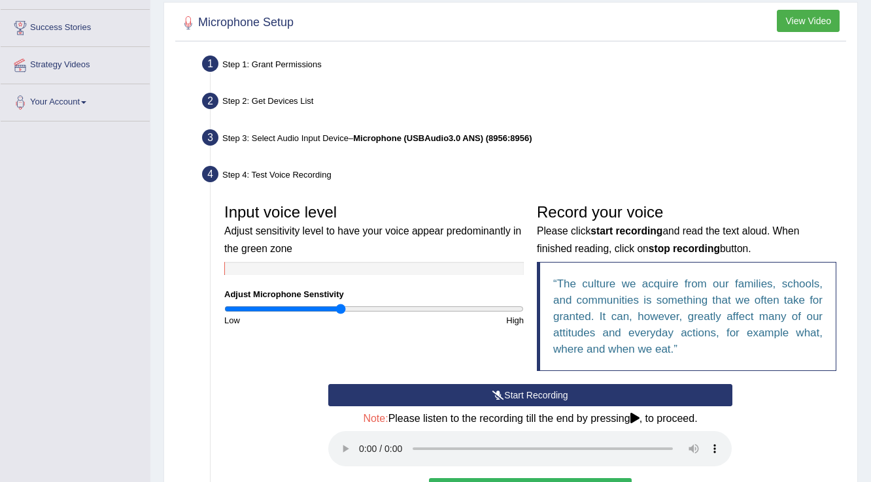
click at [535, 397] on button "Start Recording" at bounding box center [529, 395] width 403 height 22
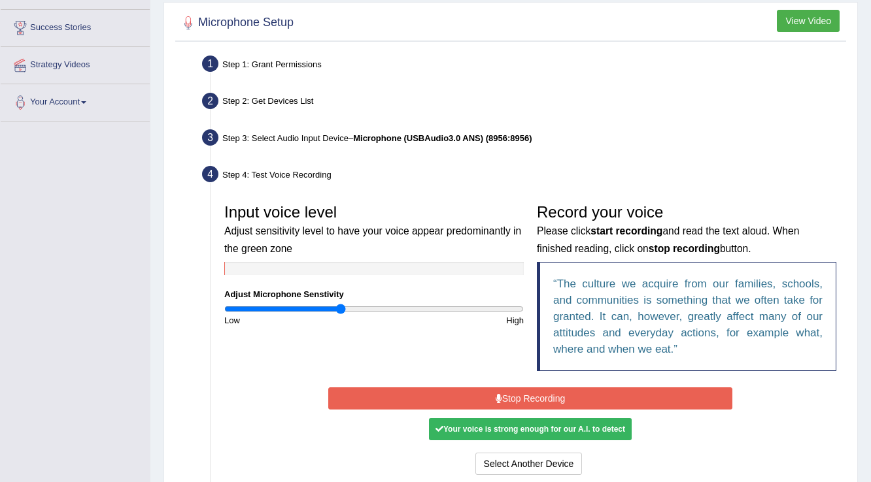
click at [563, 398] on button "Stop Recording" at bounding box center [529, 399] width 403 height 22
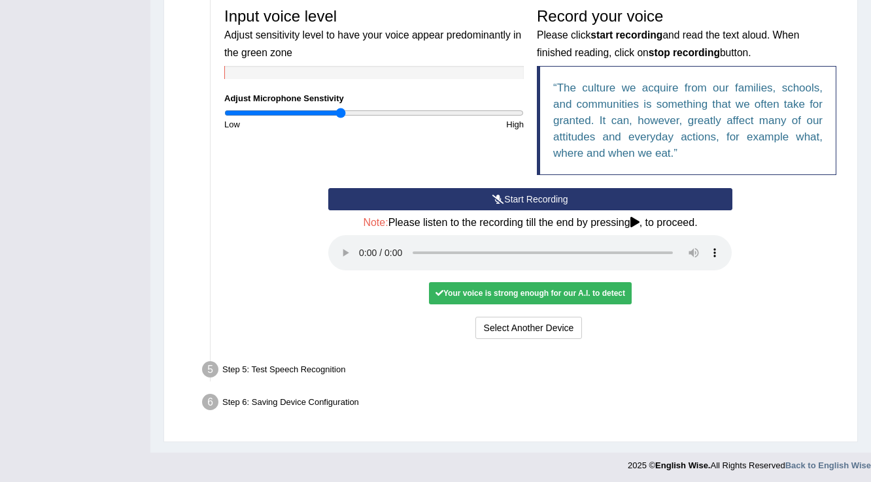
scroll to position [401, 0]
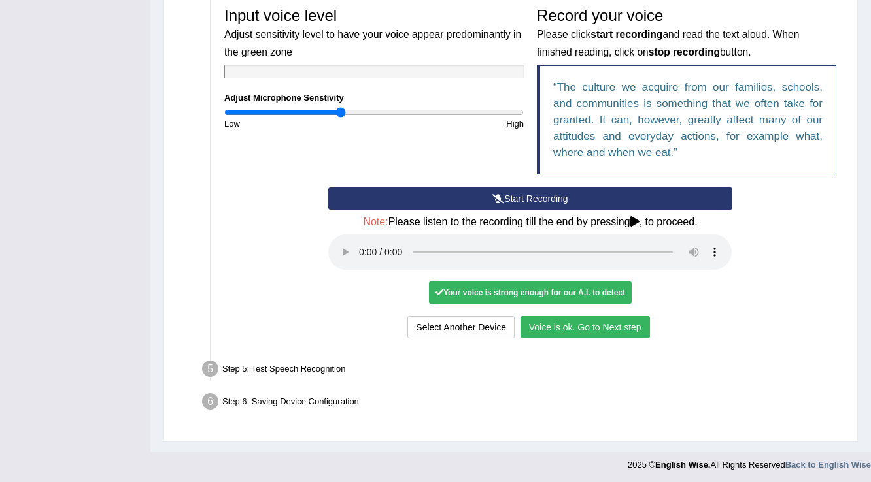
click at [548, 324] on button "Voice is ok. Go to Next step" at bounding box center [584, 327] width 129 height 22
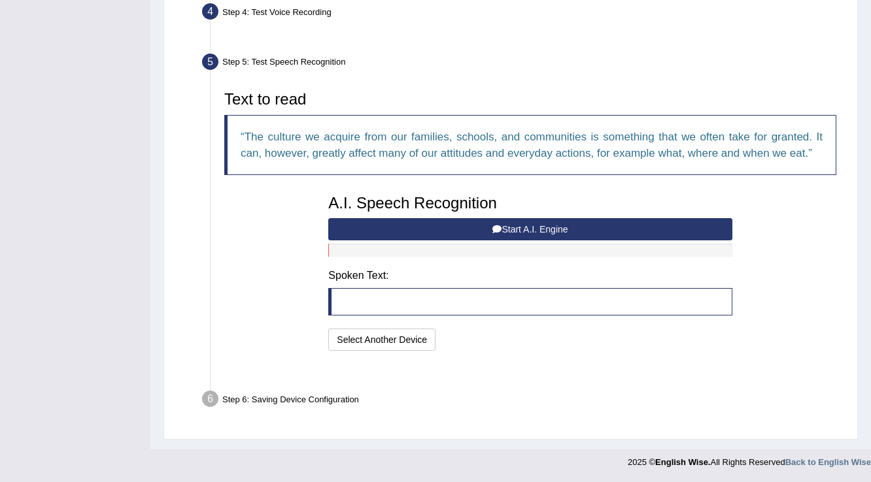
scroll to position [333, 0]
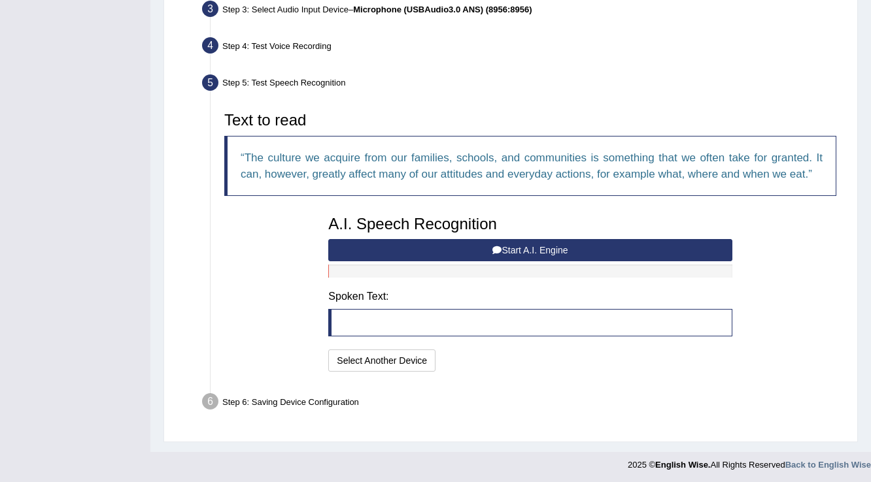
click at [439, 246] on button "Start A.I. Engine" at bounding box center [529, 250] width 403 height 22
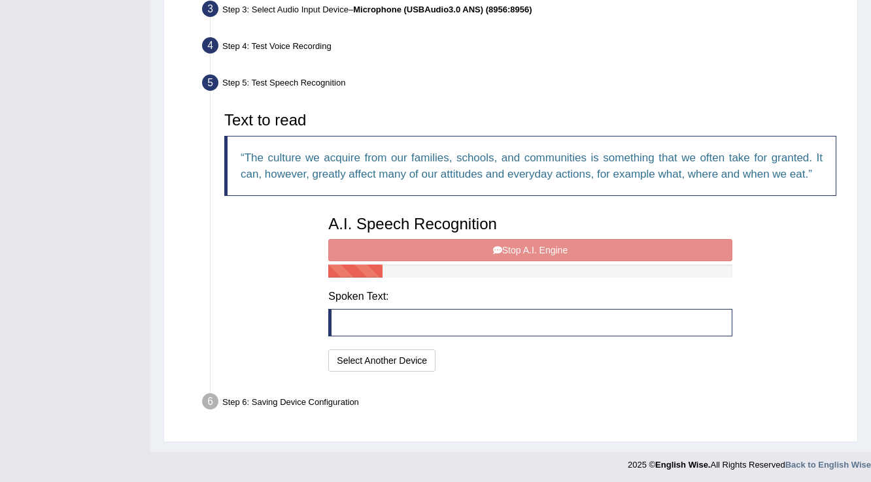
click at [439, 246] on div "A.I. Speech Recognition Start A.I. Engine Stop A.I. Engine Note: Please listen …" at bounding box center [530, 292] width 416 height 166
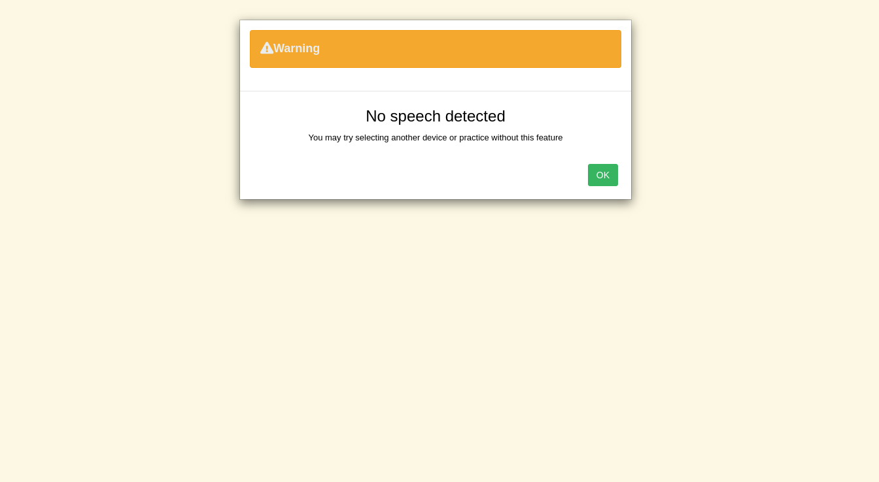
click at [599, 180] on button "OK" at bounding box center [603, 175] width 30 height 22
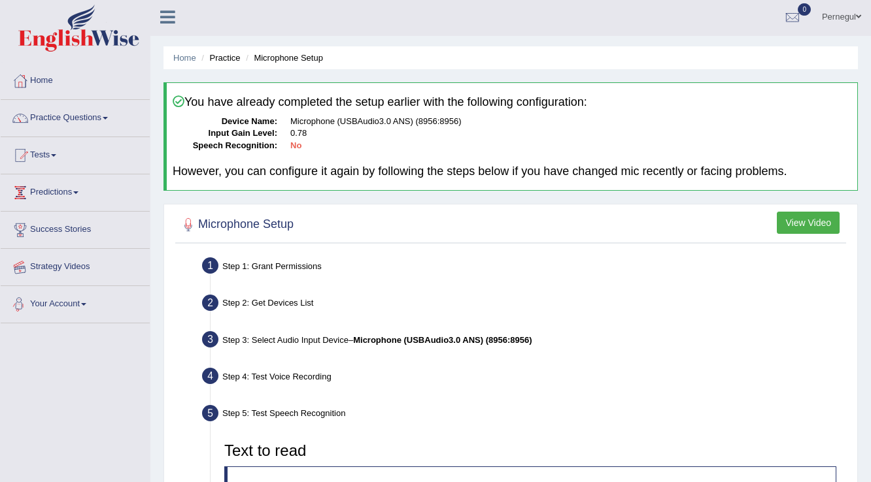
scroll to position [0, 0]
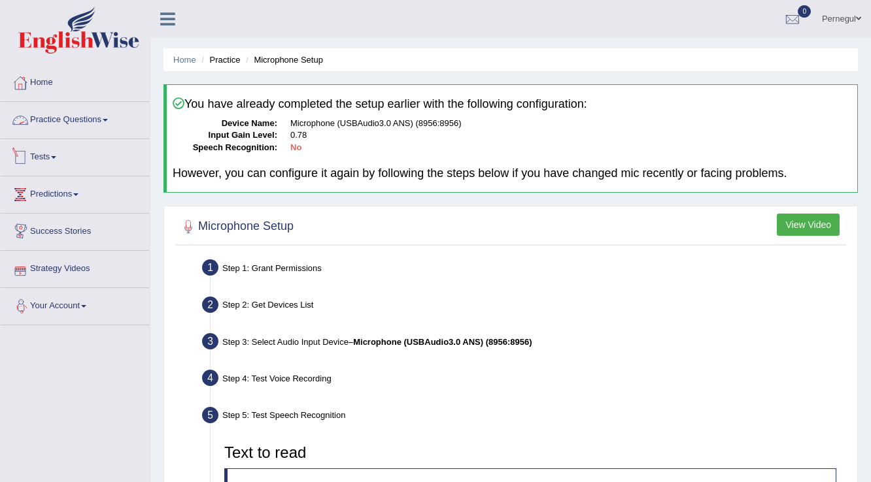
click at [40, 161] on link "Tests" at bounding box center [75, 155] width 149 height 33
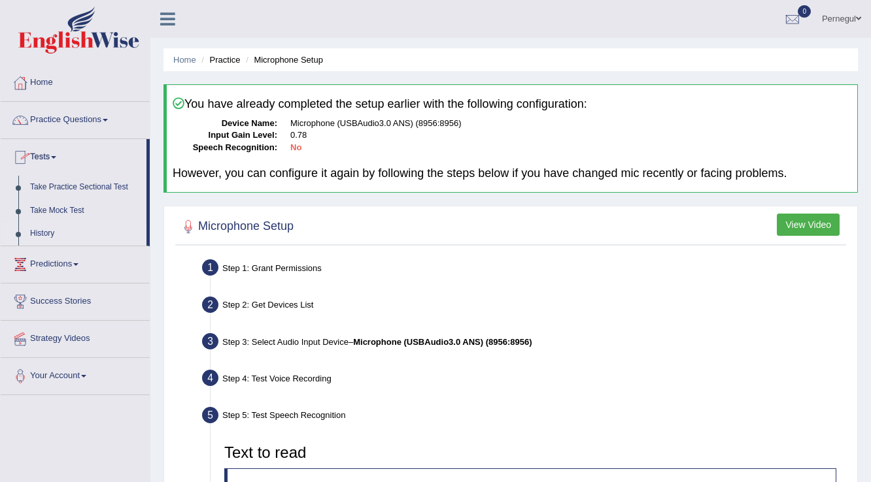
click at [42, 231] on link "History" at bounding box center [85, 234] width 122 height 24
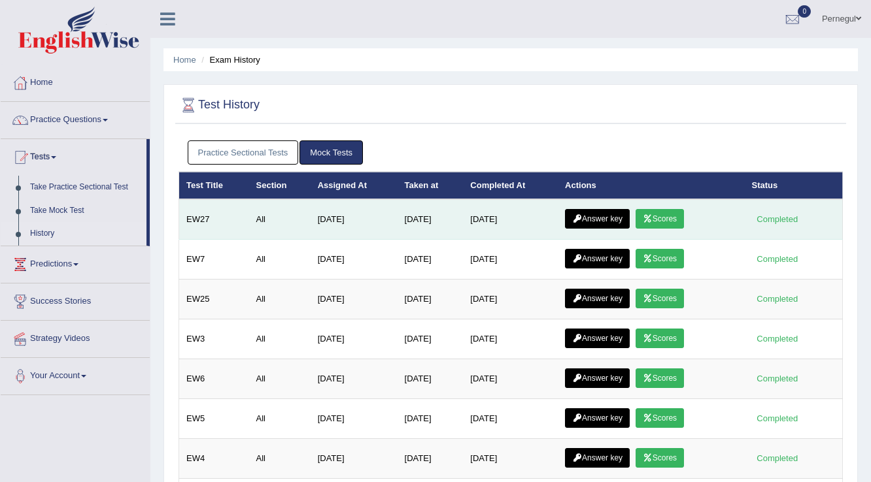
click at [608, 220] on link "Answer key" at bounding box center [597, 219] width 65 height 20
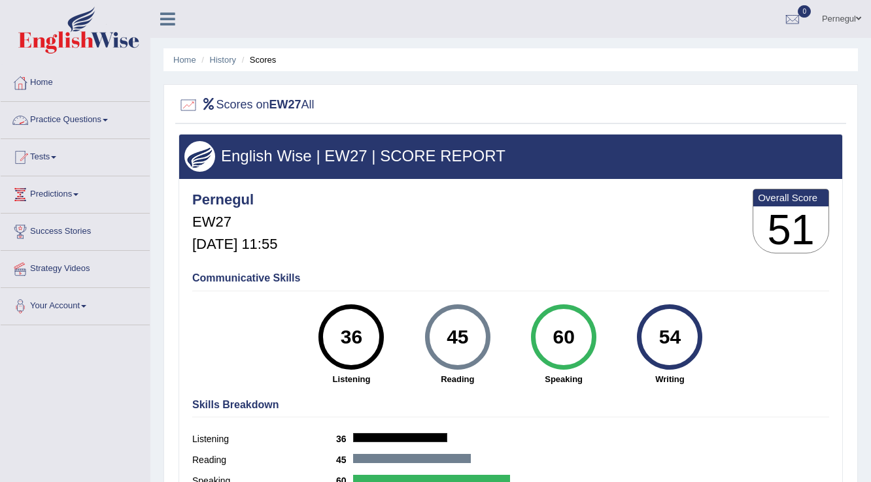
click at [45, 116] on link "Practice Questions" at bounding box center [75, 118] width 149 height 33
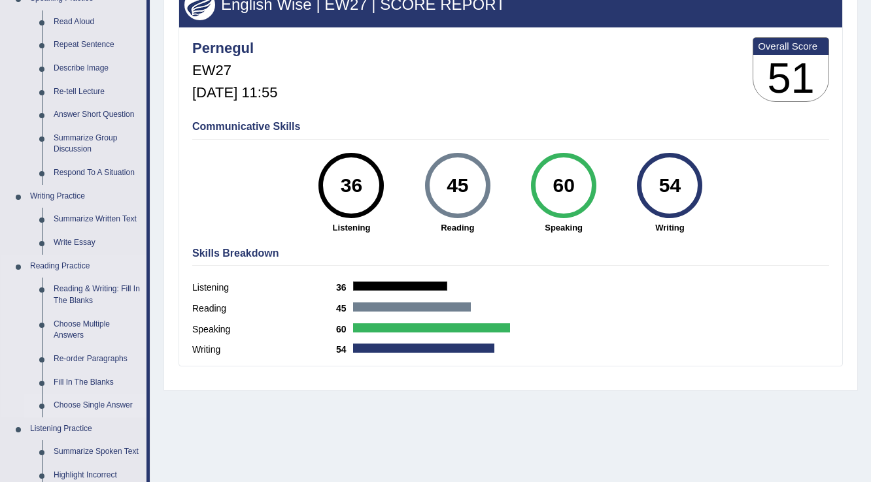
scroll to position [157, 0]
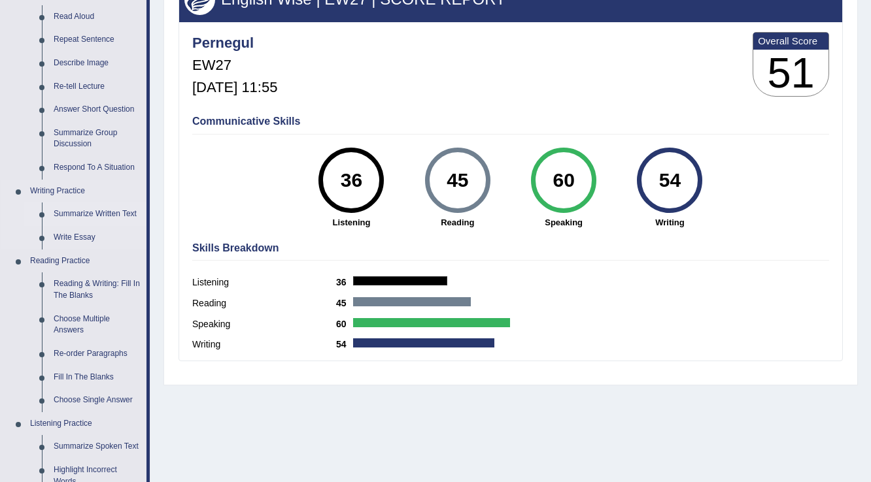
click at [84, 212] on link "Summarize Written Text" at bounding box center [97, 215] width 99 height 24
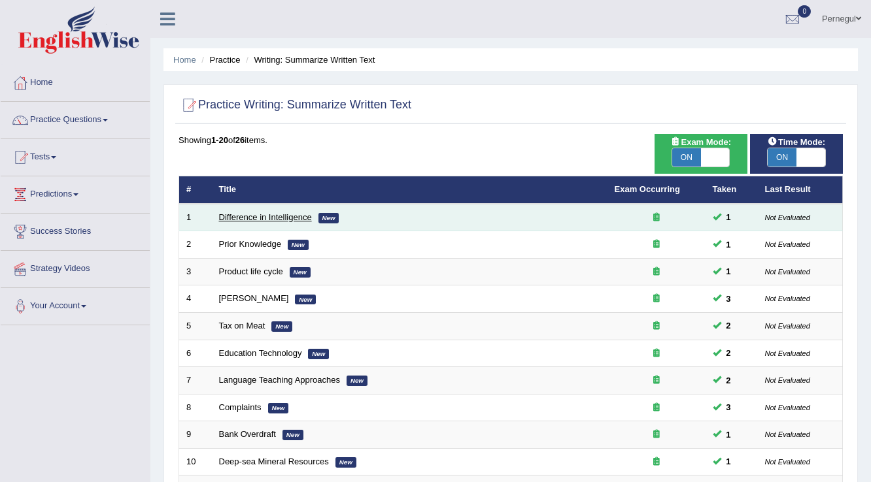
click at [257, 216] on link "Difference in Intelligence" at bounding box center [265, 217] width 93 height 10
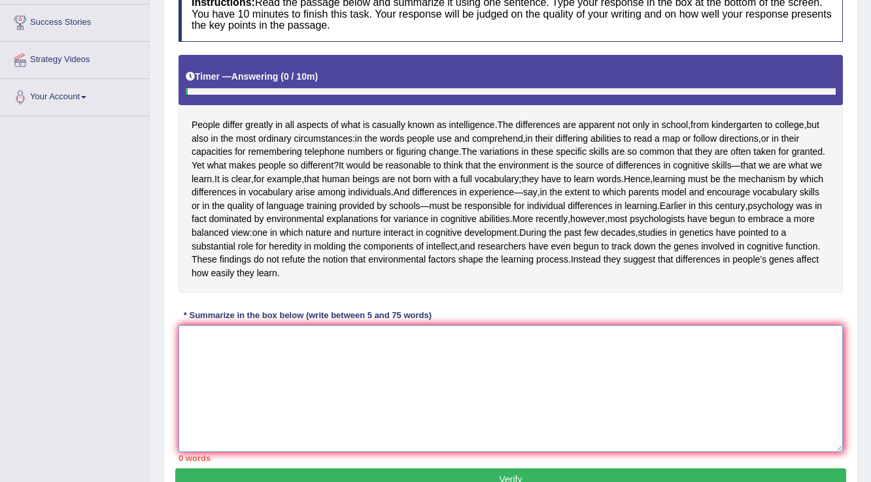
click at [277, 413] on textarea at bounding box center [510, 389] width 664 height 127
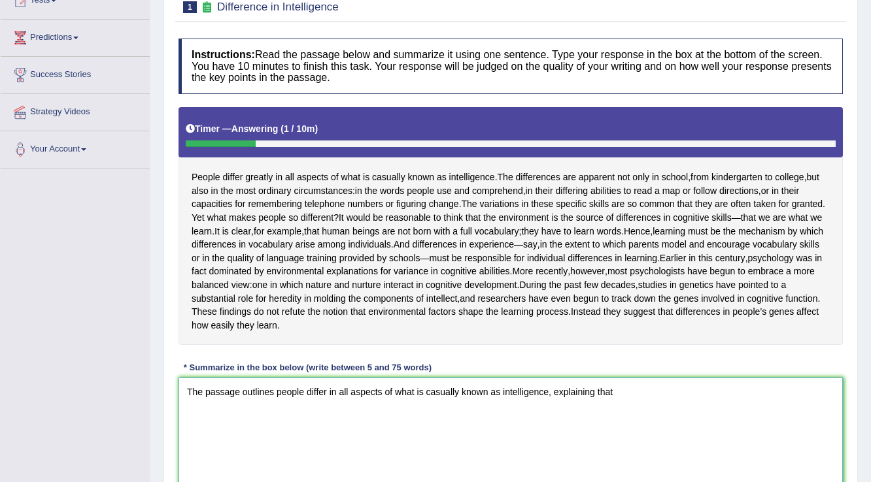
click at [327, 431] on textarea "The passage outlines people differ in all aspects of what is casually known as …" at bounding box center [510, 441] width 664 height 127
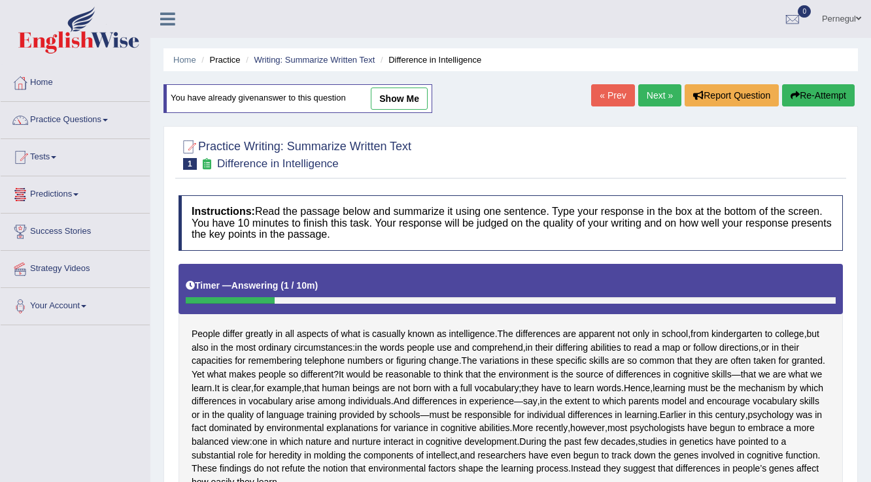
type textarea "The passage outlines people differ greatly in all aspects of what is casually k…"
click at [842, 19] on link "Pernegul" at bounding box center [841, 17] width 59 height 34
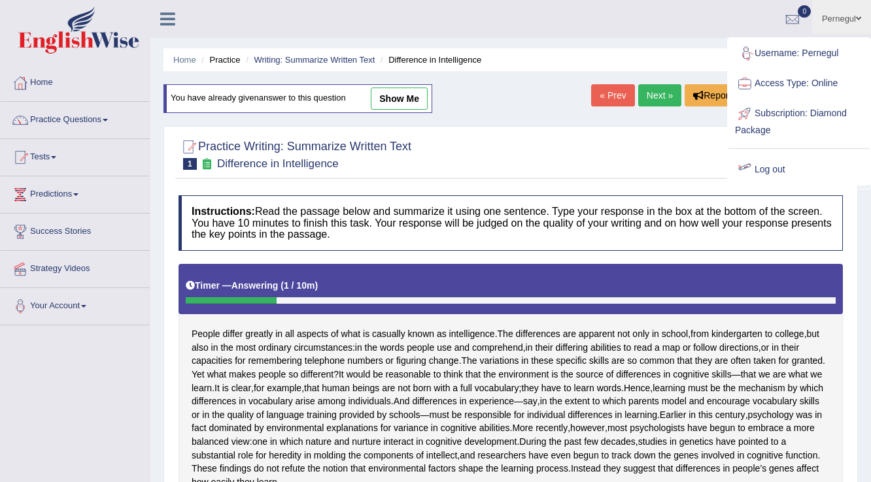
click at [774, 170] on link "Log out" at bounding box center [798, 170] width 141 height 30
